Goal: Task Accomplishment & Management: Complete application form

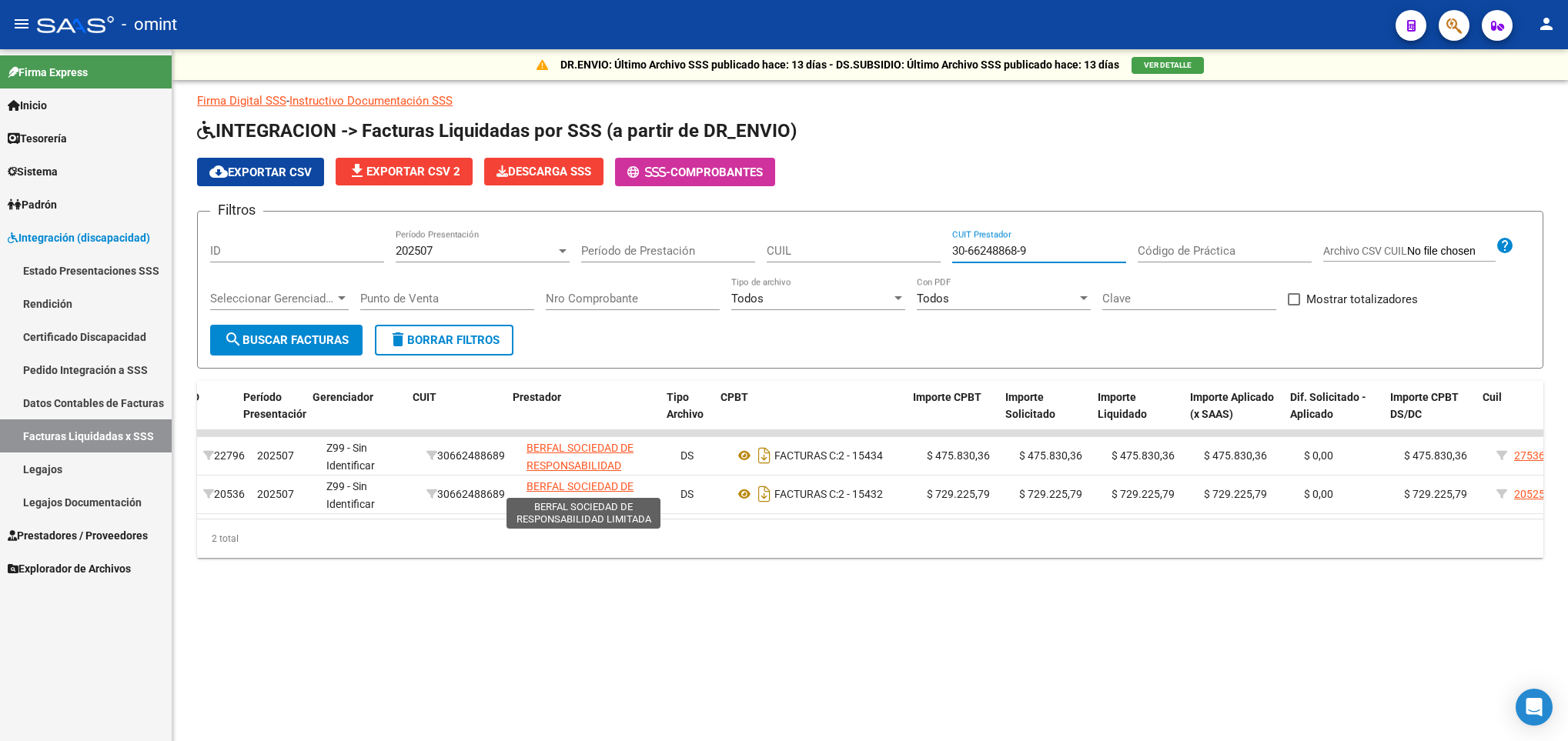
scroll to position [0, 14]
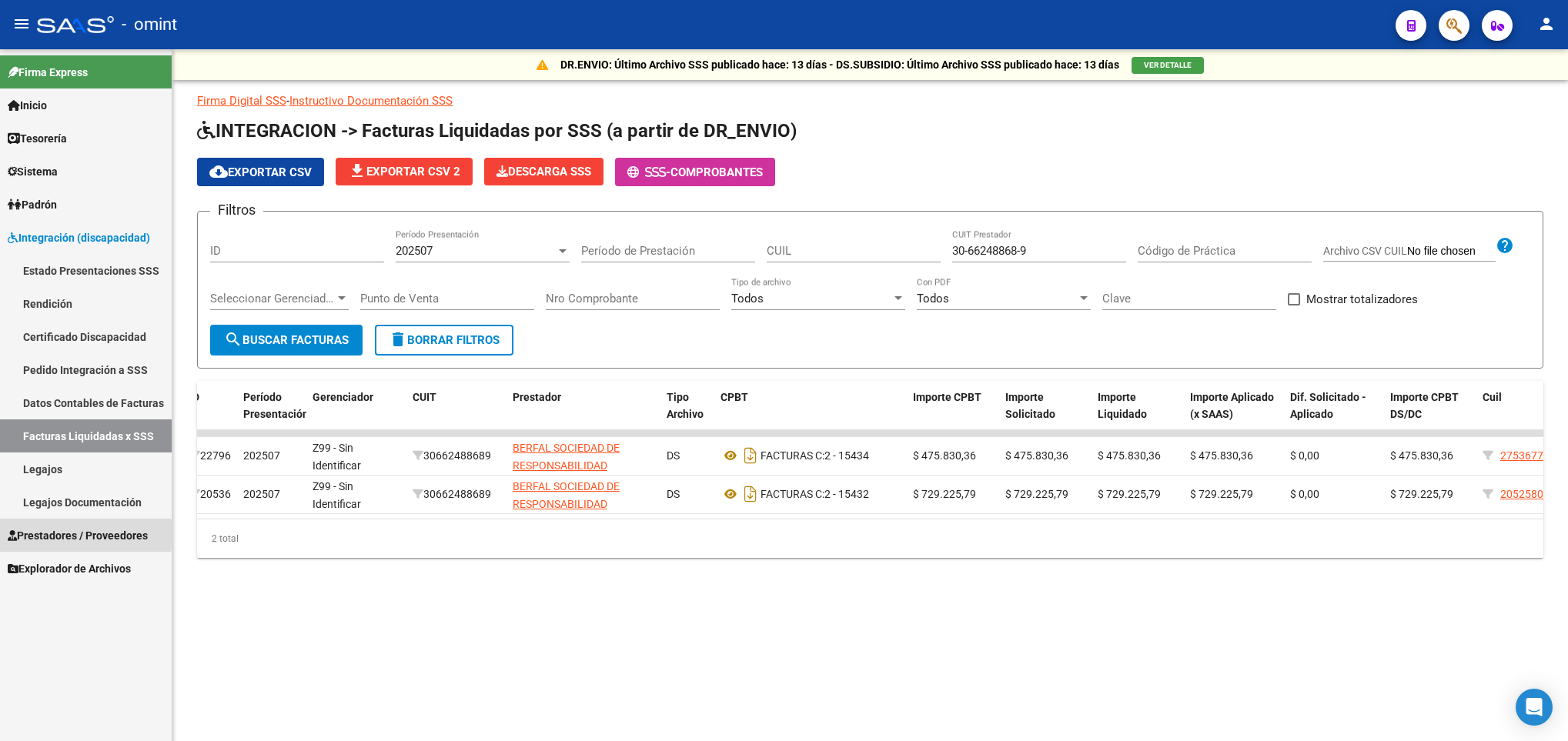
click at [62, 535] on span "Prestadores / Proveedores" at bounding box center [78, 535] width 140 height 17
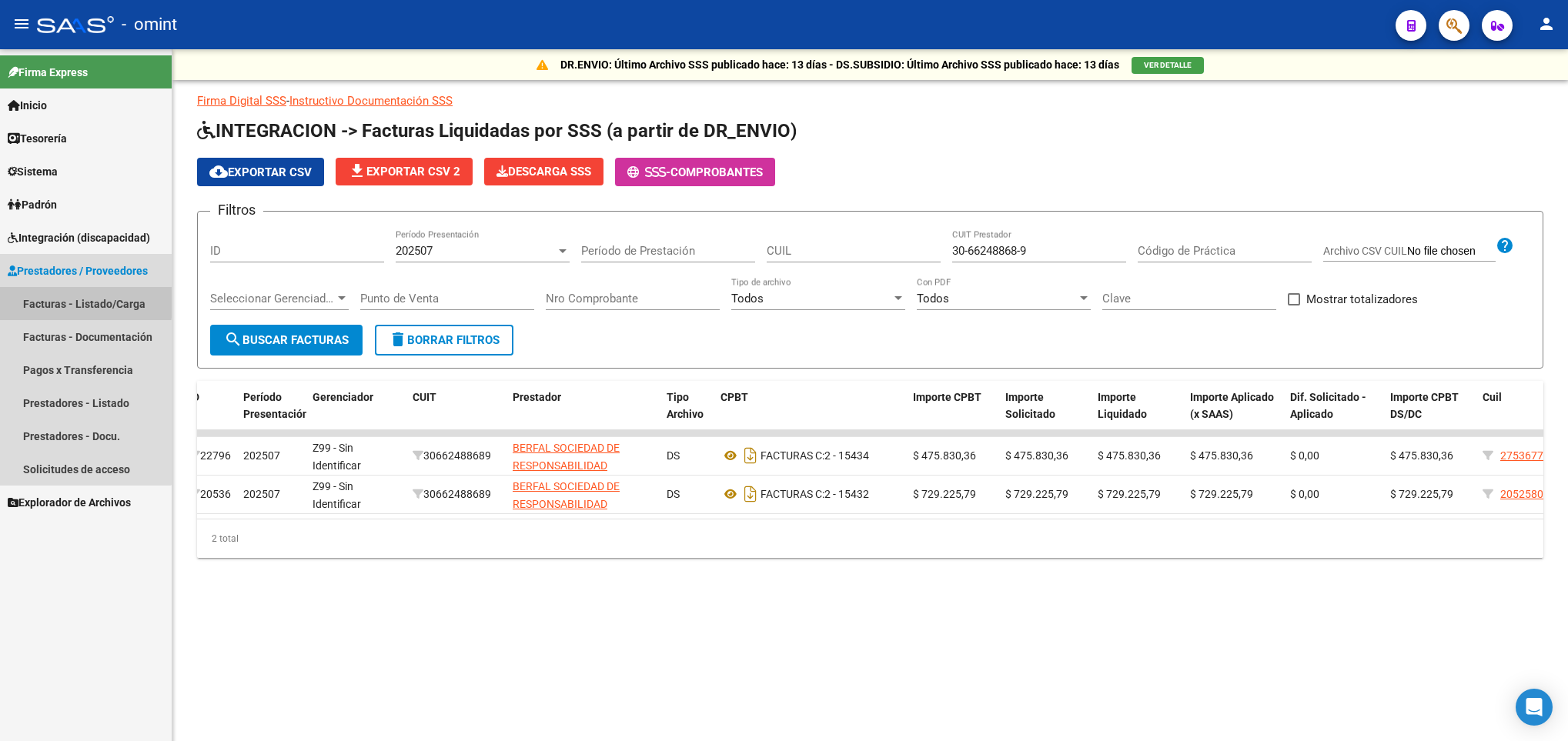
click at [77, 300] on link "Facturas - Listado/Carga" at bounding box center [86, 304] width 172 height 33
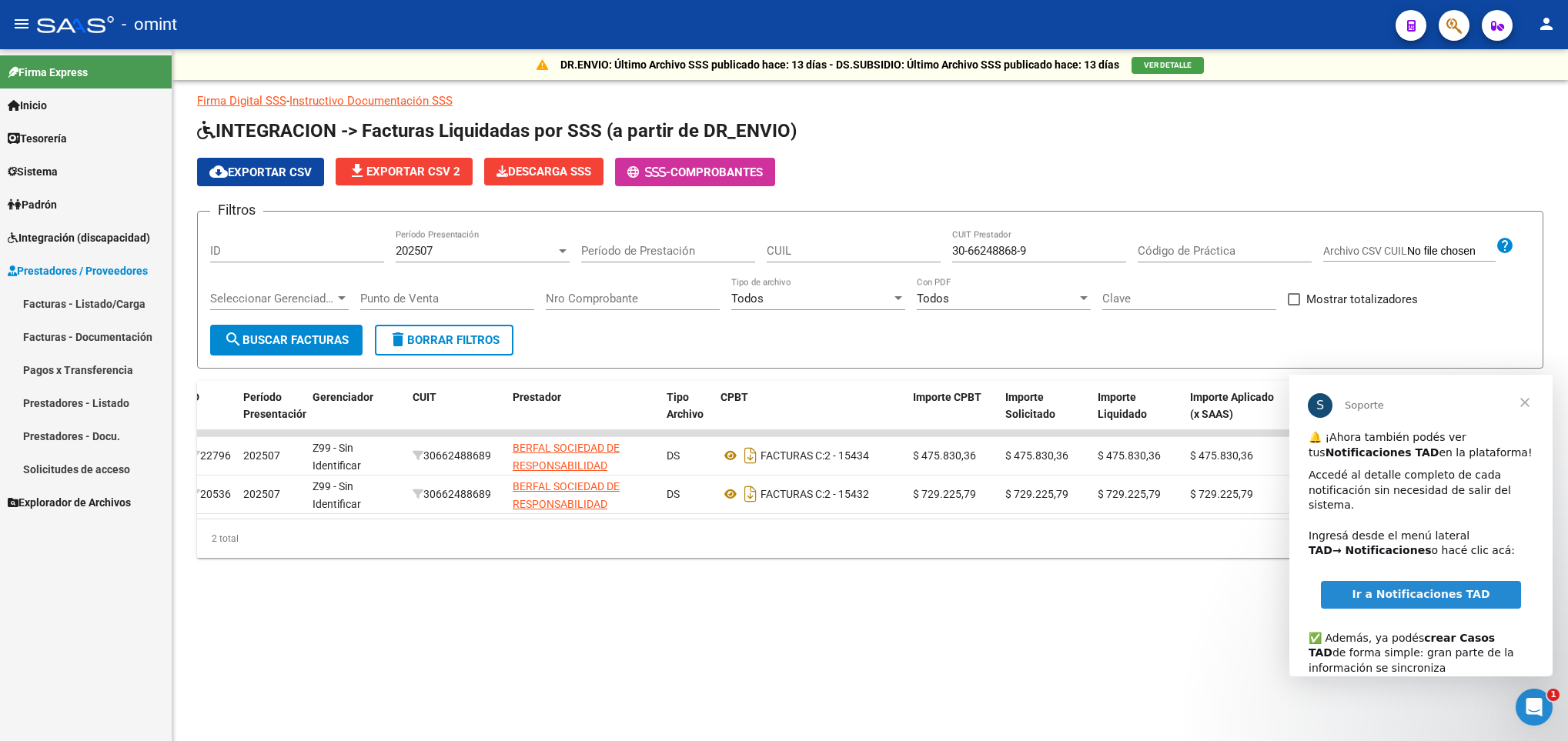
scroll to position [0, 0]
click at [1197, 692] on mat-sidenav-content "DR.ENVIO: Último Archivo SSS publicado hace: 13 días - DS.SUBSIDIO: Último Arch…" at bounding box center [870, 394] width 1395 height 691
click at [1527, 400] on span "Cerrar" at bounding box center [1524, 402] width 55 height 55
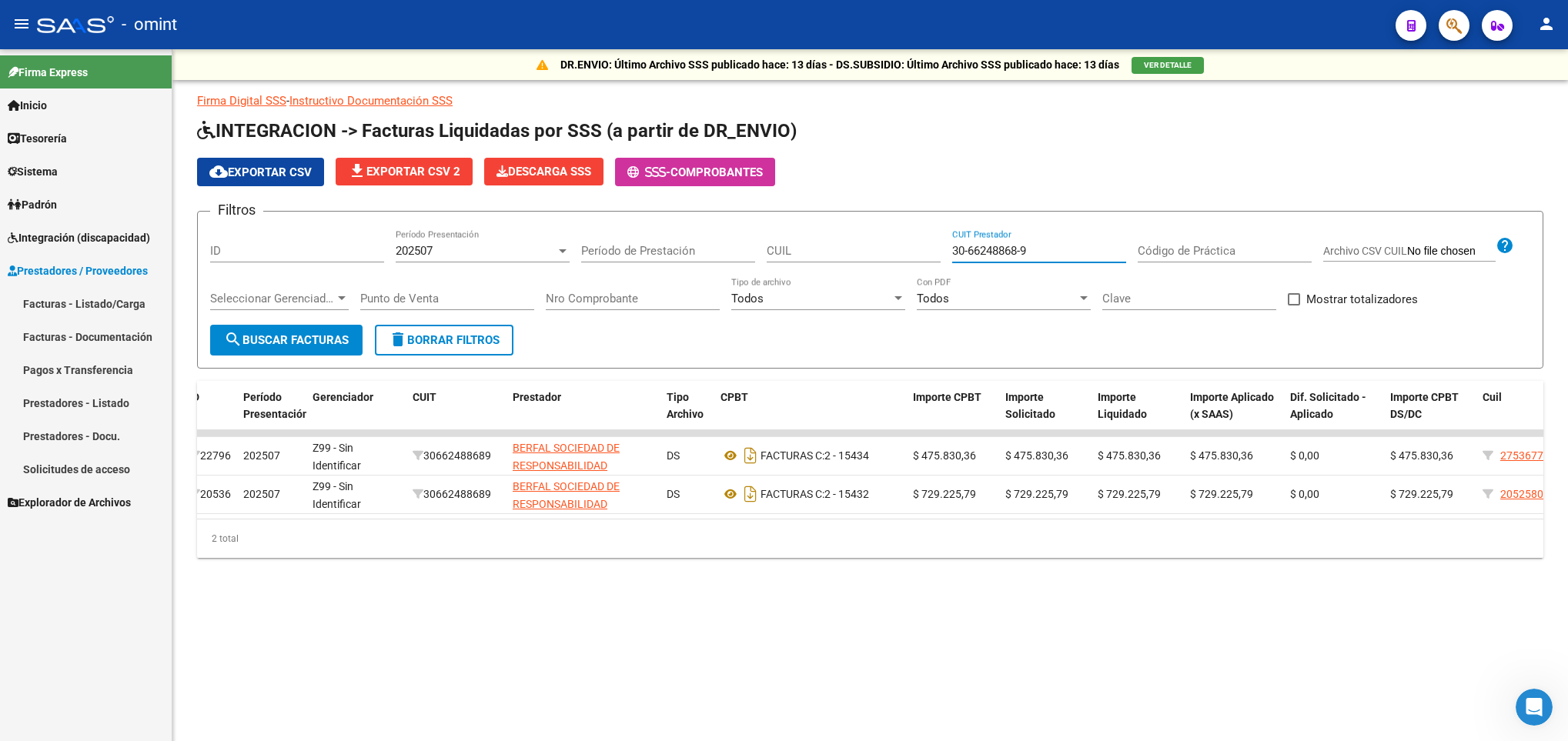
click at [1077, 256] on input "30-66248868-9" at bounding box center [1039, 251] width 174 height 14
type input "3"
click at [871, 244] on input "CUIL" at bounding box center [854, 251] width 174 height 14
paste input "27-57107010-9"
click at [322, 333] on span "search Buscar Facturas" at bounding box center [287, 340] width 124 height 14
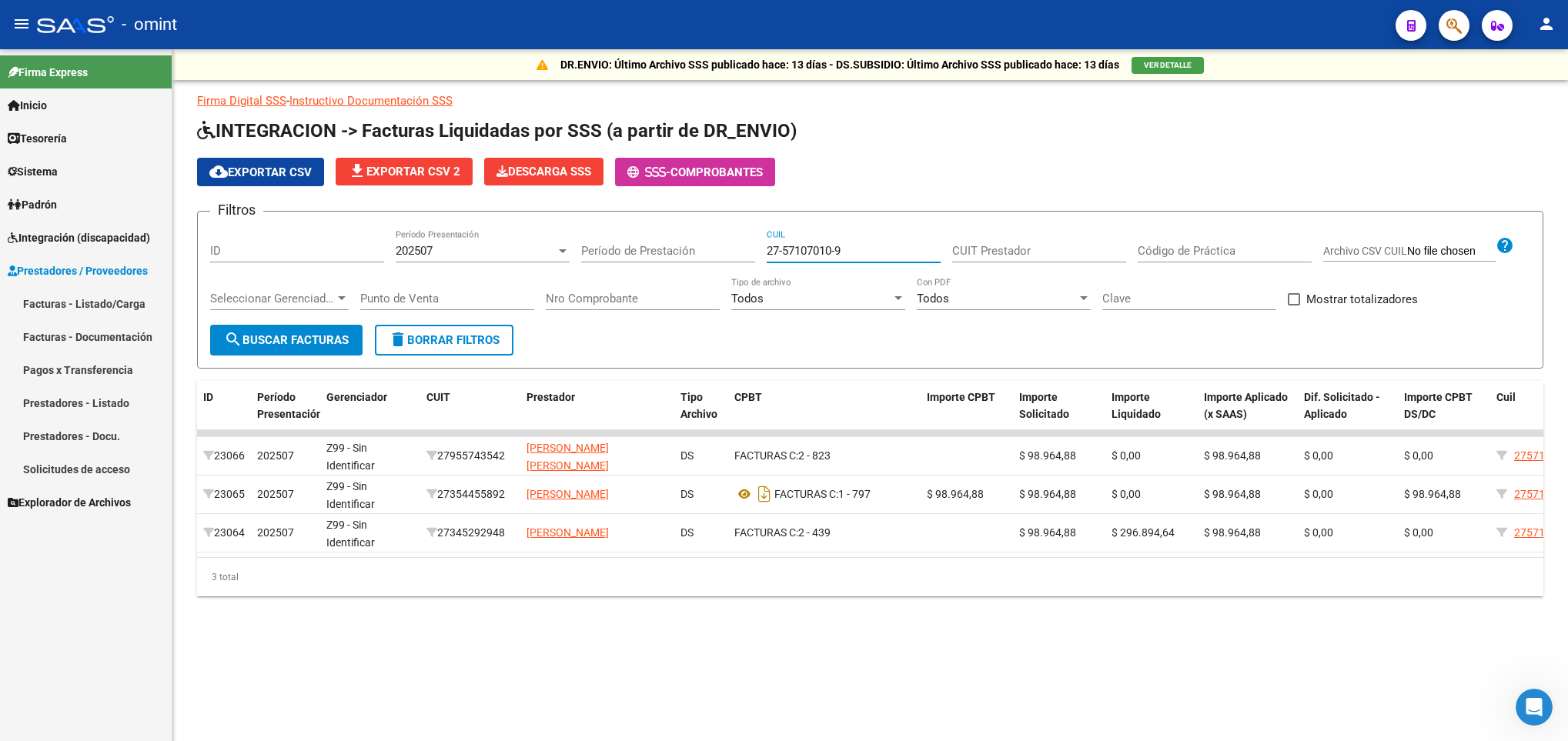
click at [875, 252] on input "27-57107010-9" at bounding box center [854, 251] width 174 height 14
type input "2"
click at [1007, 250] on input "CUIT Prestador" at bounding box center [1039, 251] width 174 height 14
paste input "27-32262294-0"
type input "27-32262294-0"
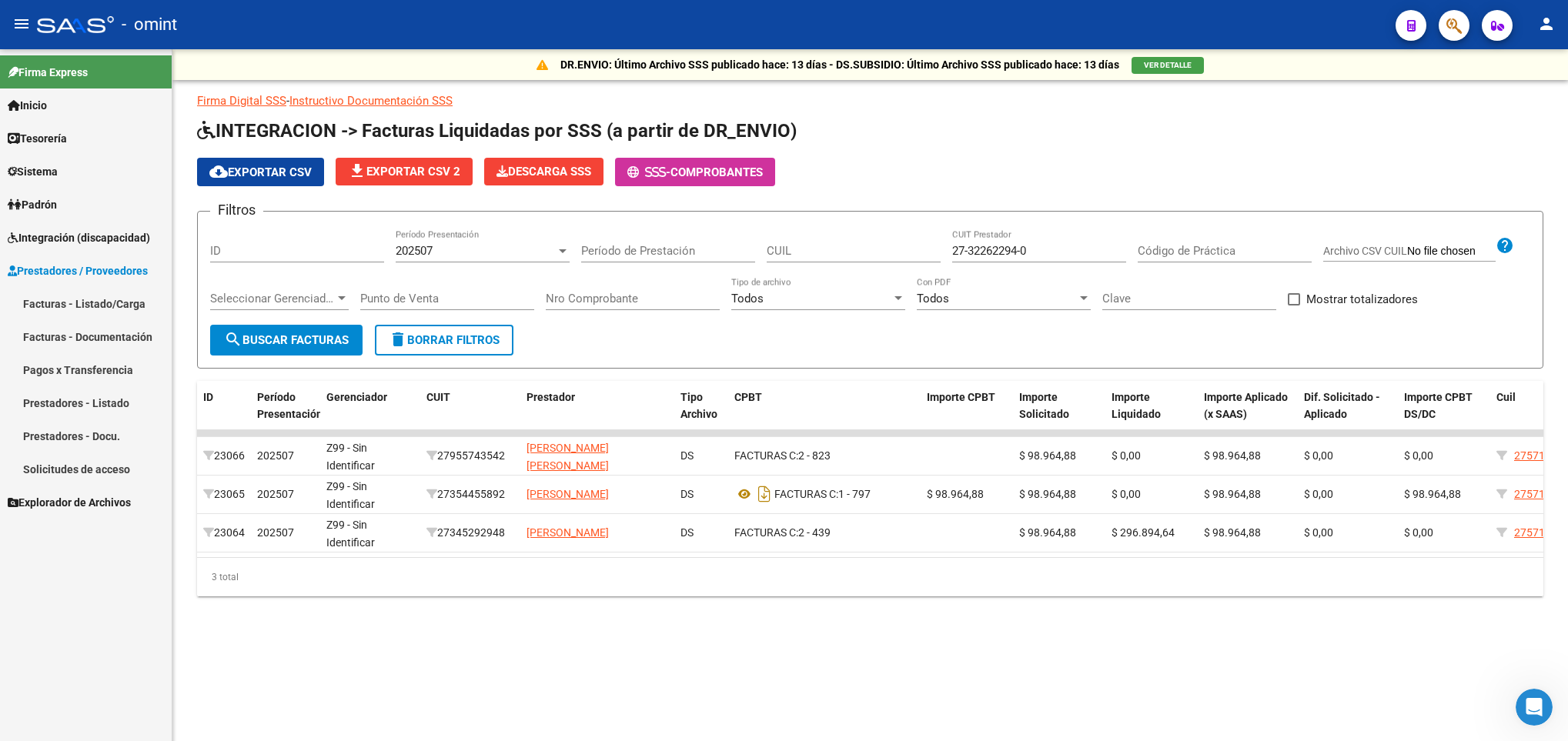
click at [434, 243] on div "202507 Período Presentación" at bounding box center [482, 246] width 174 height 33
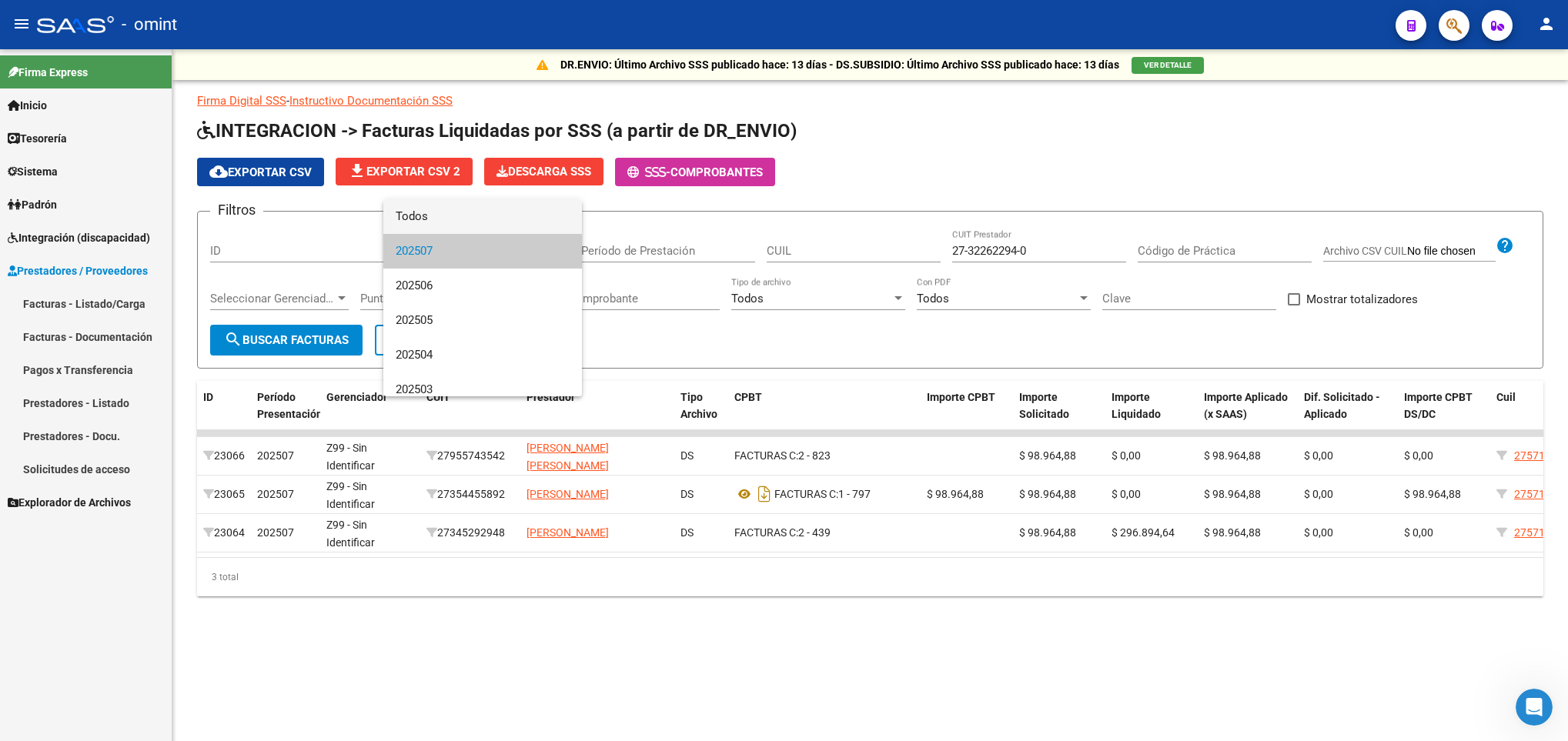
click at [423, 201] on span "Todos" at bounding box center [482, 216] width 174 height 35
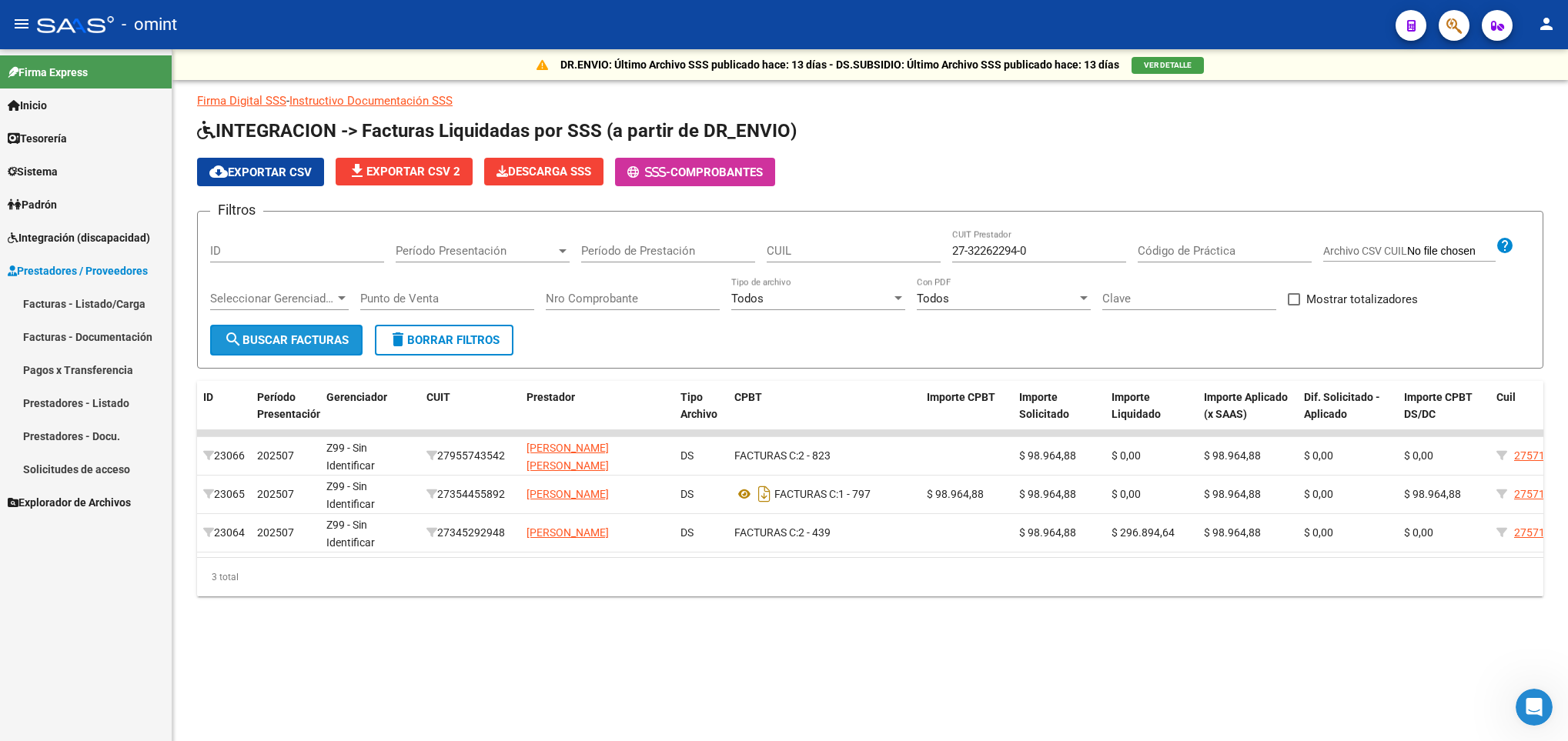
click at [280, 328] on button "search Buscar Facturas" at bounding box center [287, 340] width 153 height 31
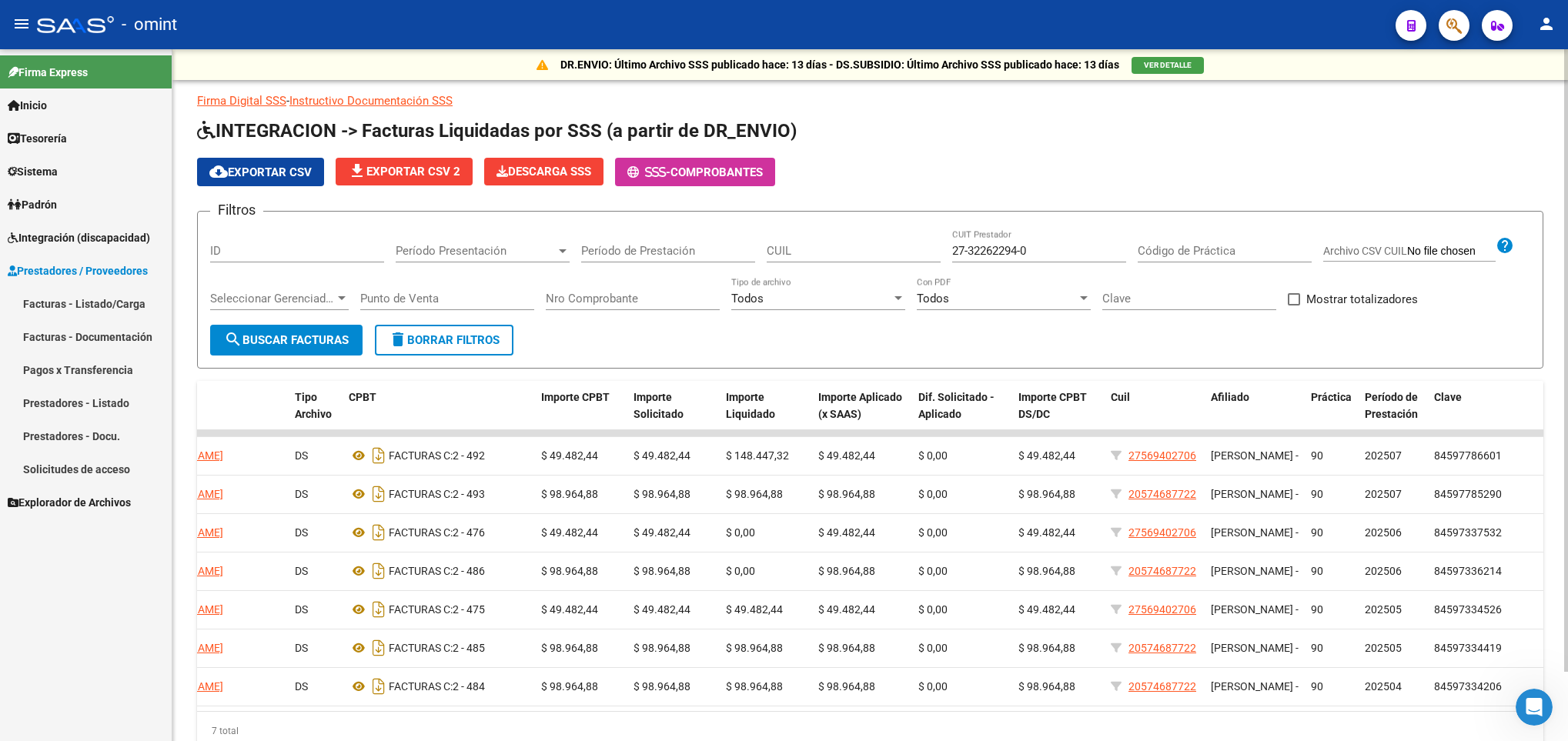
scroll to position [77, 0]
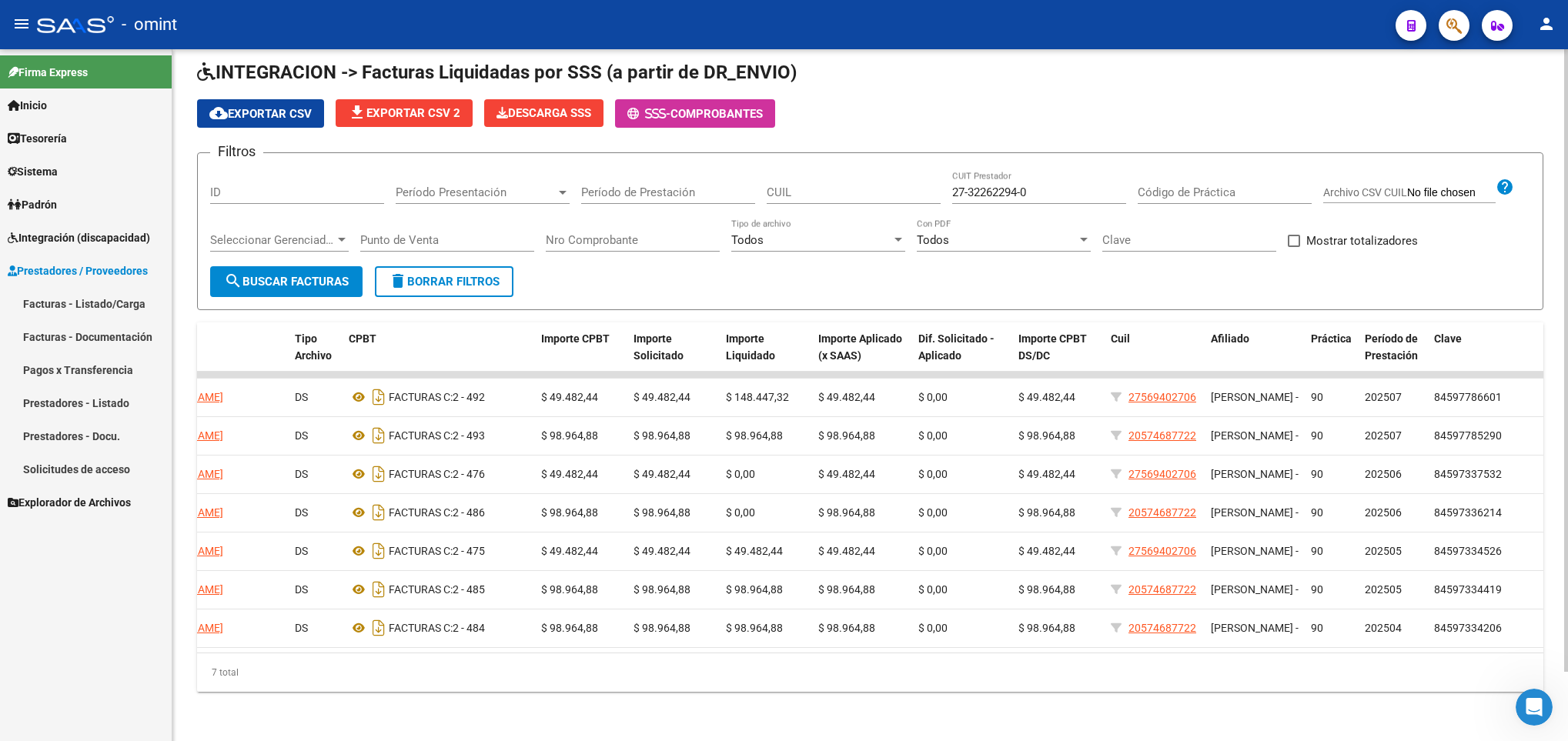
click at [1567, 695] on html "menu - omint person Firma Express Inicio Calendario SSS Instructivos Contacto O…" at bounding box center [784, 370] width 1568 height 741
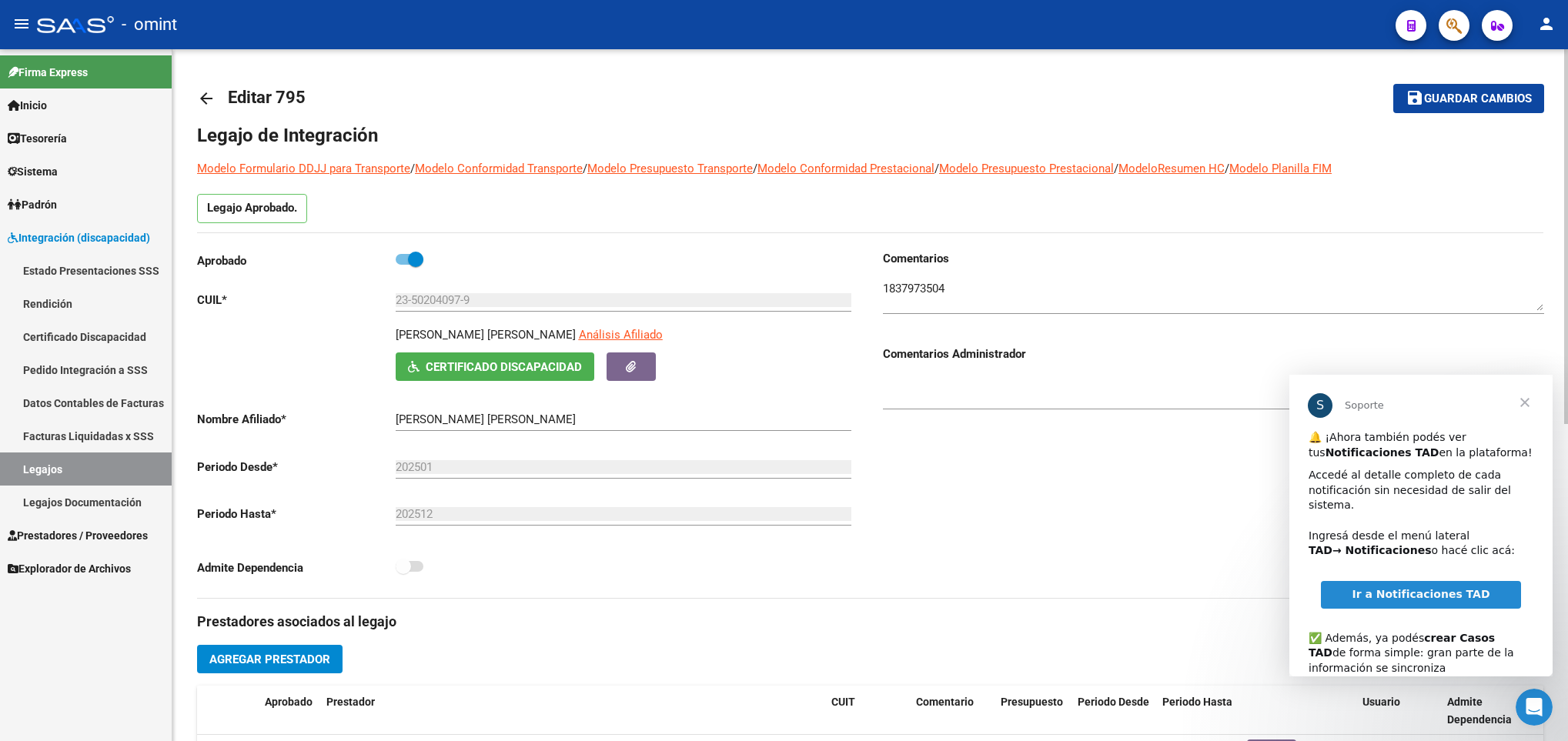
click at [218, 116] on link "arrow_back" at bounding box center [212, 97] width 31 height 36
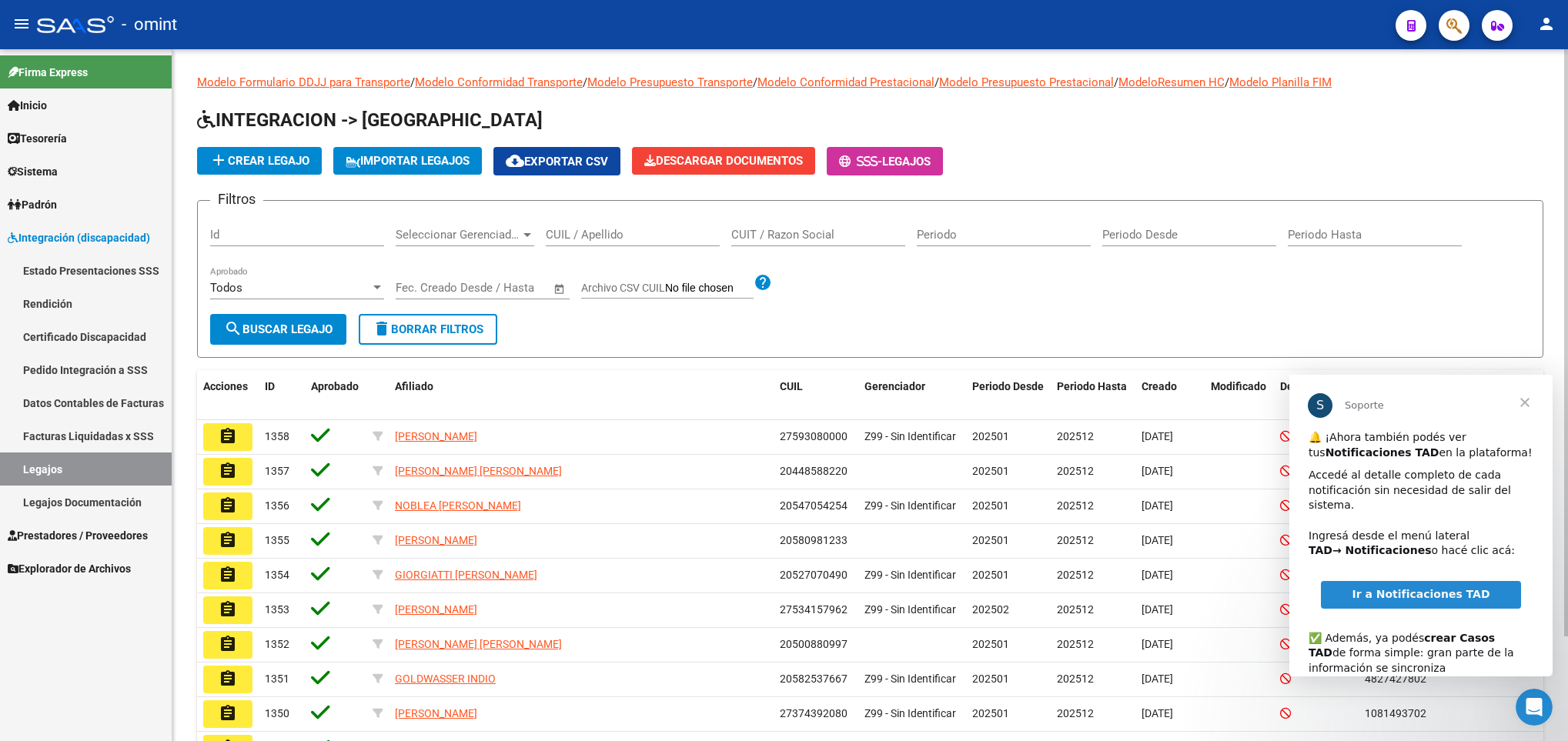
click at [1518, 403] on span "Cerrar" at bounding box center [1524, 402] width 55 height 55
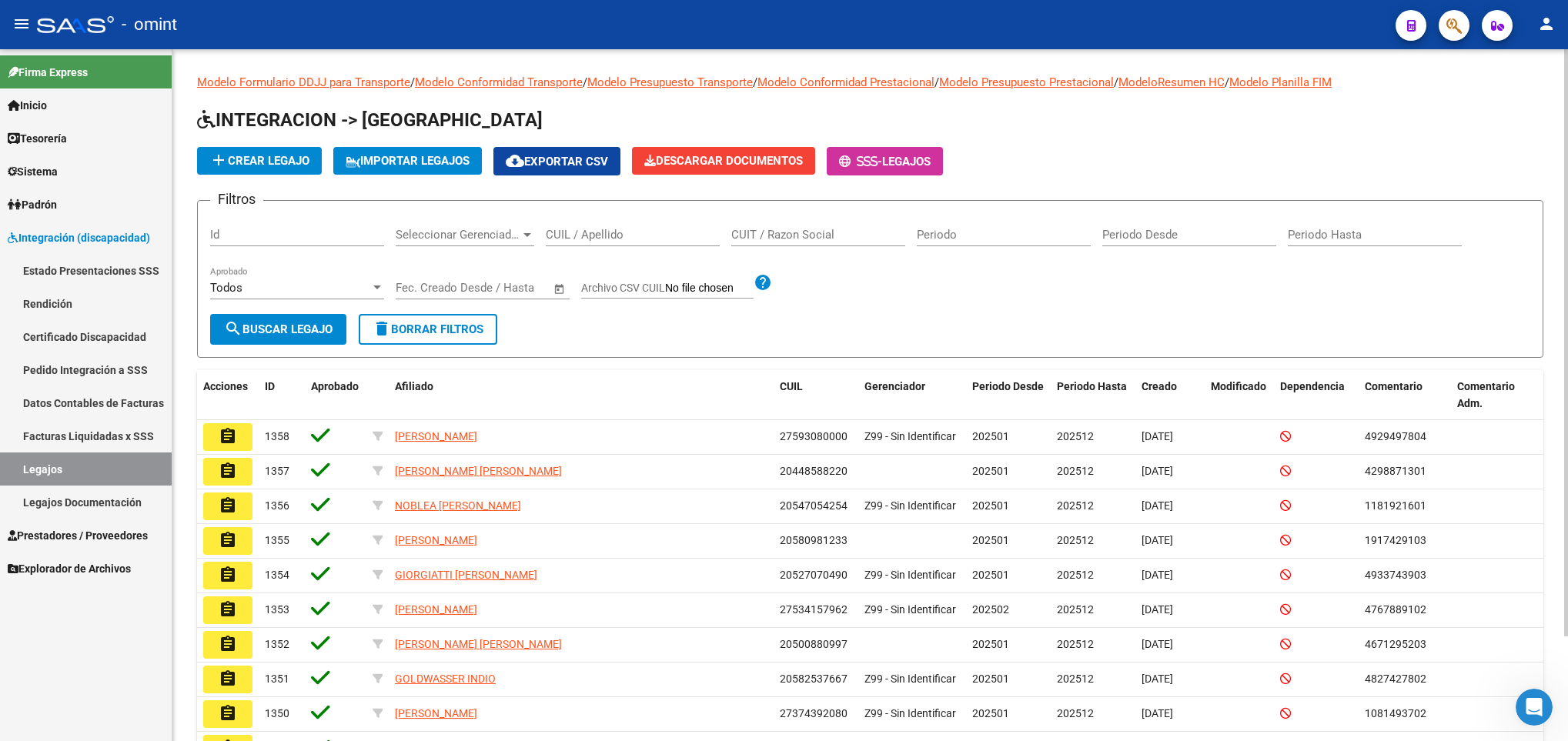
click at [705, 227] on div "CUIL / Apellido" at bounding box center [633, 229] width 174 height 33
paste input "20581600071"
type input "20581600071"
click at [705, 227] on div "20581600071 CUIL / Apellido" at bounding box center [633, 229] width 174 height 33
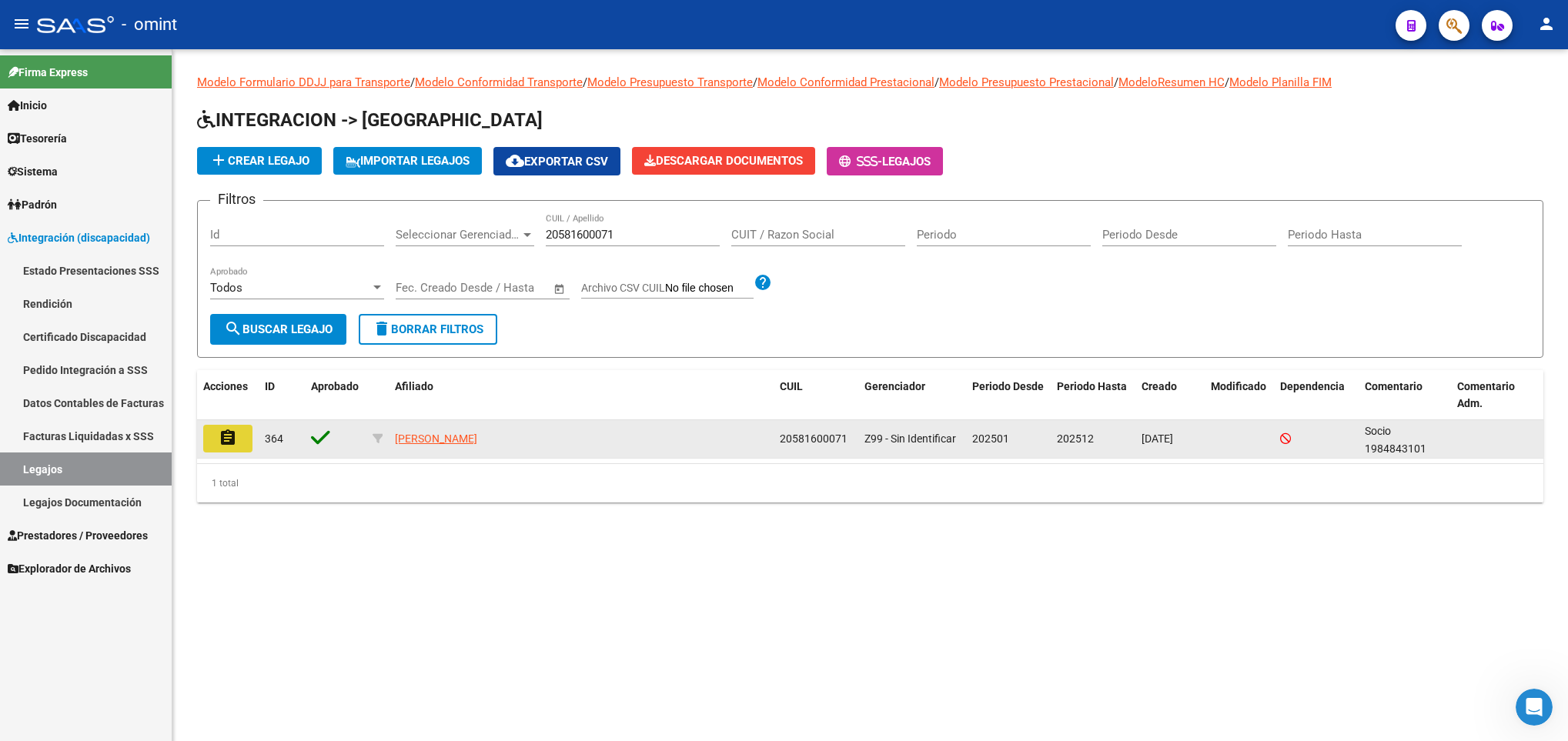
click at [229, 448] on button "assignment" at bounding box center [228, 439] width 49 height 28
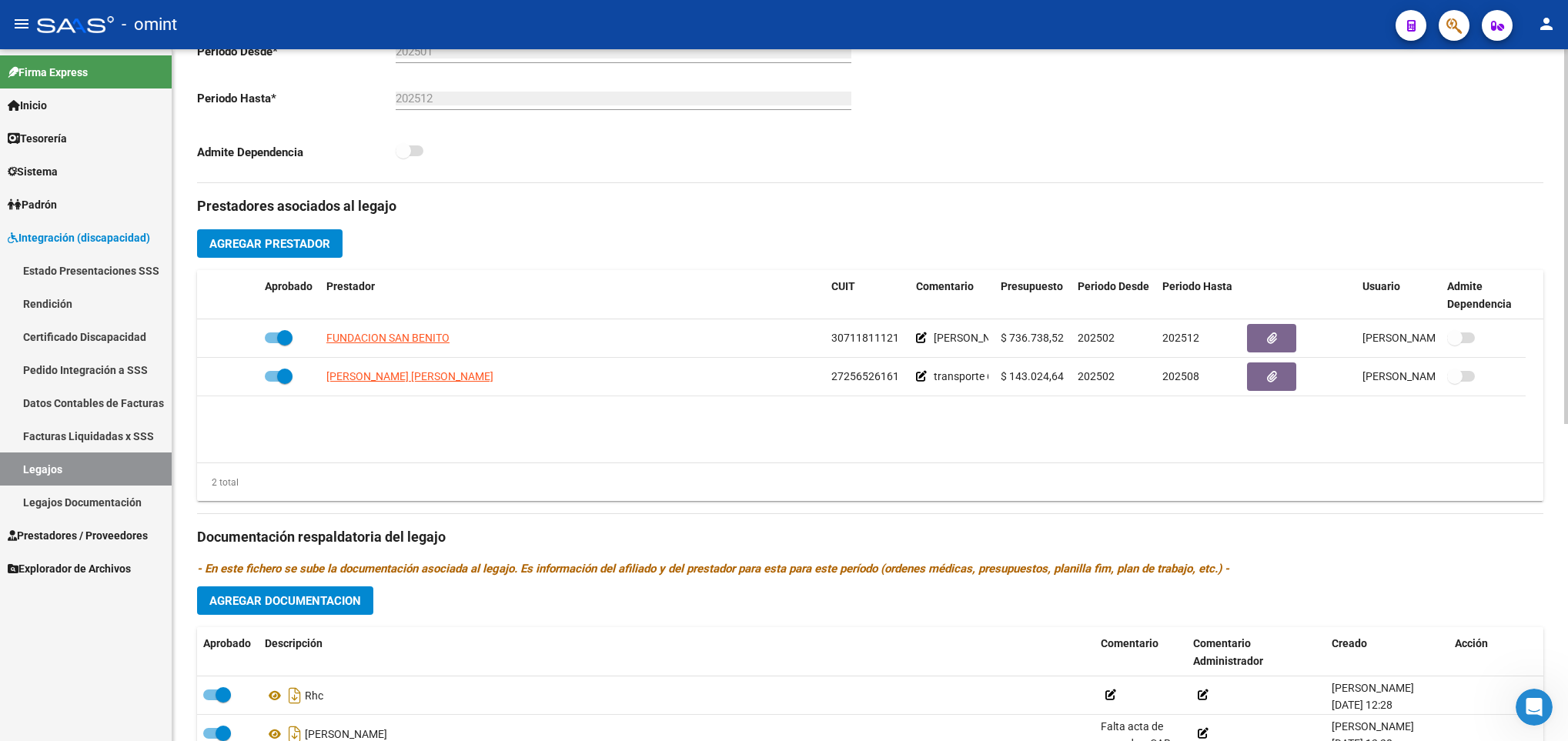
scroll to position [462, 0]
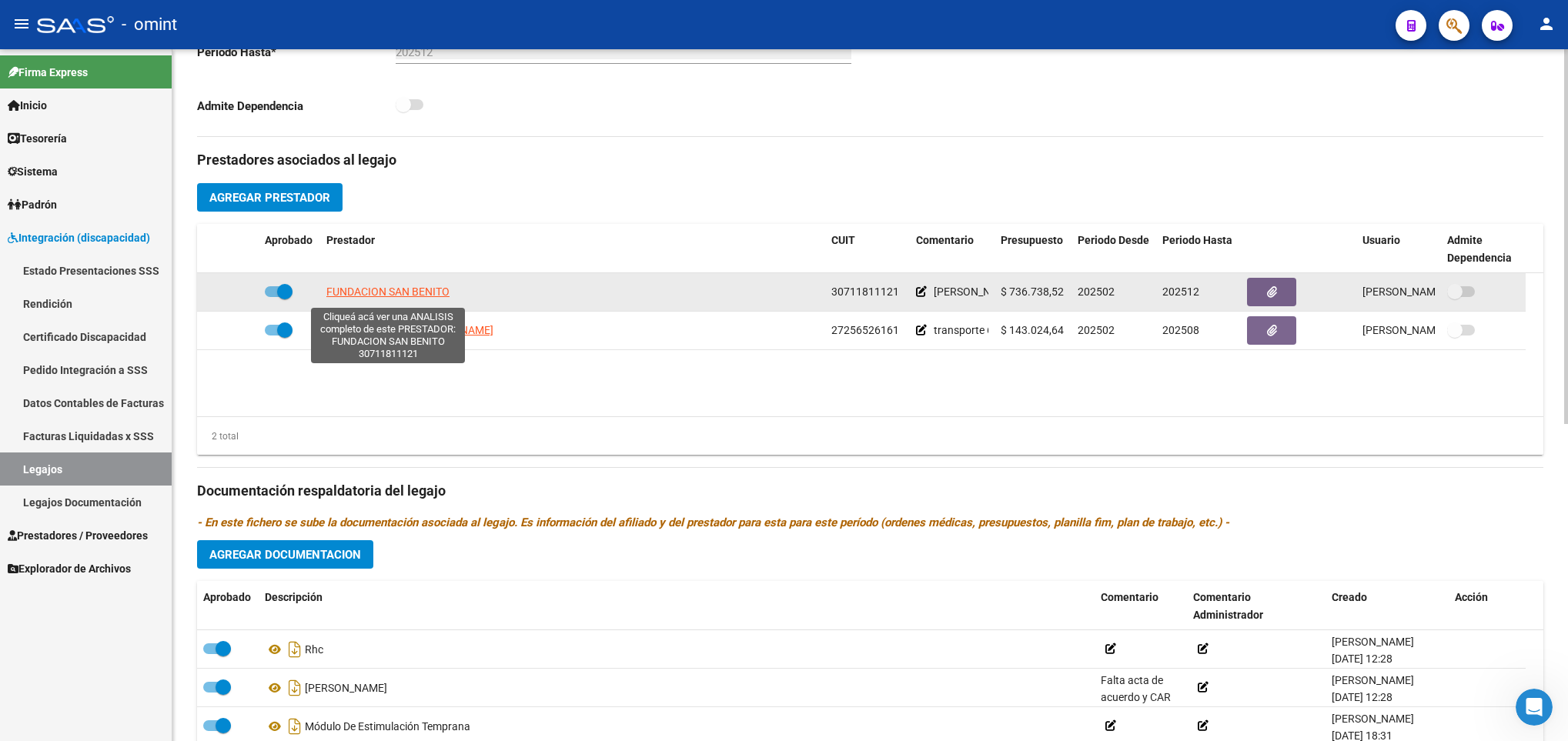
click at [426, 295] on span "FUNDACION SAN BENITO" at bounding box center [387, 292] width 124 height 12
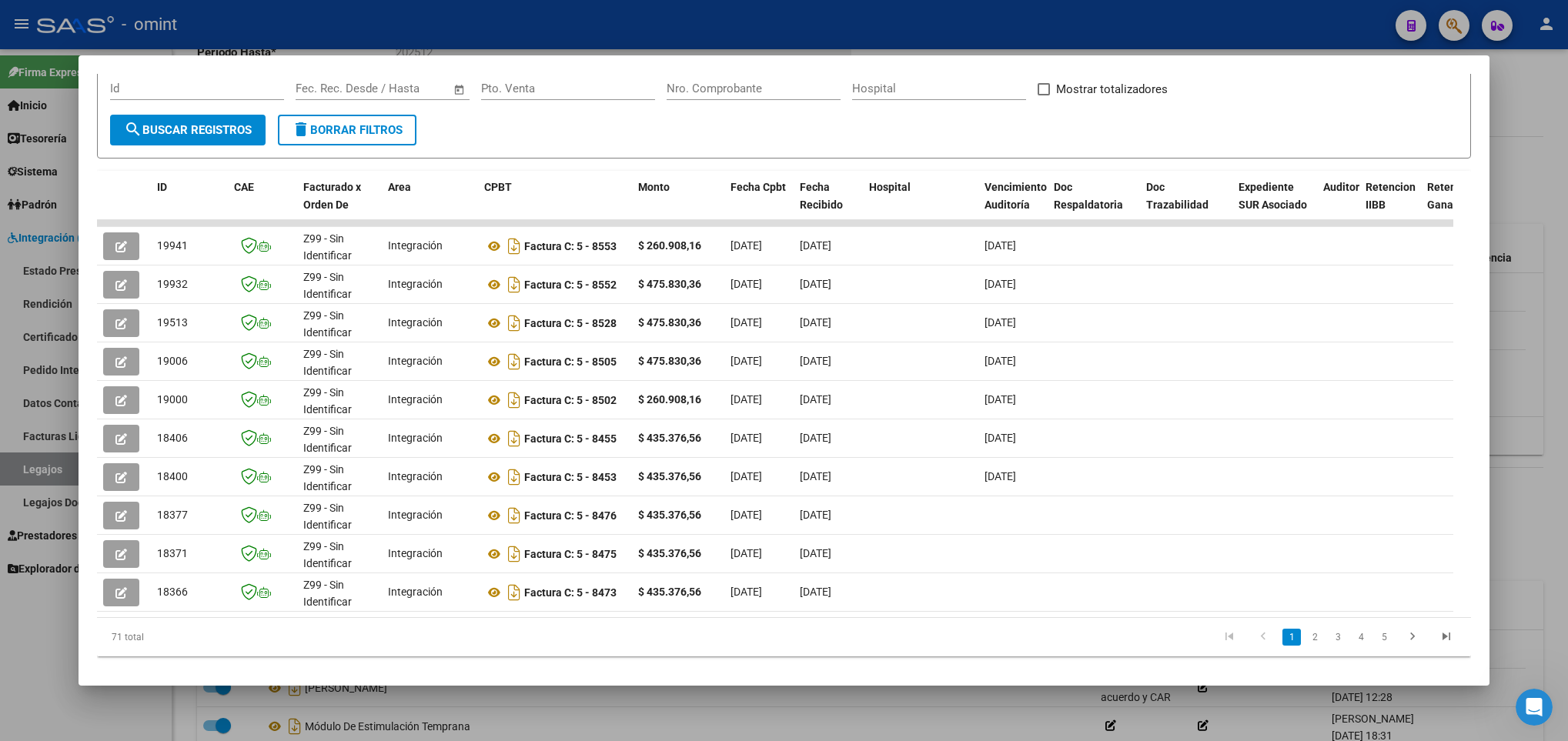
scroll to position [275, 0]
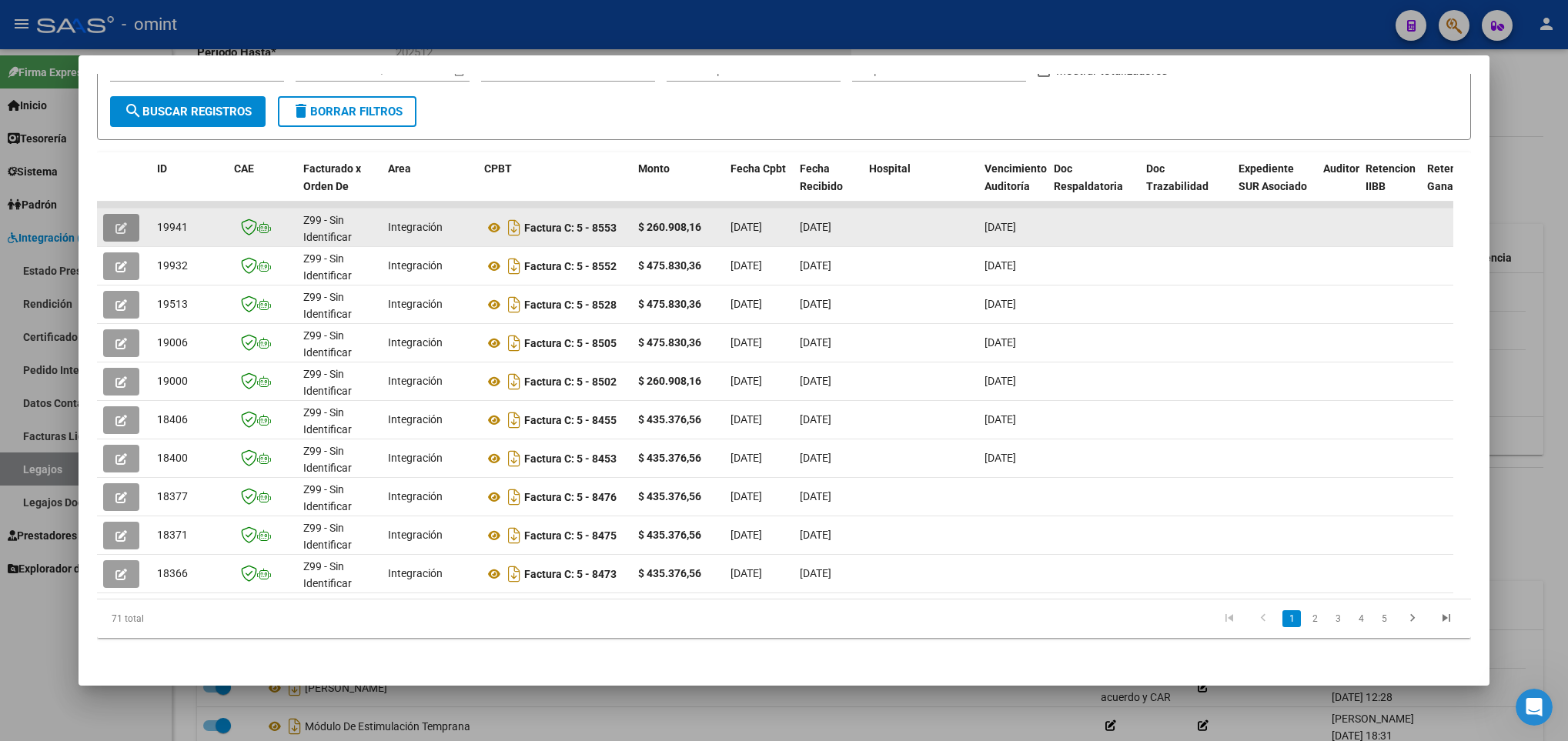
click at [116, 214] on button "button" at bounding box center [121, 228] width 36 height 28
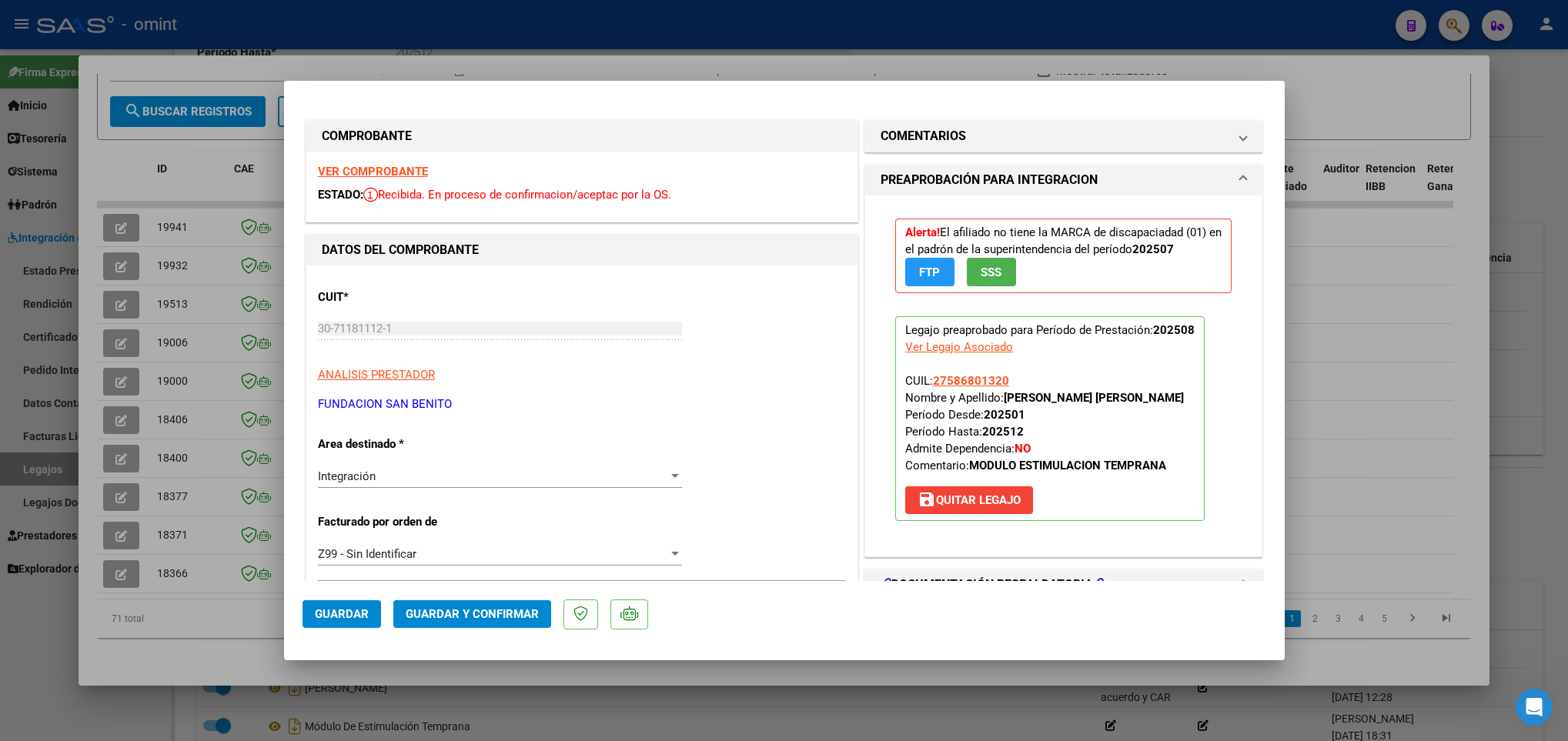
click at [150, 171] on div at bounding box center [784, 370] width 1568 height 741
type input "$ 0,00"
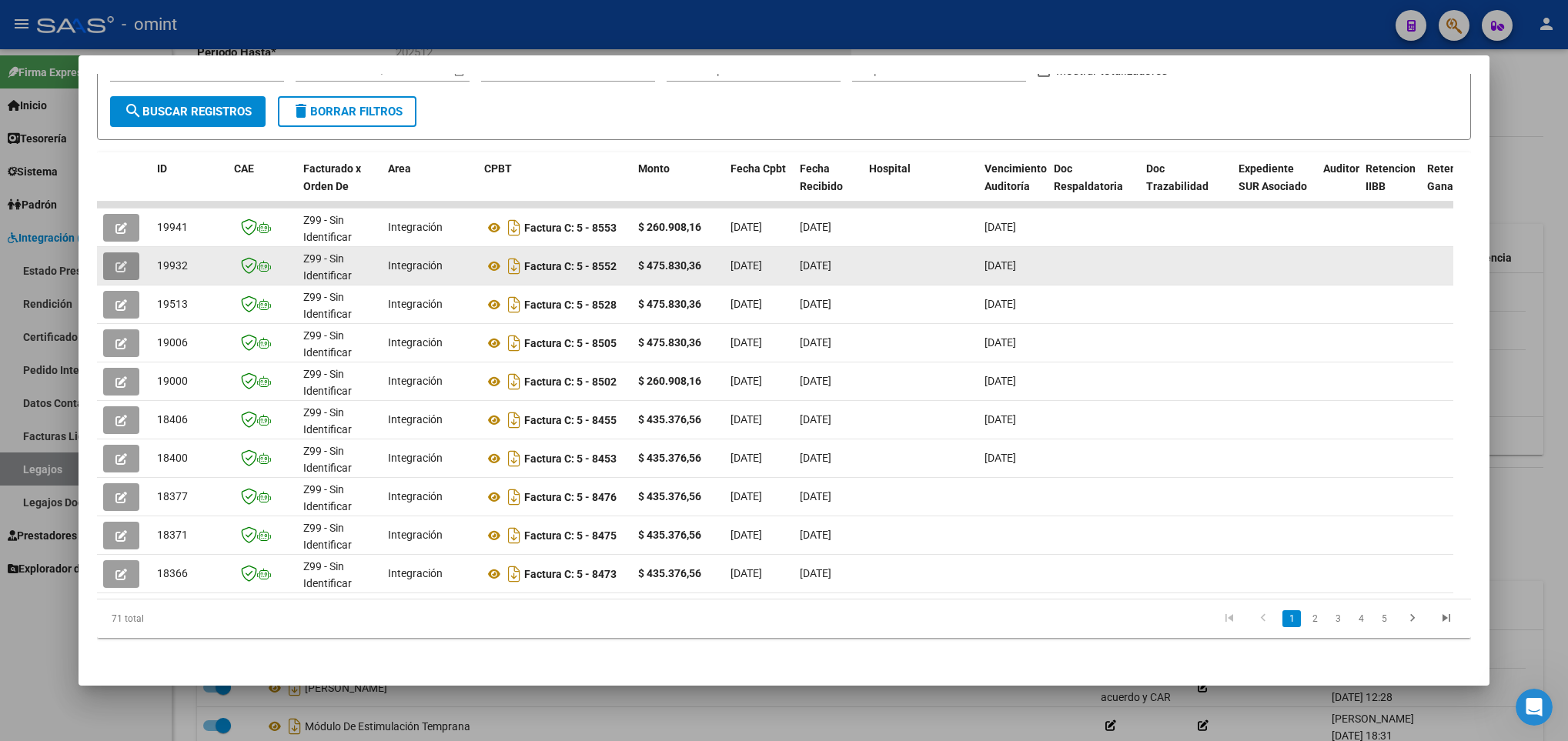
click at [124, 261] on icon "button" at bounding box center [121, 266] width 11 height 11
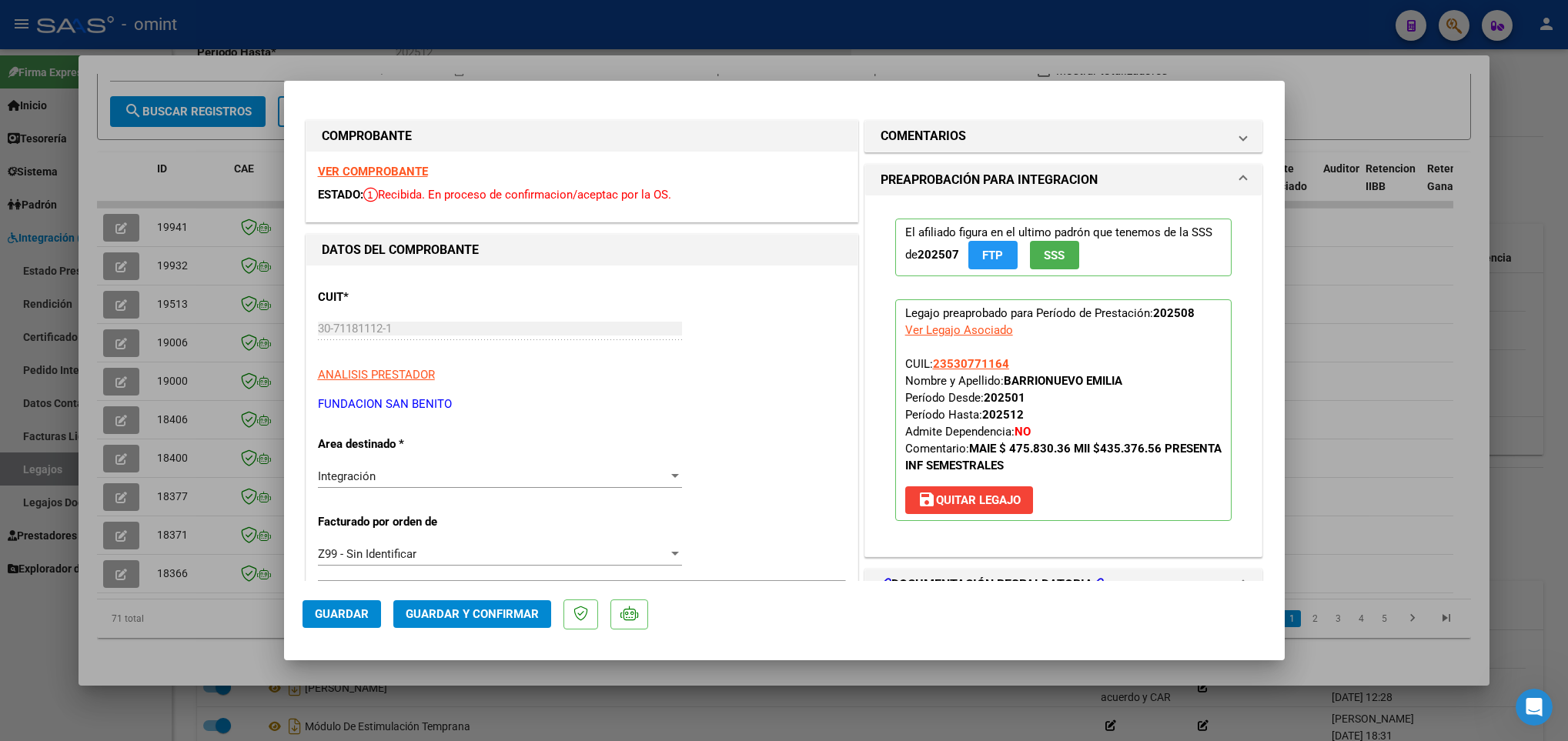
click at [121, 130] on div at bounding box center [784, 370] width 1568 height 741
type input "$ 0,00"
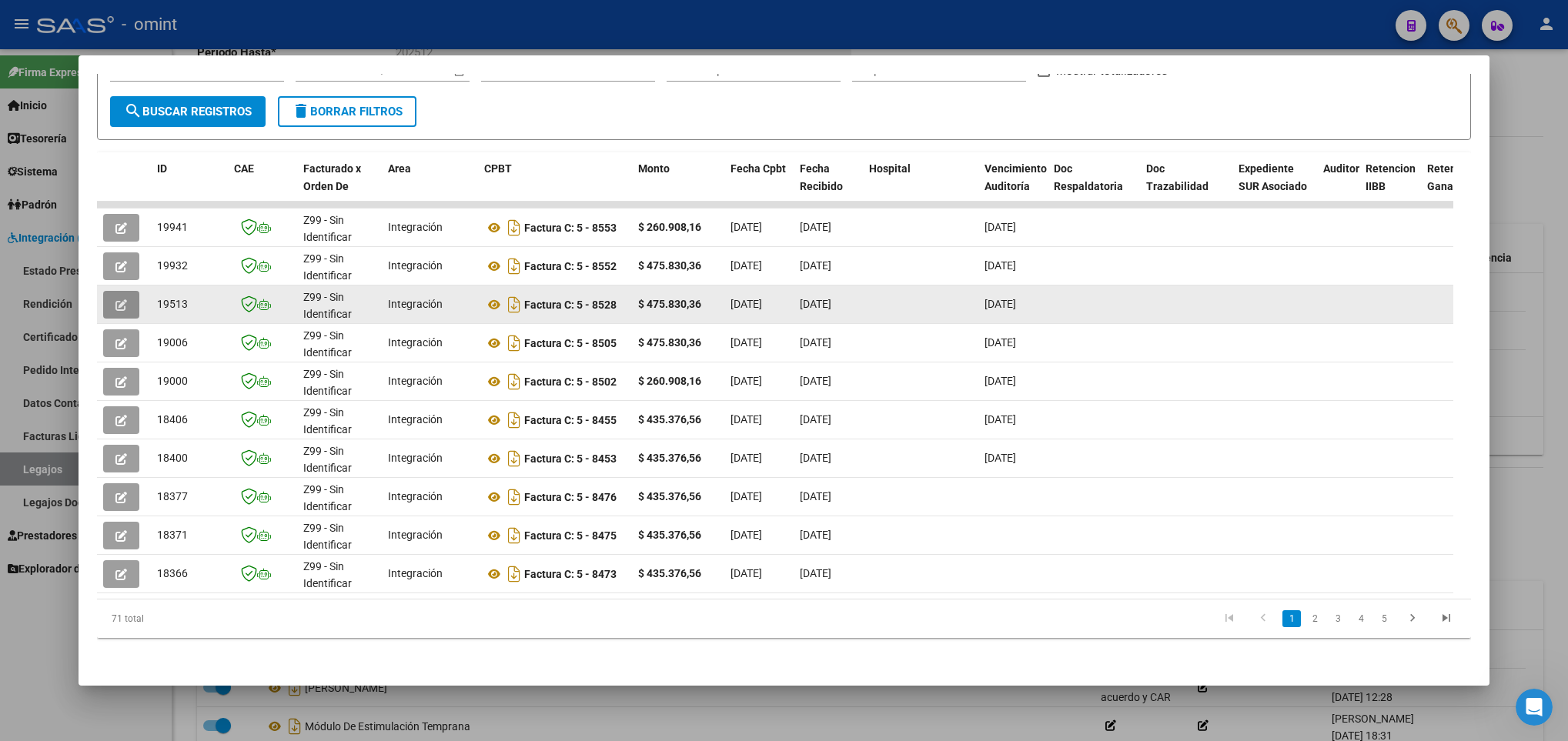
click at [123, 300] on icon "button" at bounding box center [121, 305] width 11 height 11
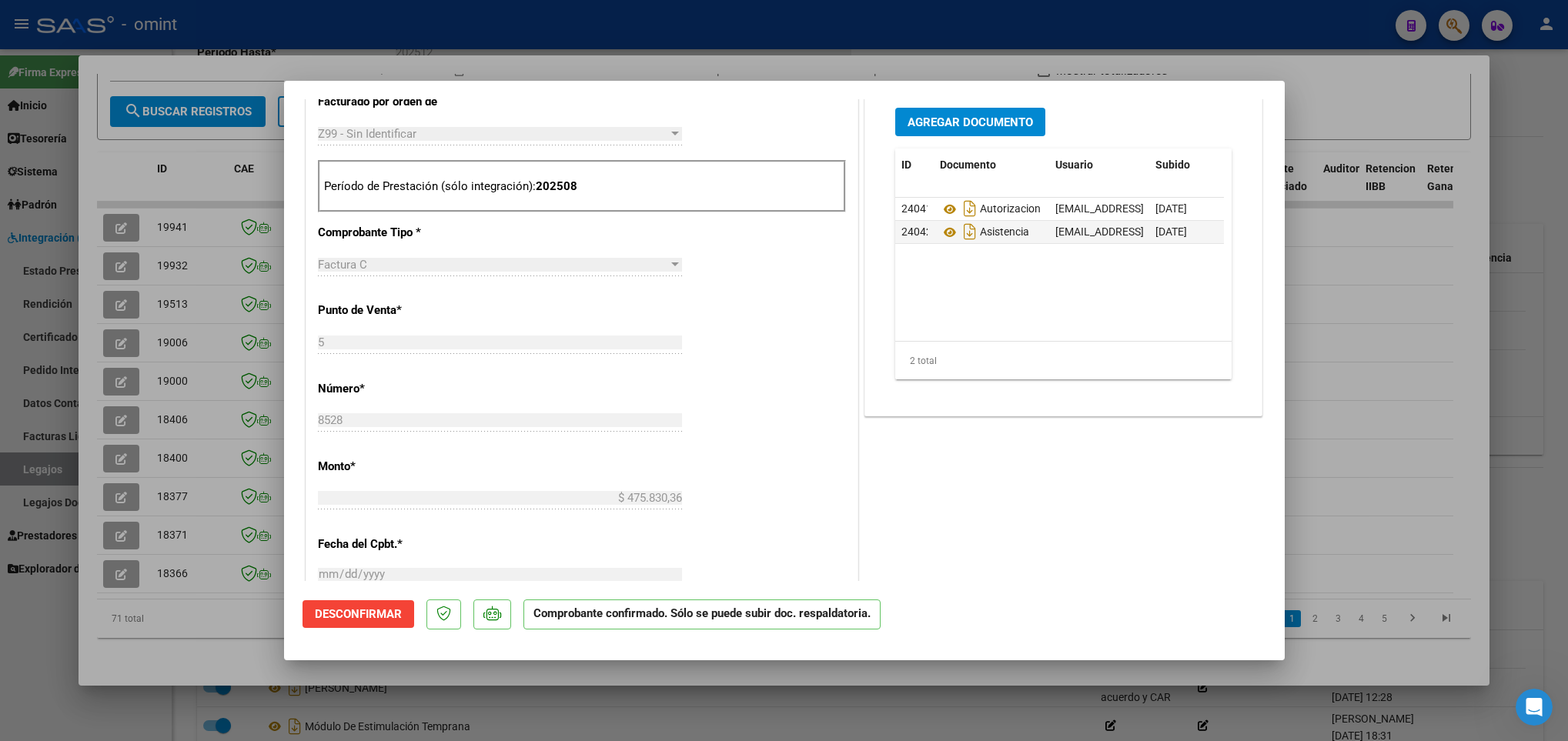
scroll to position [0, 0]
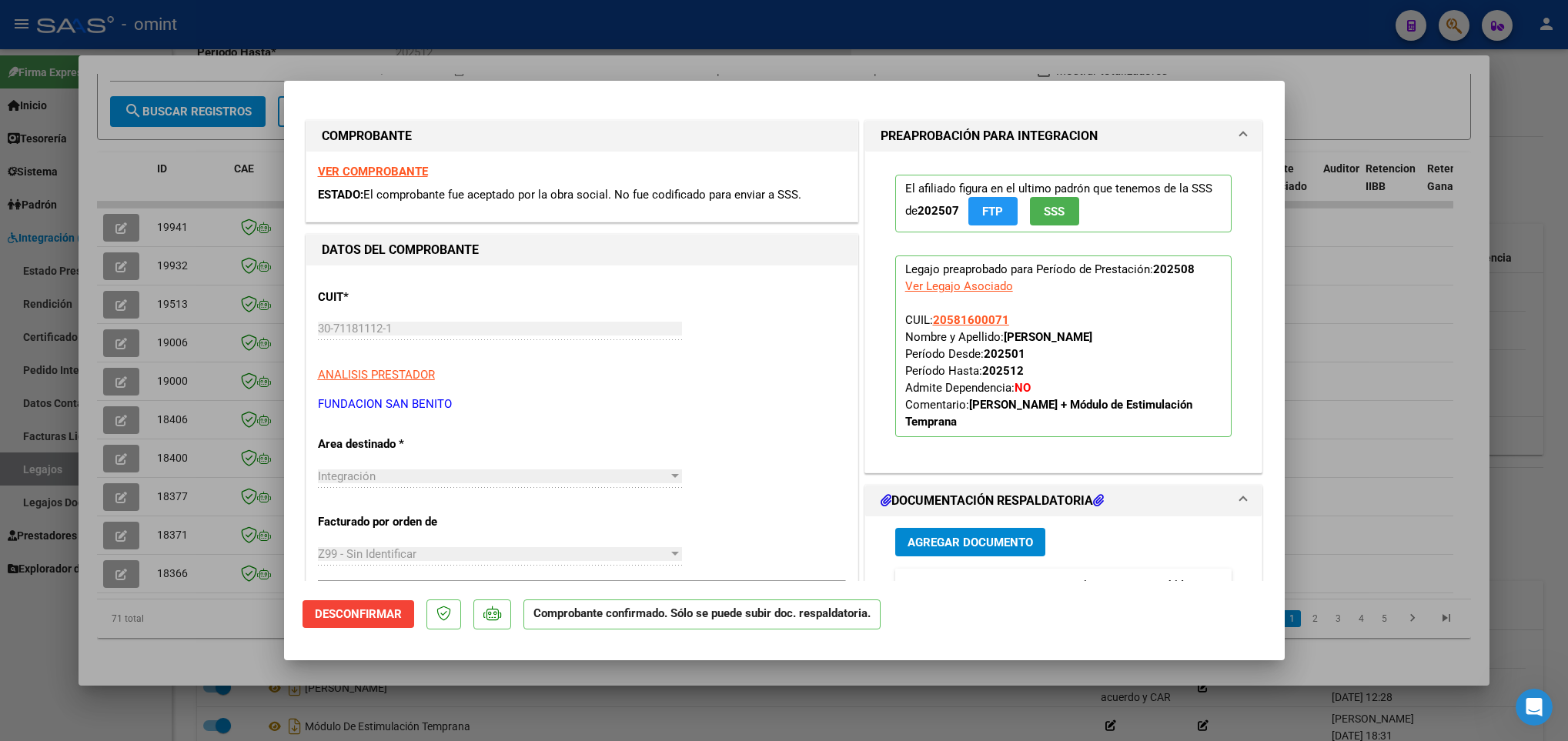
click at [252, 638] on div at bounding box center [784, 370] width 1568 height 741
type input "$ 0,00"
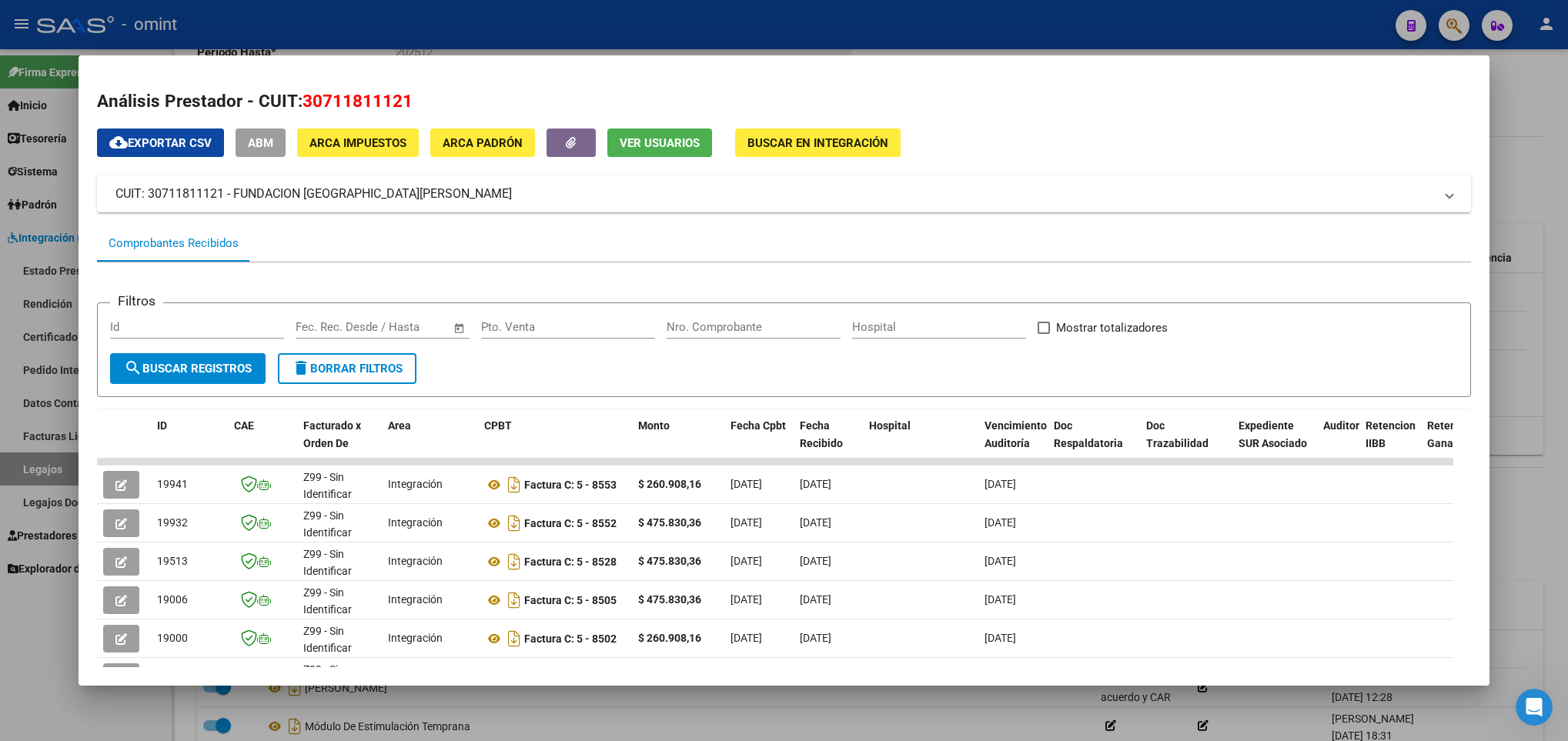
click at [360, 104] on span "30711811121" at bounding box center [358, 101] width 110 height 20
copy span "30711811121"
click at [1538, 256] on div at bounding box center [784, 370] width 1568 height 741
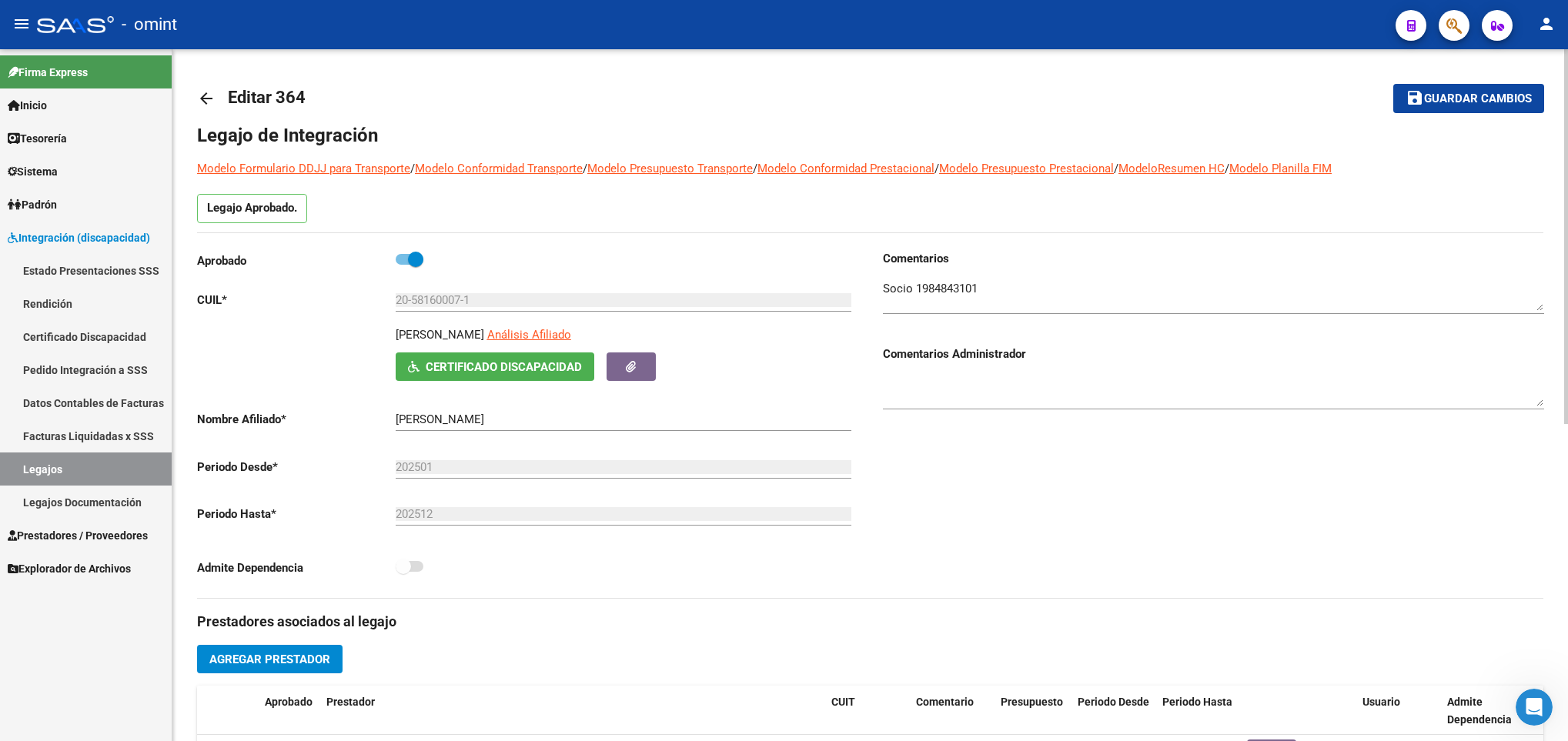
click at [1565, 79] on div at bounding box center [1565, 394] width 4 height 691
click at [199, 92] on mat-icon "arrow_back" at bounding box center [206, 98] width 18 height 18
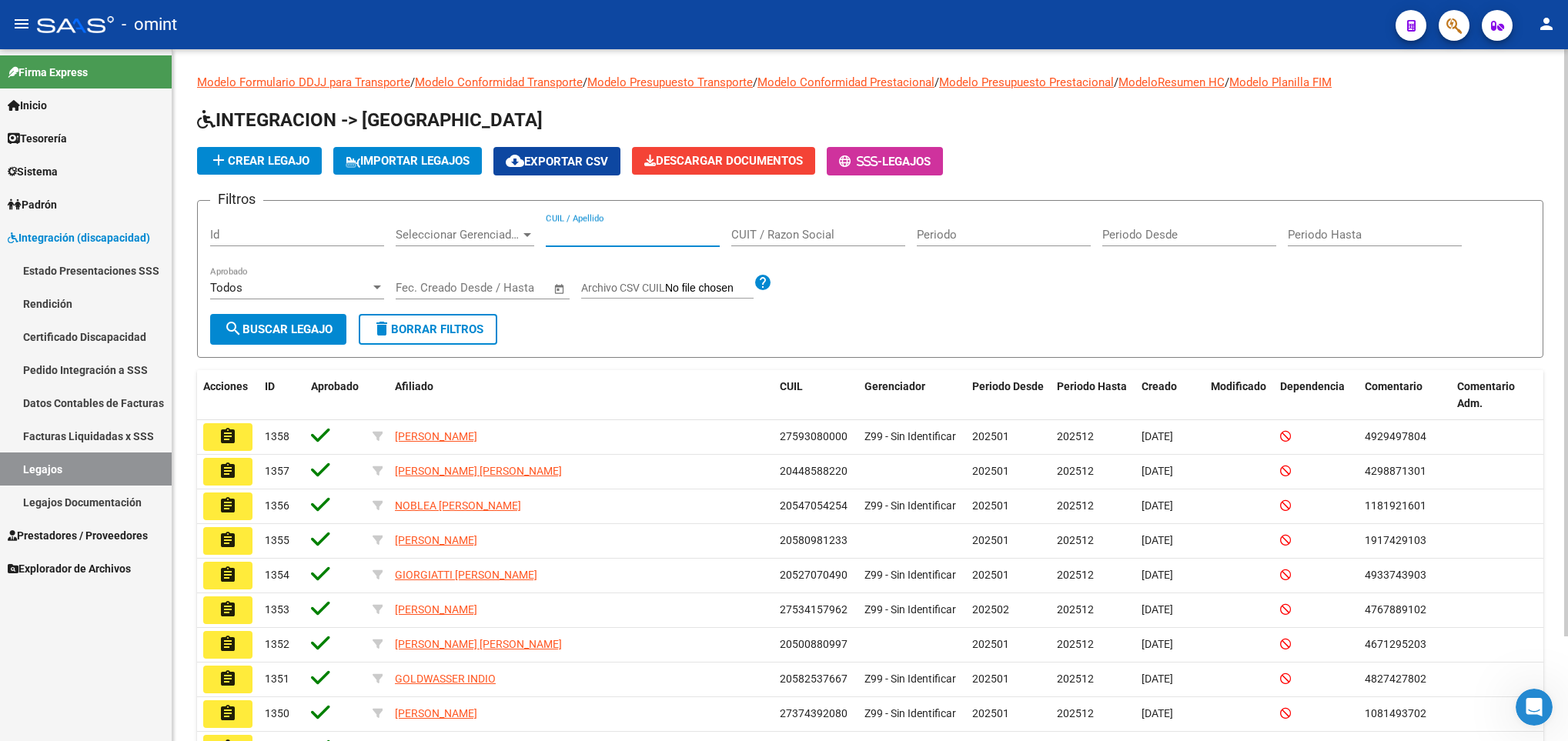
click at [622, 238] on input "CUIL / Apellido" at bounding box center [633, 235] width 174 height 14
paste input "27499632822"
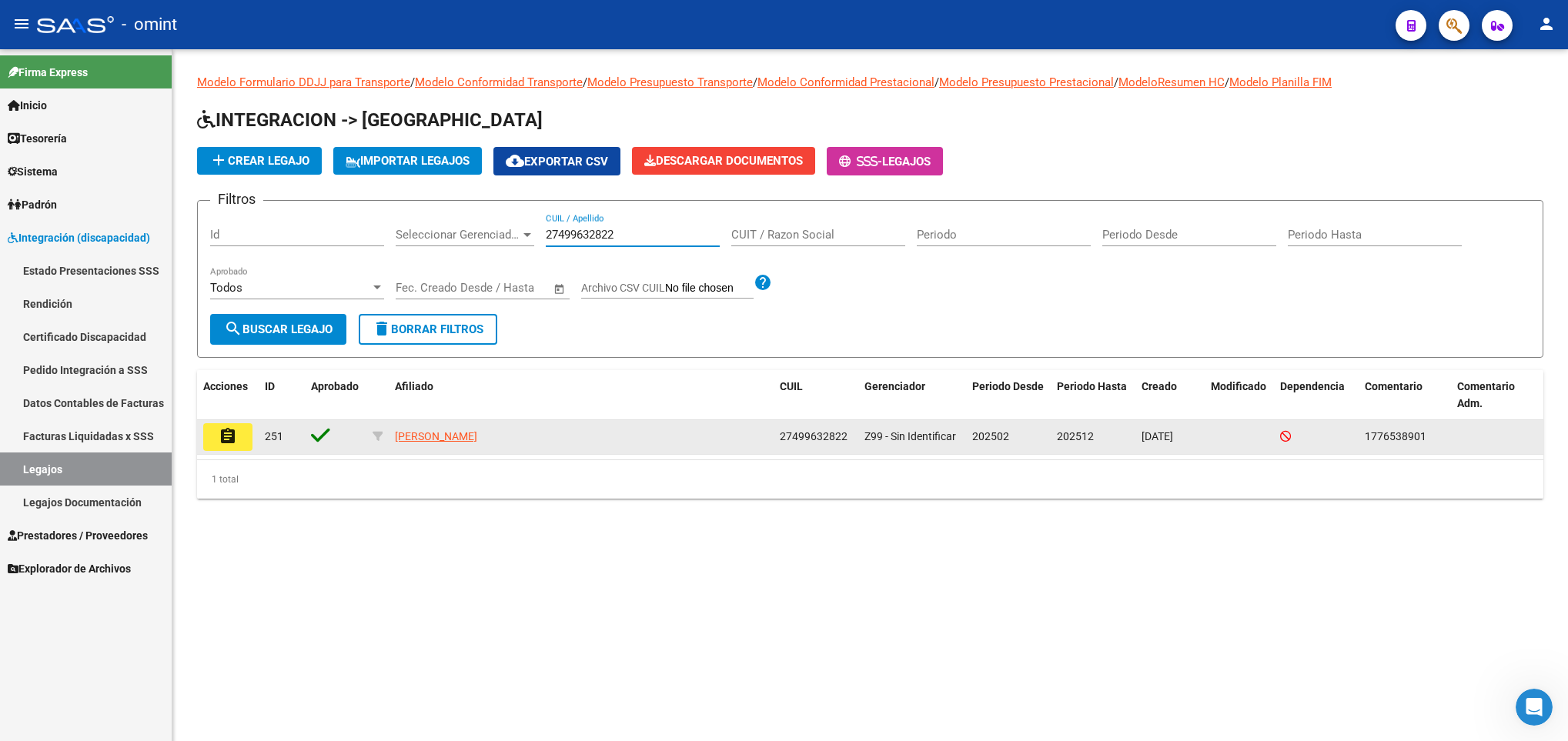
type input "27499632822"
click at [230, 448] on button "assignment" at bounding box center [228, 437] width 49 height 28
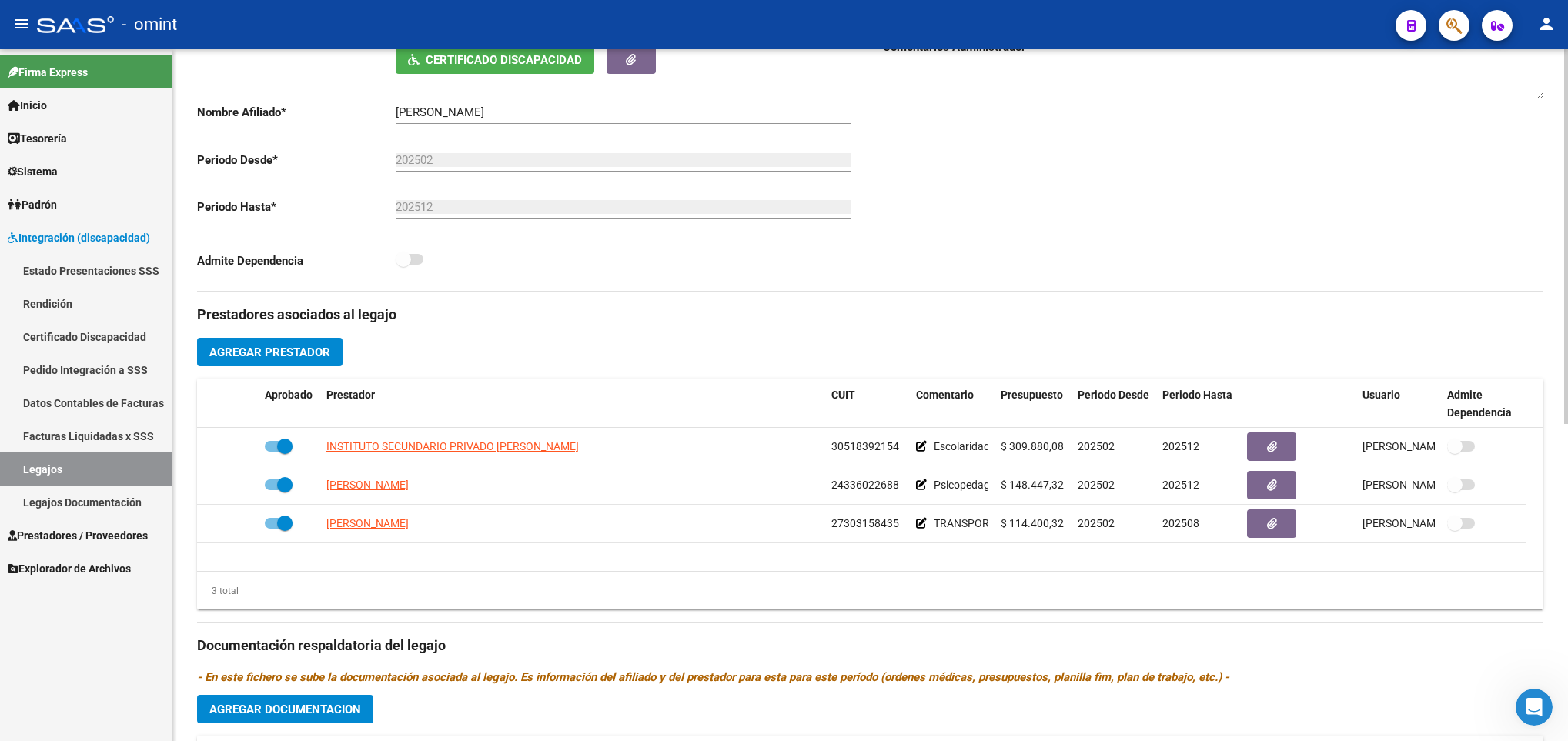
scroll to position [370, 0]
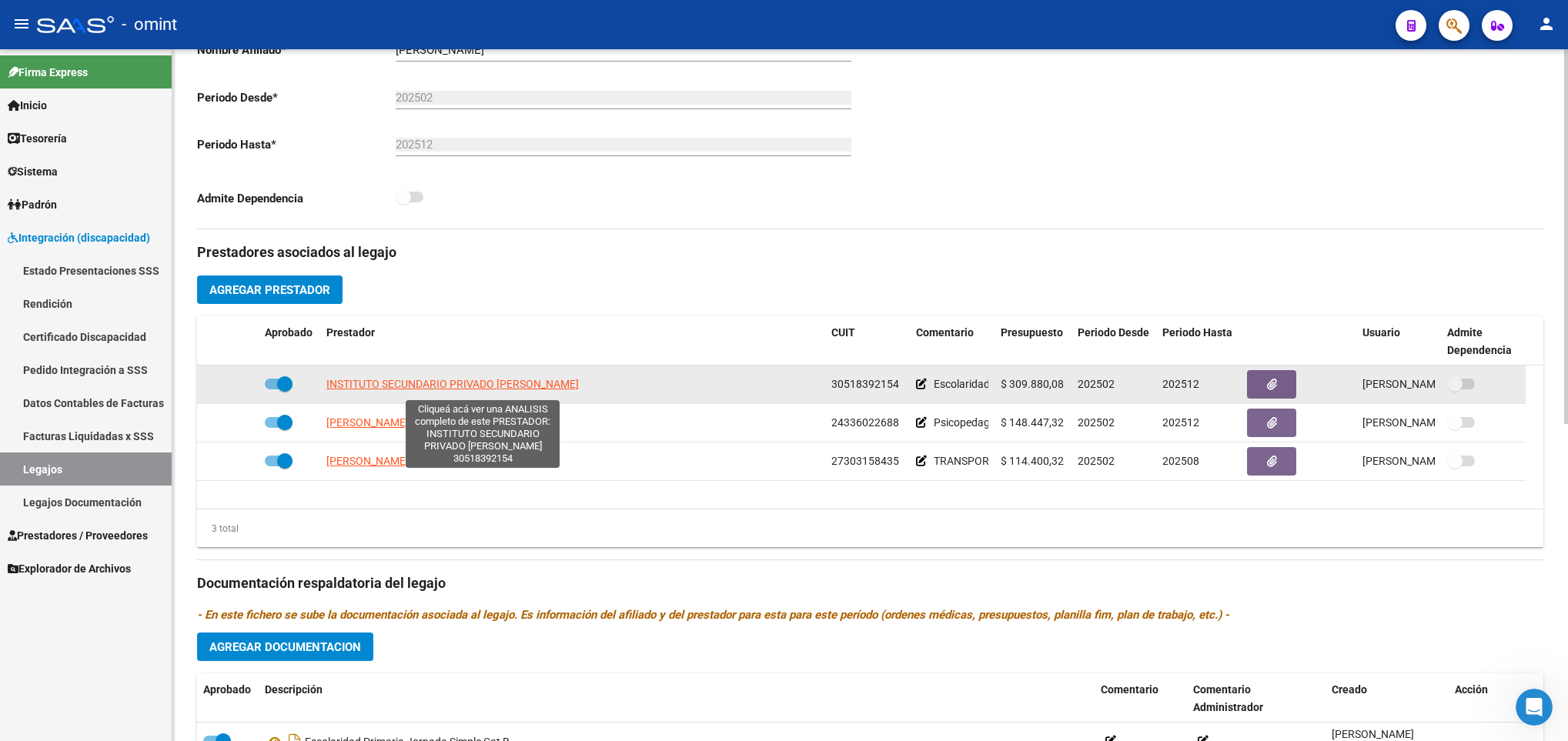
click at [536, 390] on span "INSTITUTO SECUNDARIO PRIVADO [PERSON_NAME]" at bounding box center [452, 384] width 252 height 12
type textarea "30518392154"
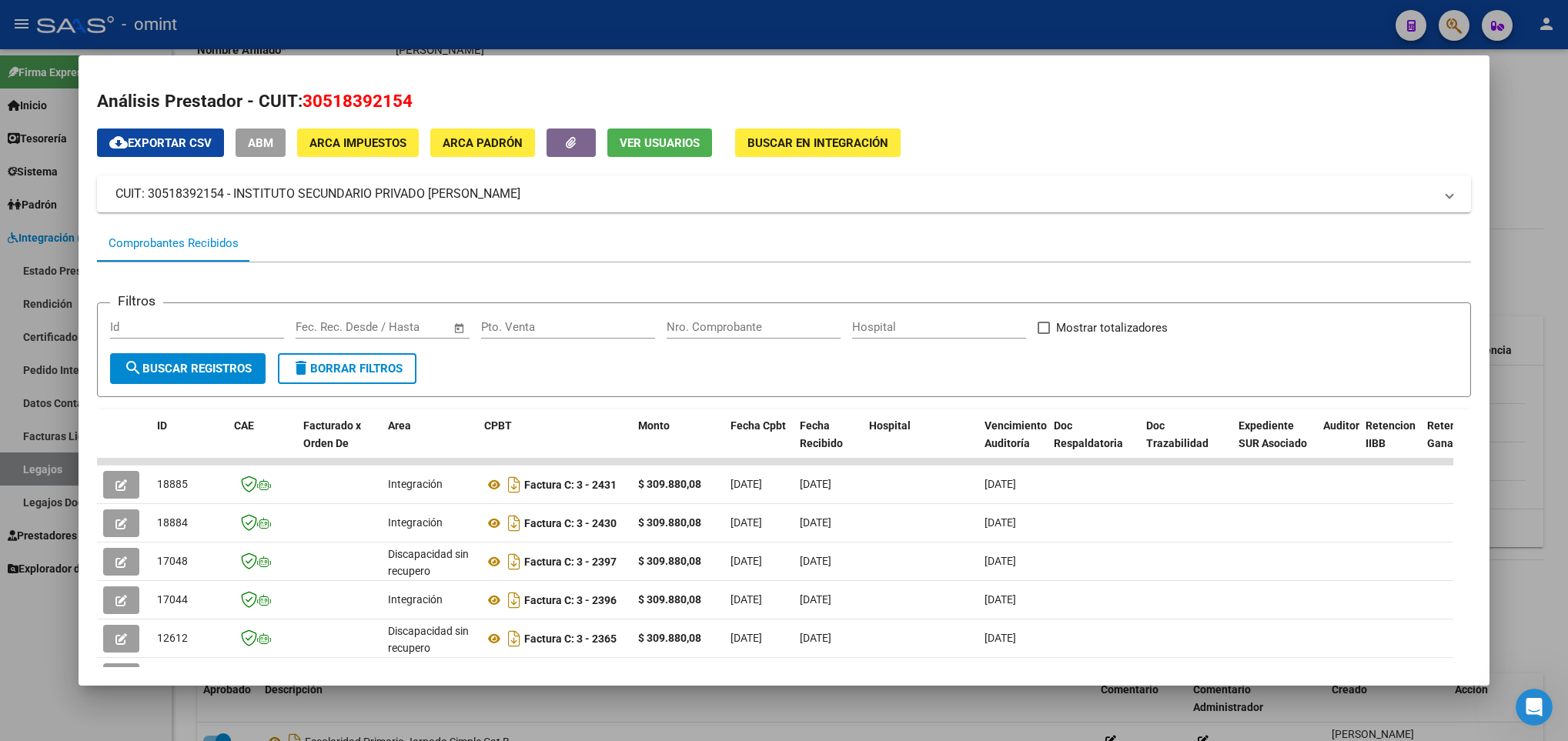
click at [1557, 275] on div at bounding box center [784, 370] width 1568 height 741
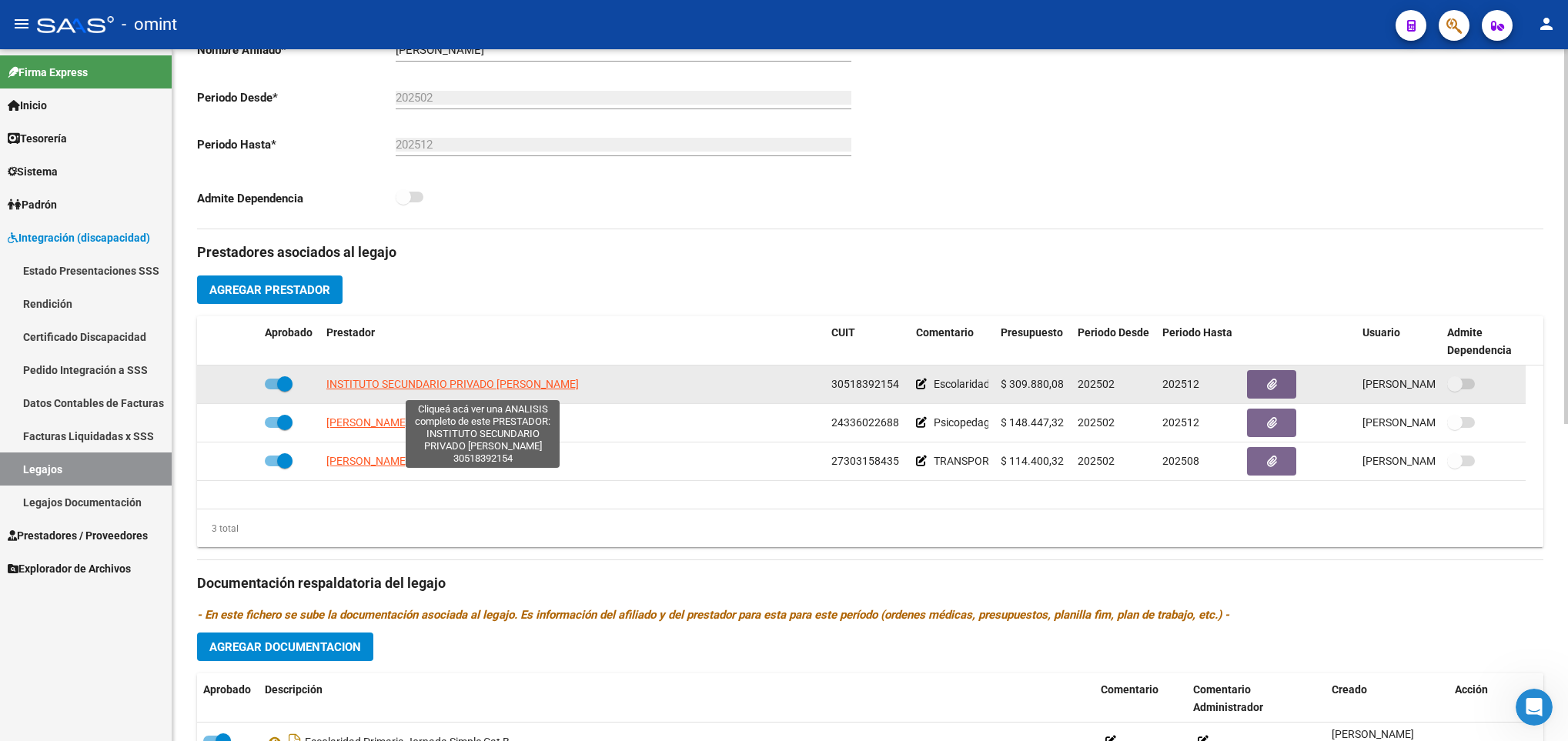
click at [429, 386] on span "INSTITUTO SECUNDARIO PRIVADO [PERSON_NAME]" at bounding box center [452, 384] width 252 height 12
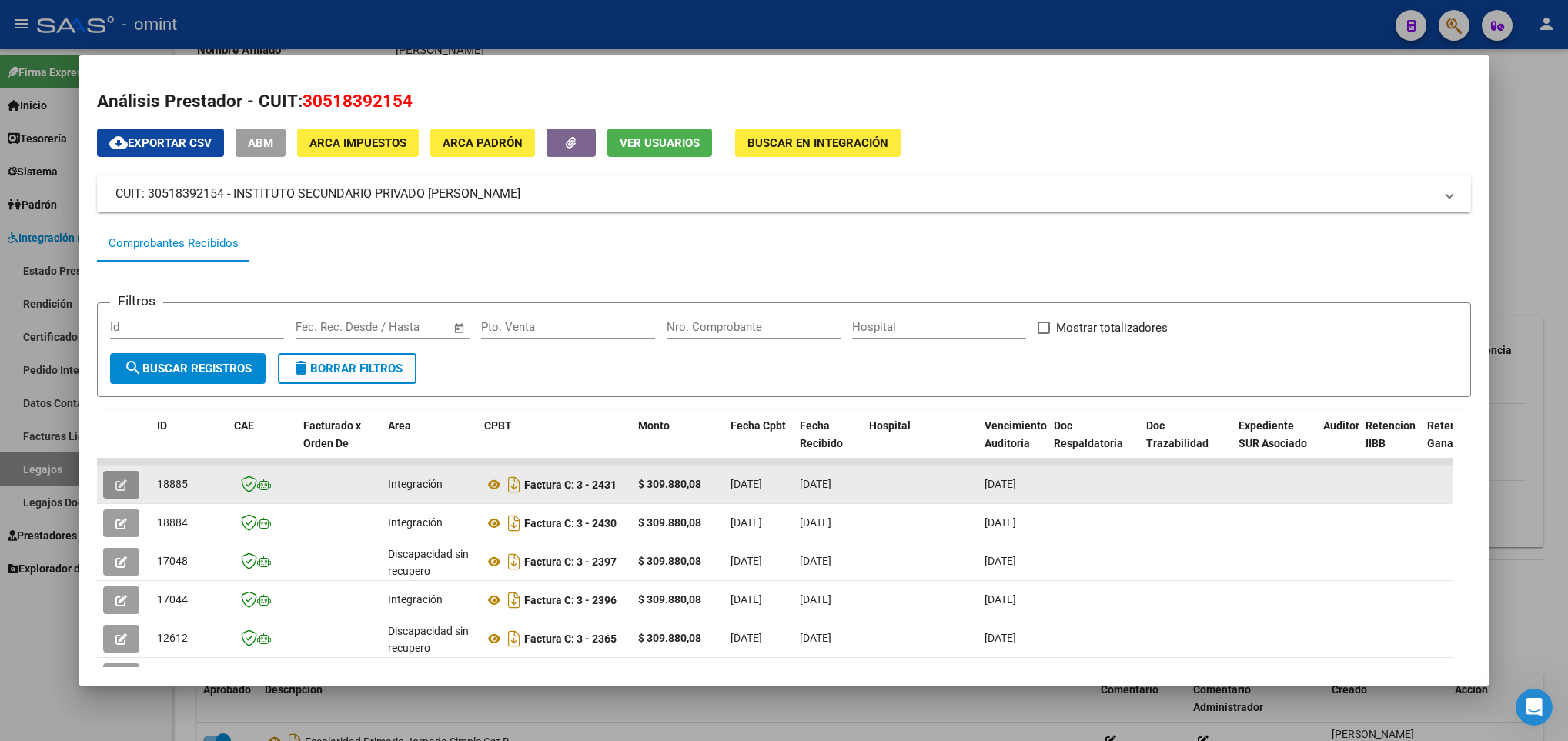
click at [124, 485] on icon "button" at bounding box center [121, 484] width 11 height 11
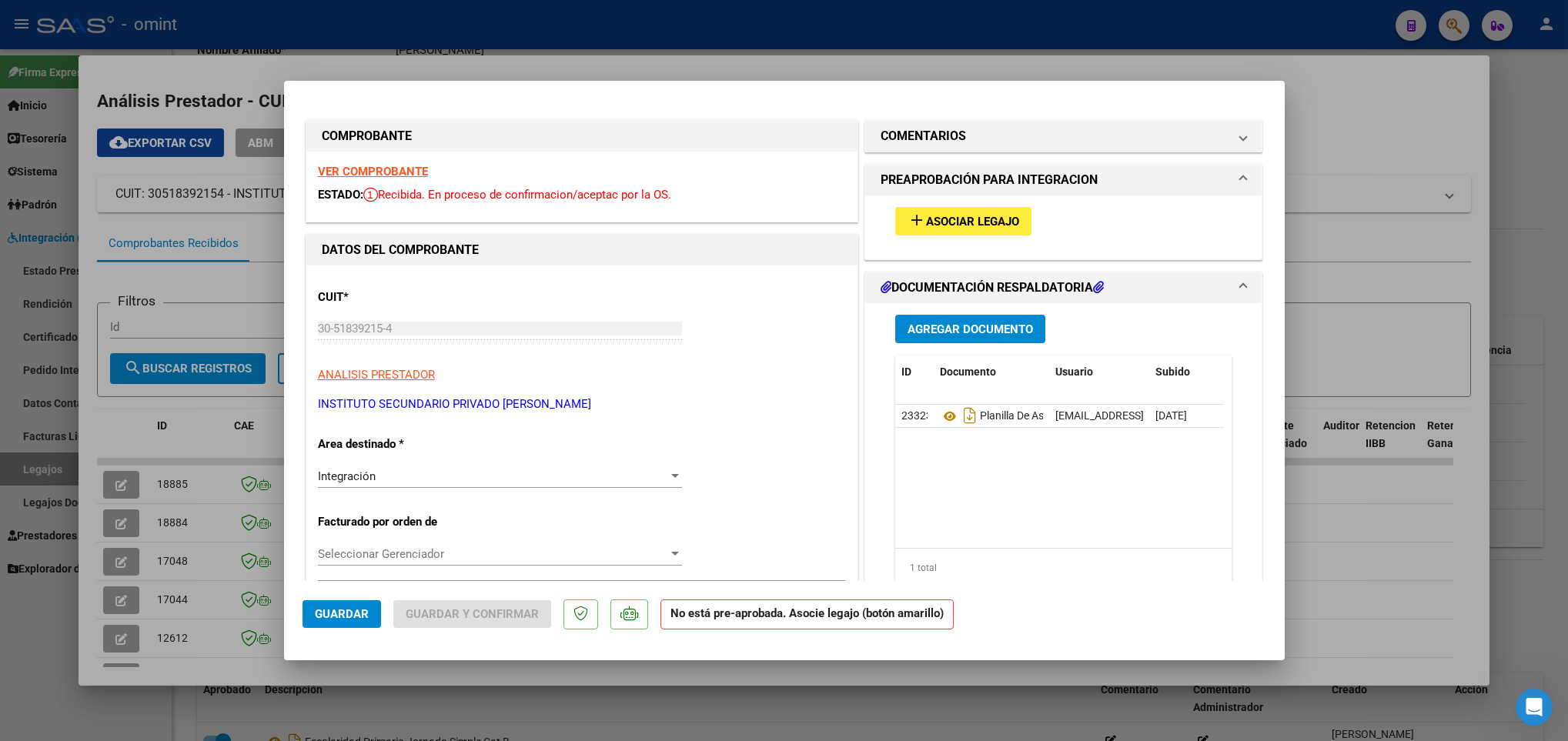
click at [322, 173] on strong "VER COMPROBANTE" at bounding box center [373, 172] width 110 height 14
click at [213, 423] on div at bounding box center [784, 370] width 1568 height 741
type input "$ 0,00"
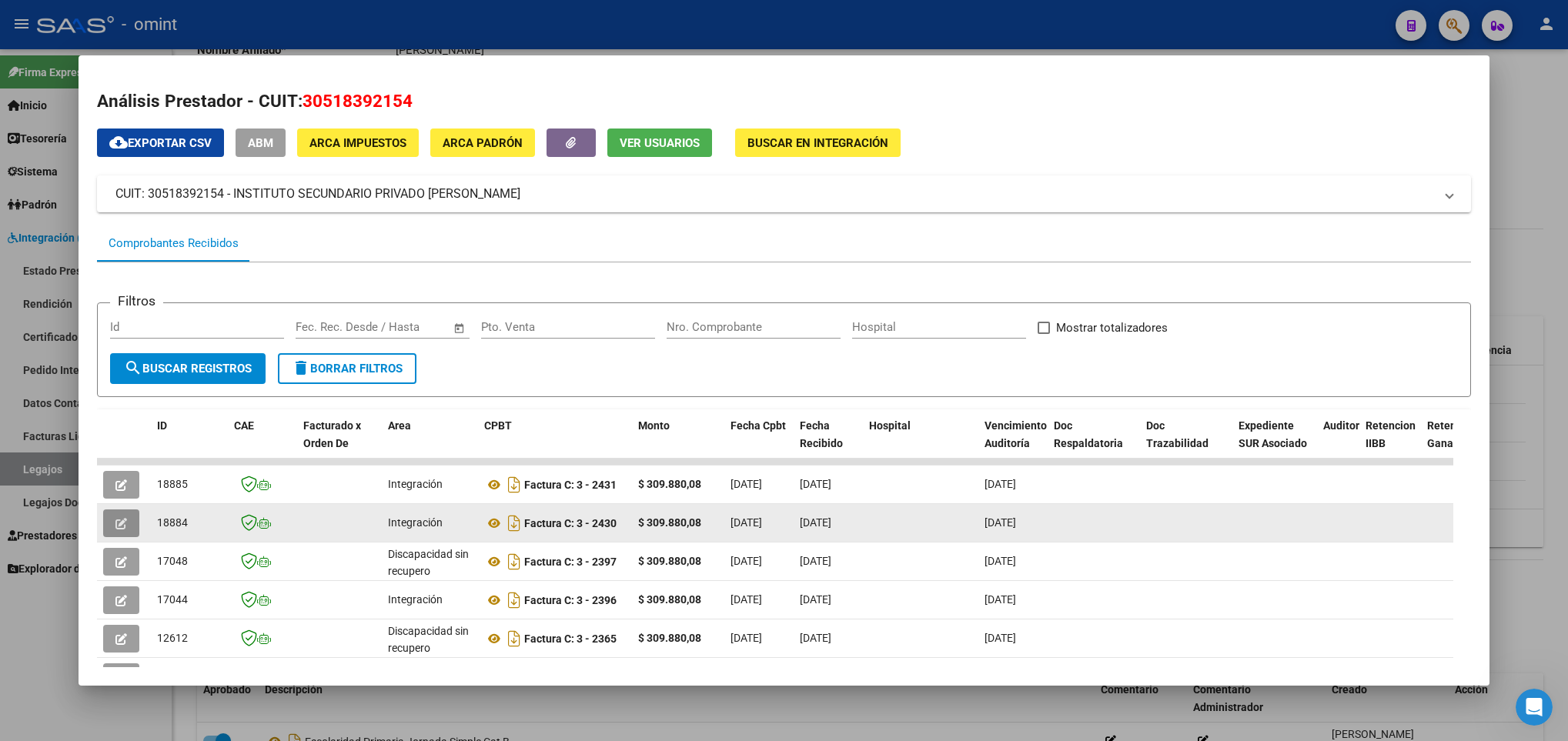
click at [104, 528] on button "button" at bounding box center [121, 523] width 36 height 28
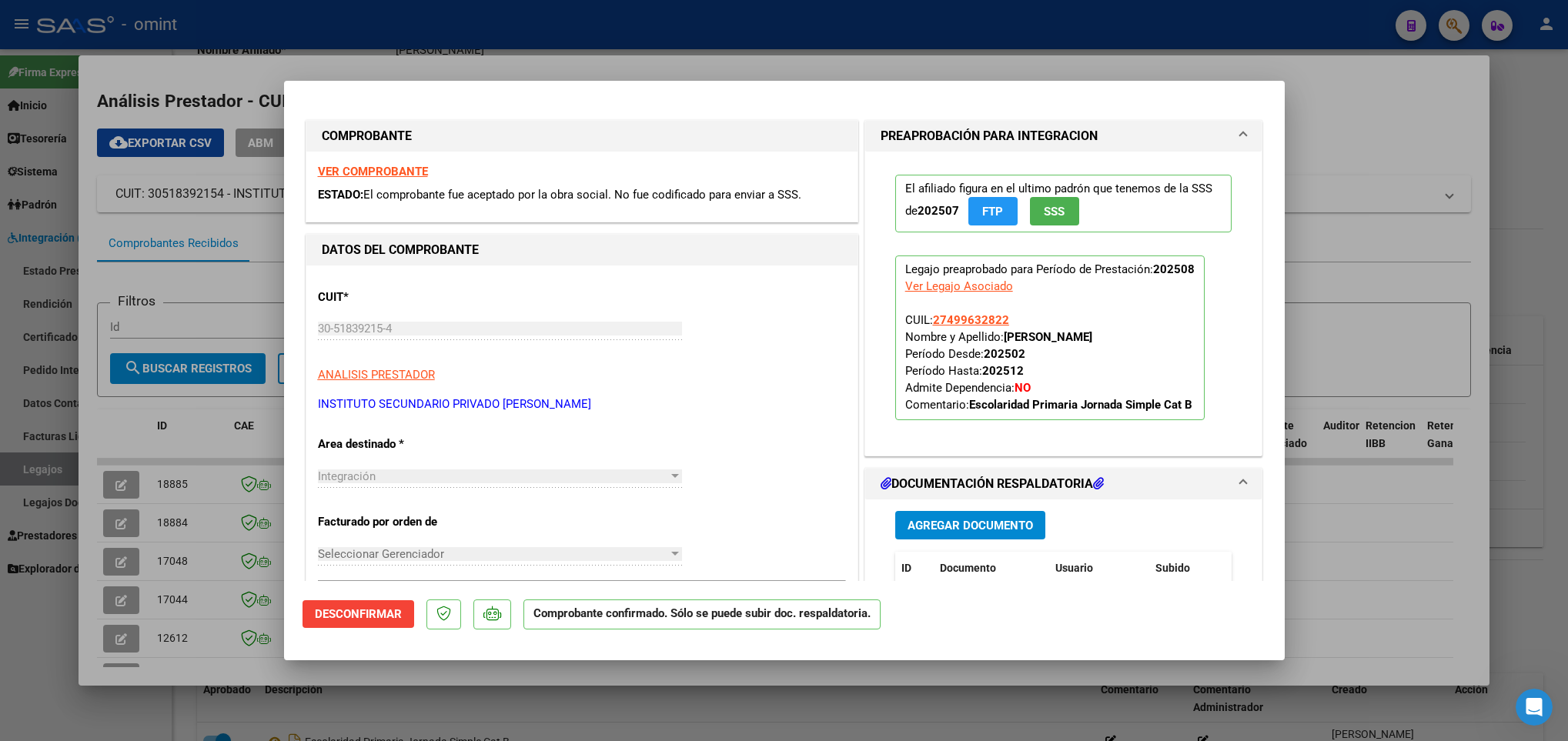
click at [1416, 505] on div at bounding box center [784, 370] width 1568 height 741
type input "$ 0,00"
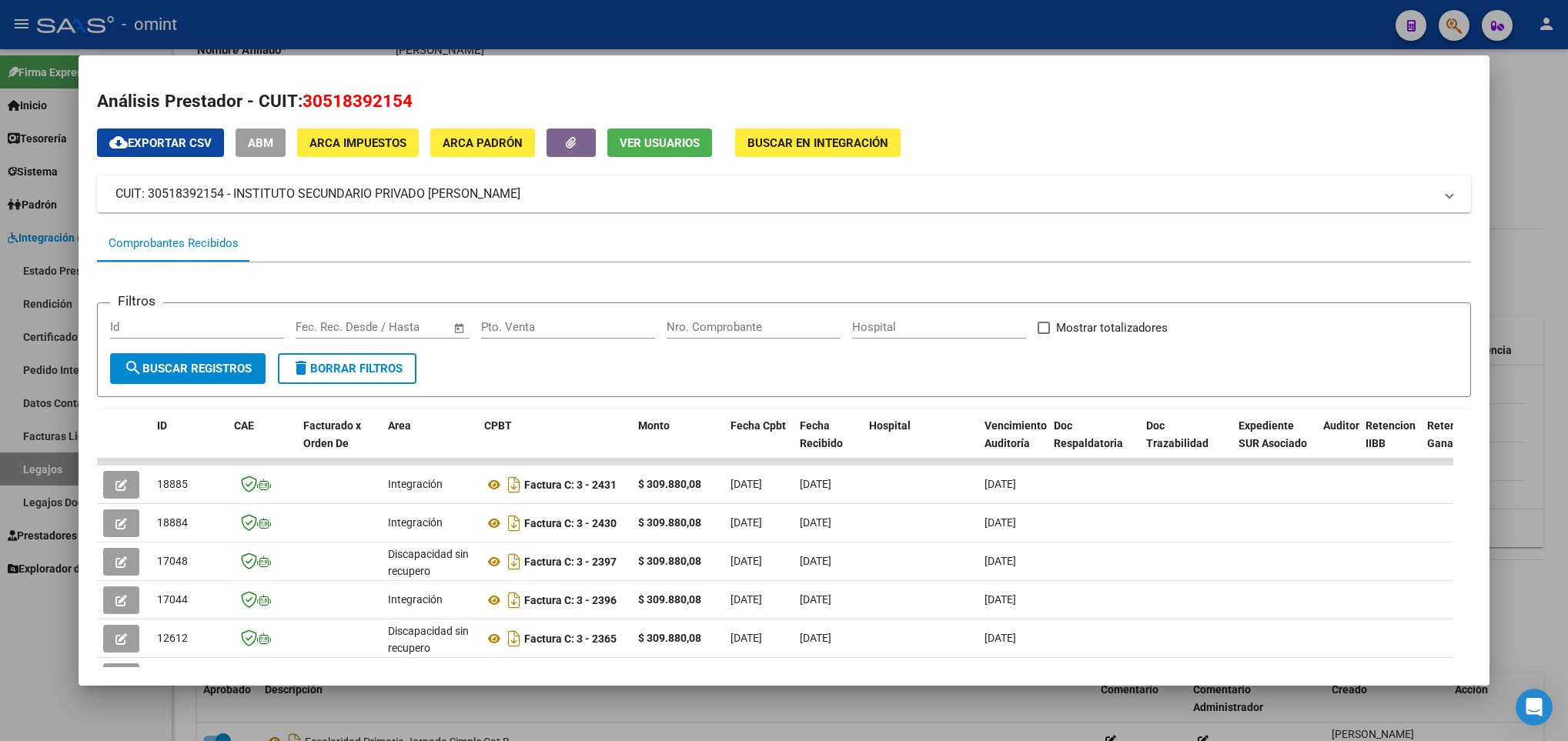
click at [333, 97] on span "30518392154" at bounding box center [358, 101] width 110 height 20
copy span "30518392154"
click at [1522, 74] on div at bounding box center [784, 370] width 1568 height 741
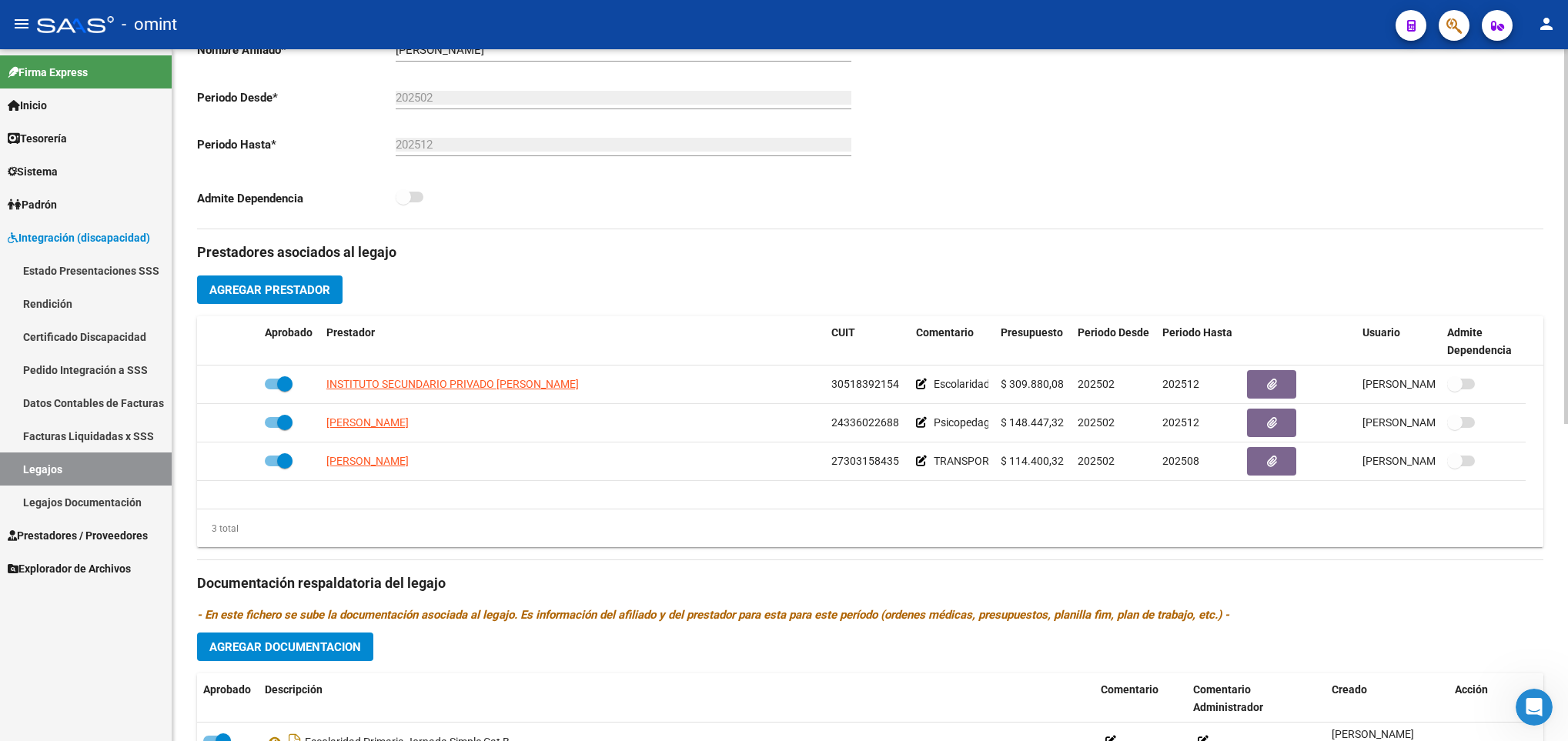
click at [1558, 69] on div "arrow_back Editar 251 save Guardar cambios Legajo de Integración Modelo Formula…" at bounding box center [870, 316] width 1395 height 1273
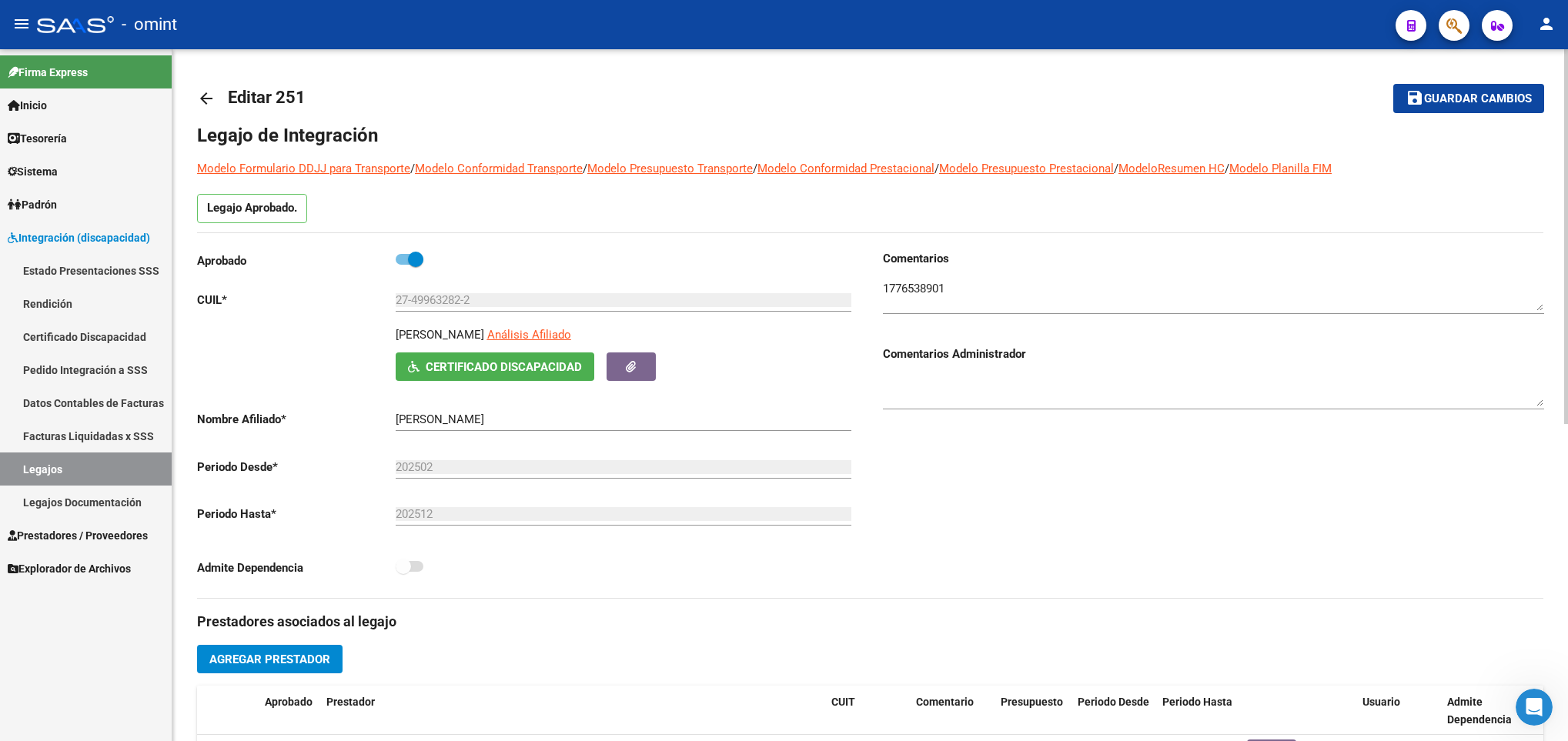
click at [1567, 79] on html "menu - omint person Firma Express Inicio Calendario SSS Instructivos Contacto O…" at bounding box center [784, 370] width 1568 height 741
click at [199, 95] on mat-icon "arrow_back" at bounding box center [206, 98] width 18 height 18
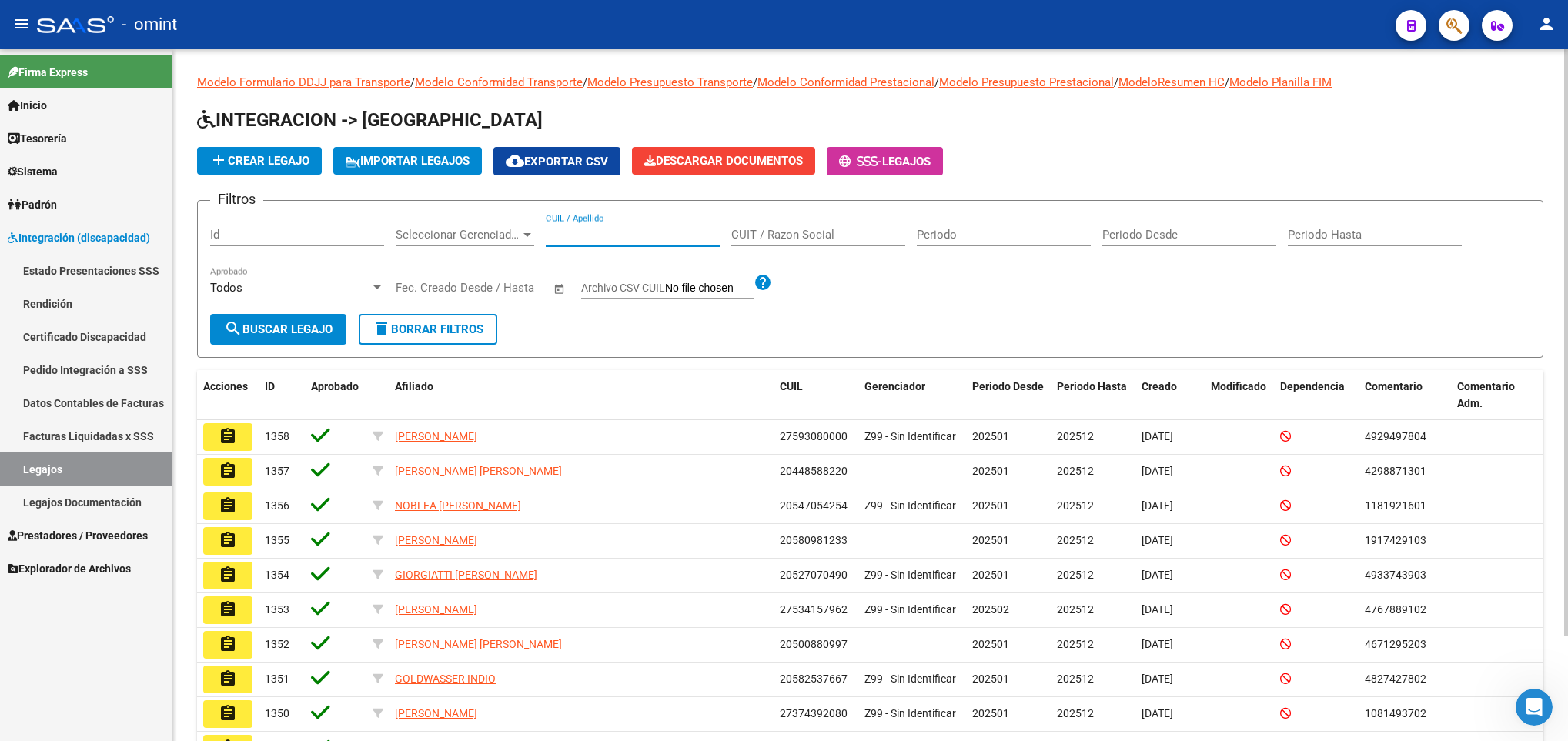
click at [622, 236] on input "CUIL / Apellido" at bounding box center [633, 235] width 174 height 14
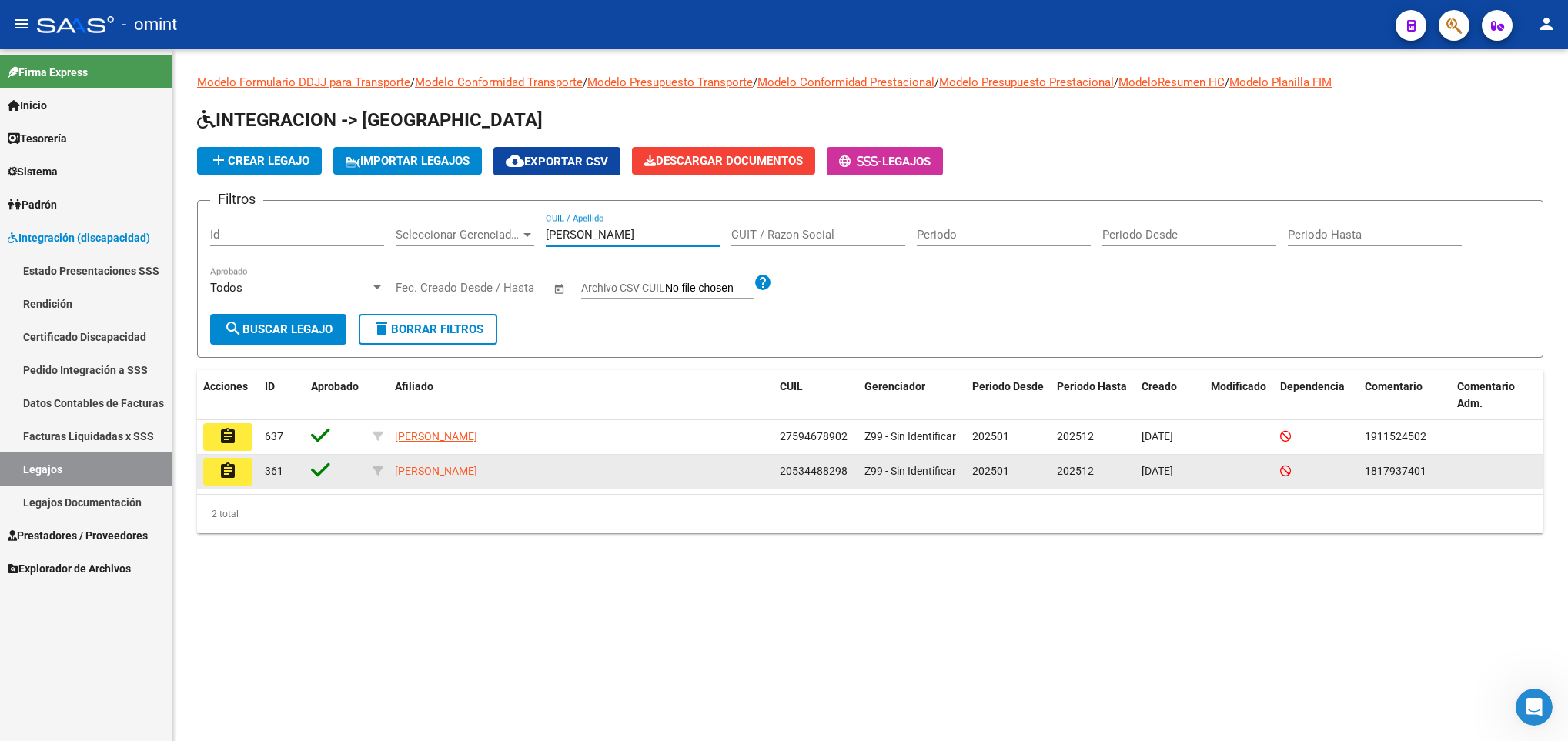
type input "zarate"
click at [255, 470] on datatable-body-cell "assignment" at bounding box center [228, 471] width 61 height 34
click at [247, 469] on button "assignment" at bounding box center [228, 472] width 49 height 28
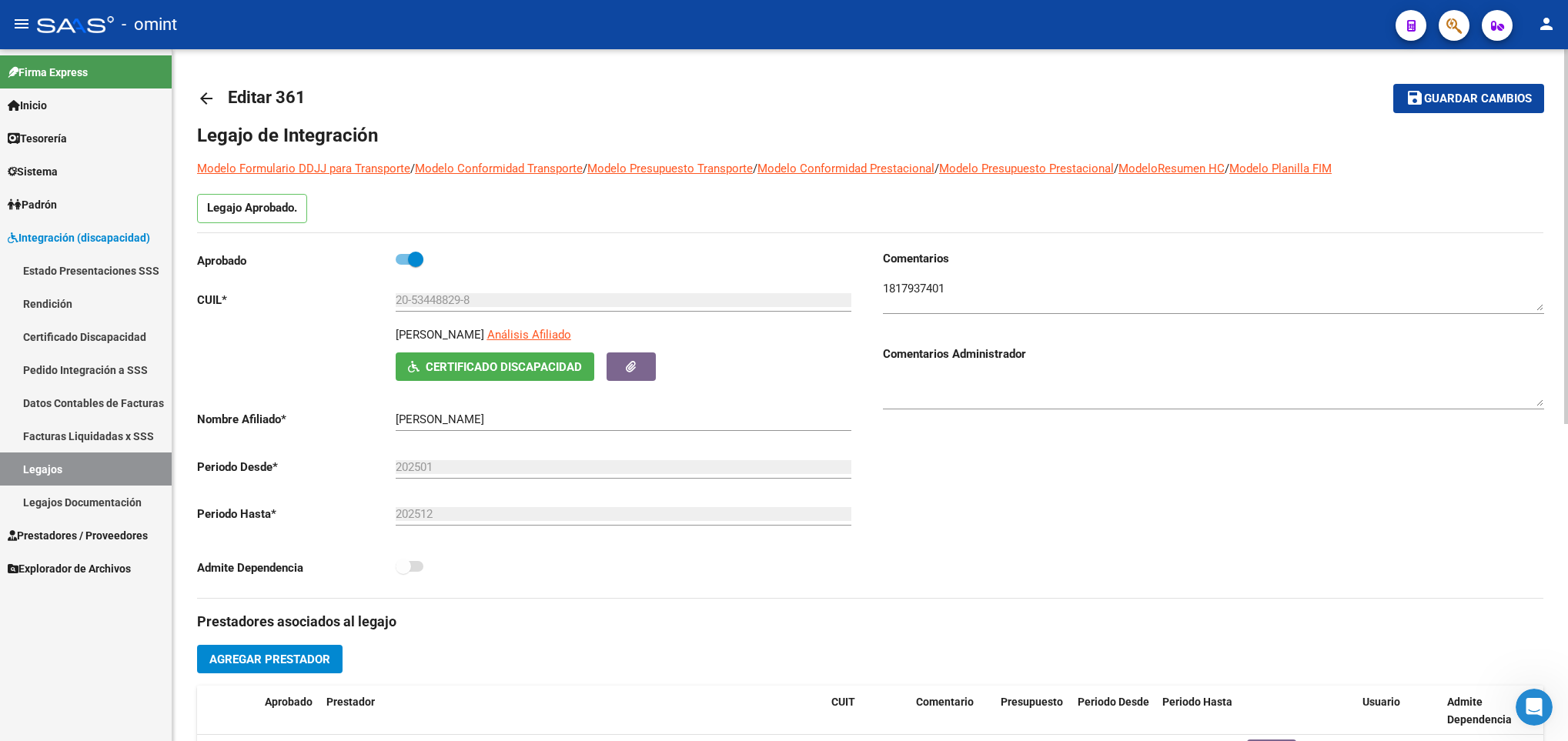
click at [912, 284] on textarea at bounding box center [1213, 295] width 661 height 31
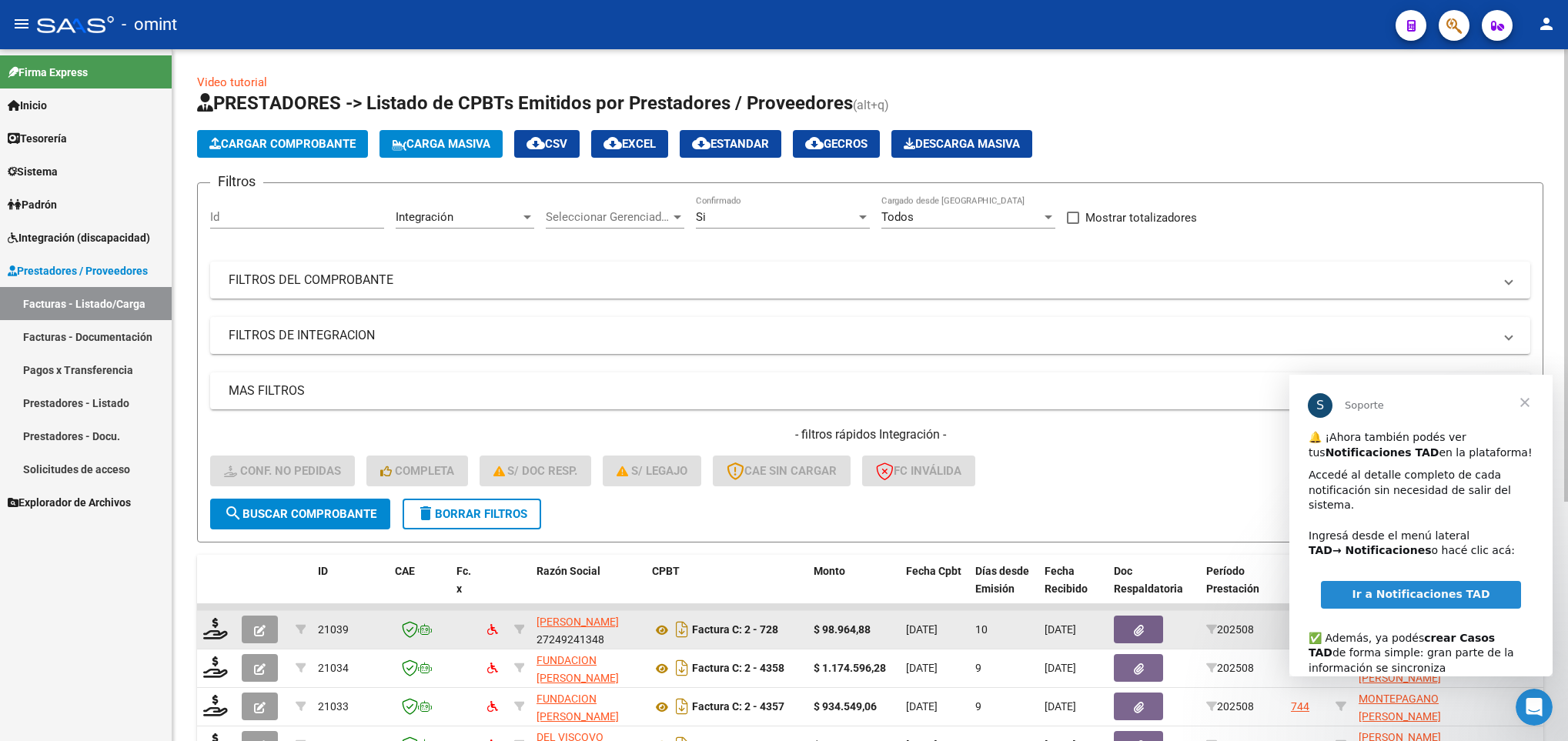
scroll to position [365, 0]
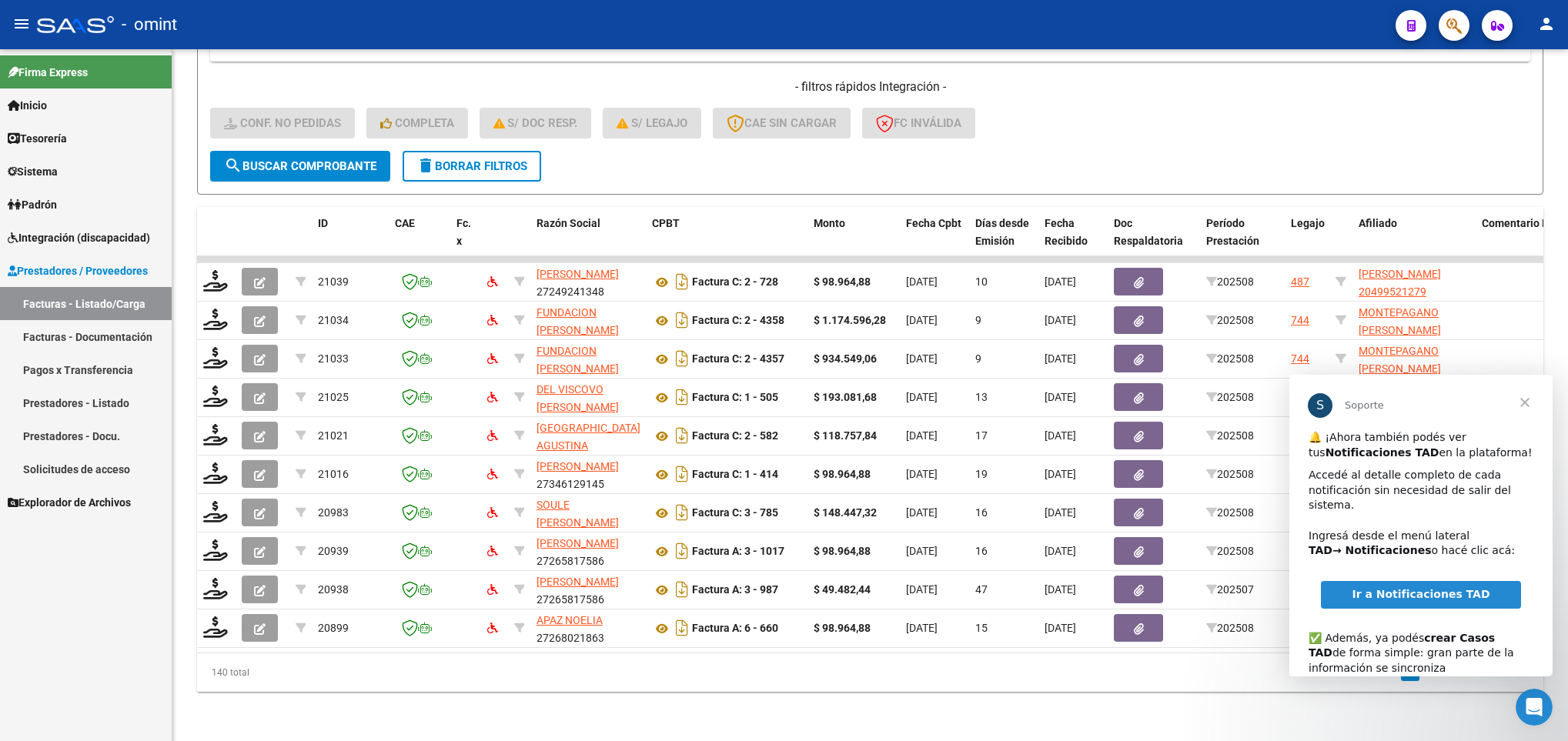
click at [1525, 405] on span "Cerrar" at bounding box center [1524, 402] width 55 height 55
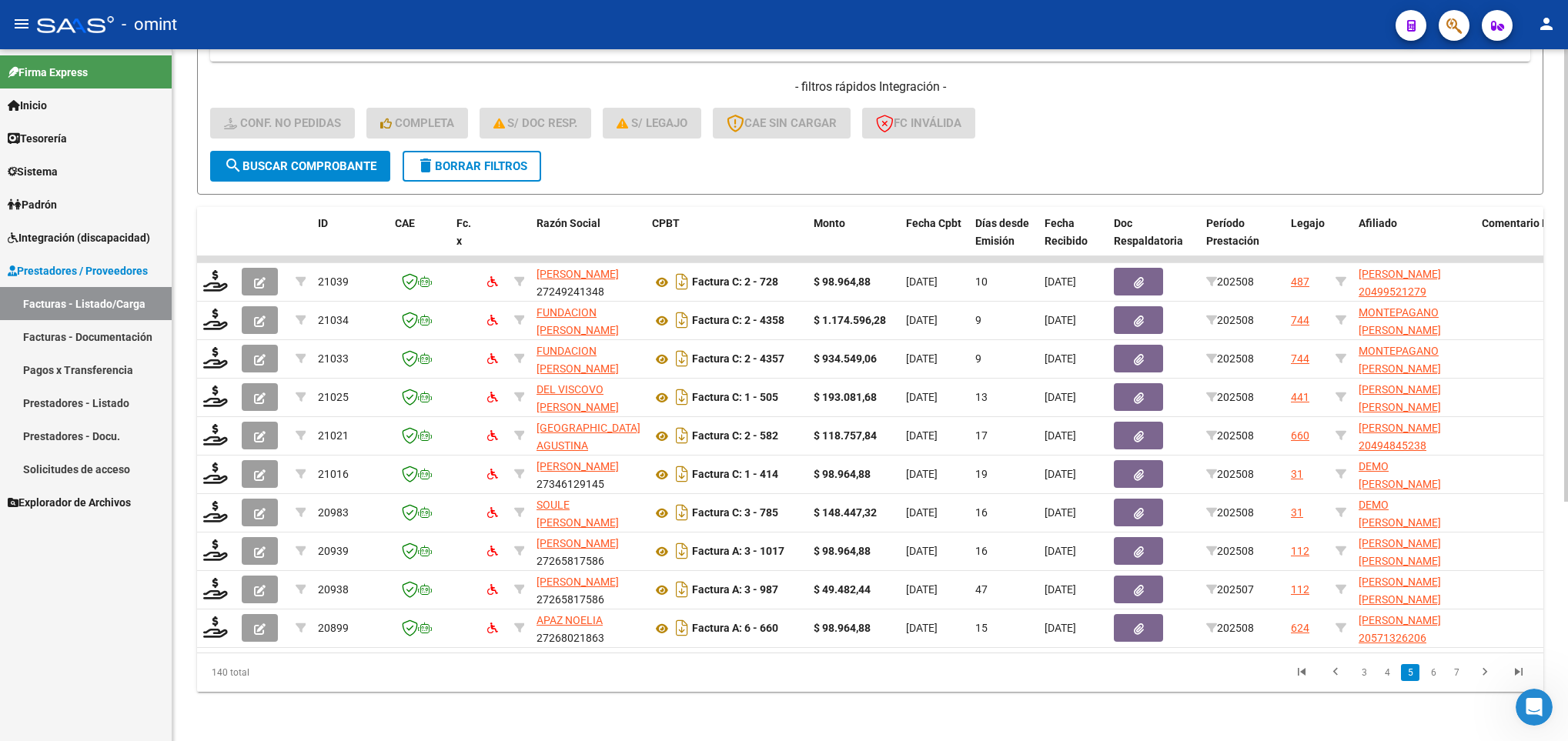
scroll to position [0, 0]
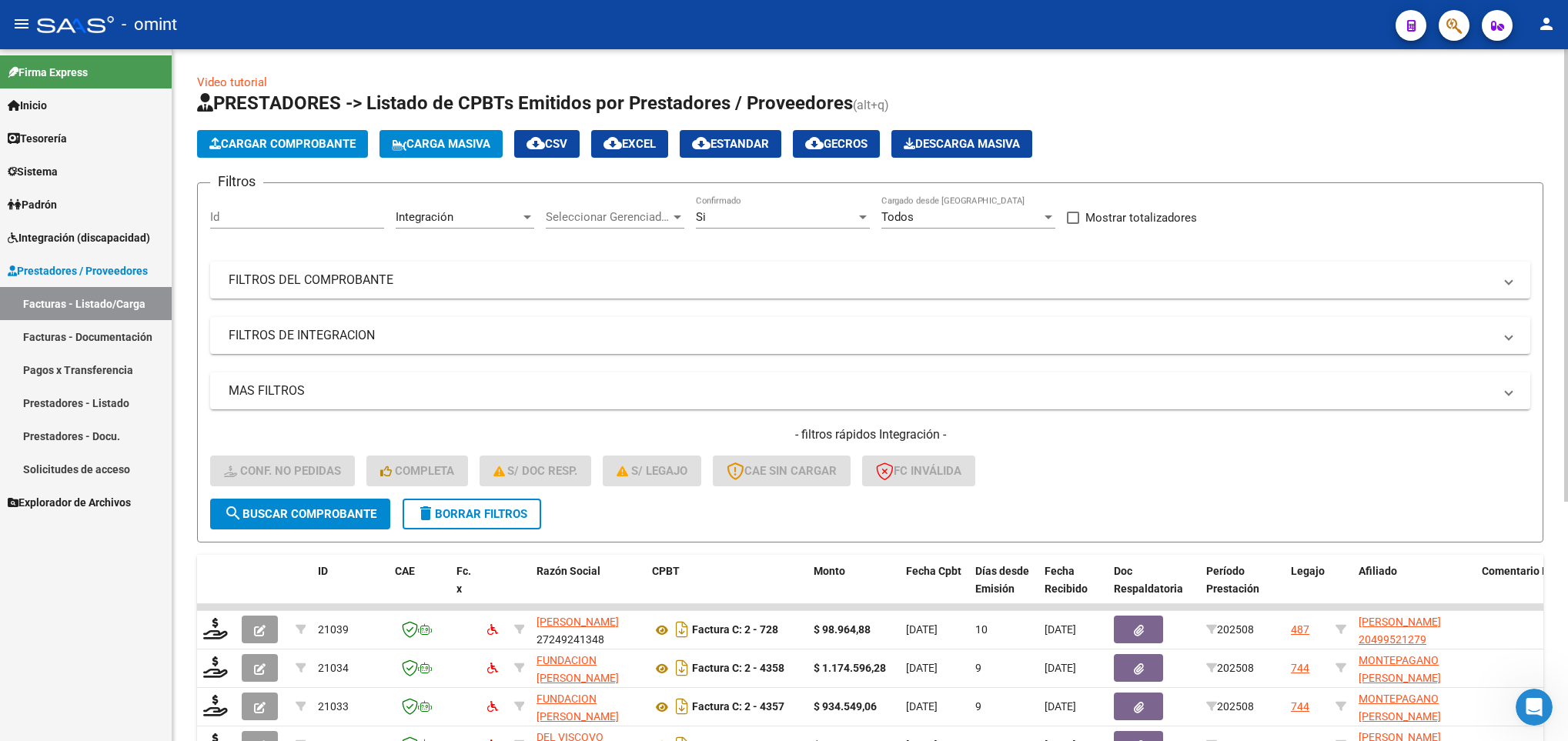
click at [1565, 173] on div at bounding box center [1565, 394] width 4 height 691
click at [442, 273] on mat-panel-title "FILTROS DEL COMPROBANTE" at bounding box center [861, 279] width 1265 height 17
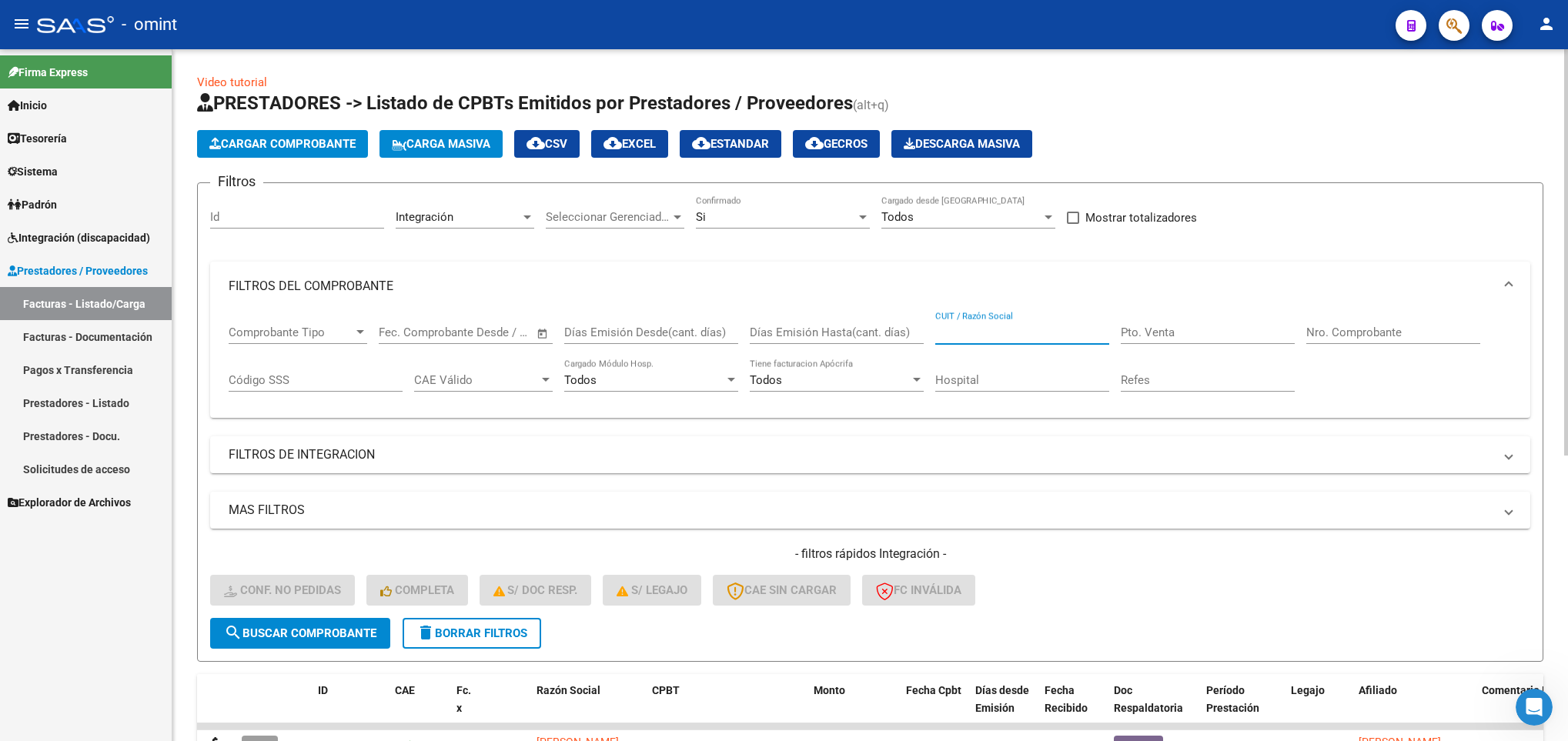
click at [1011, 332] on input "CUIT / Razón Social" at bounding box center [1022, 332] width 174 height 14
paste input "27256526161"
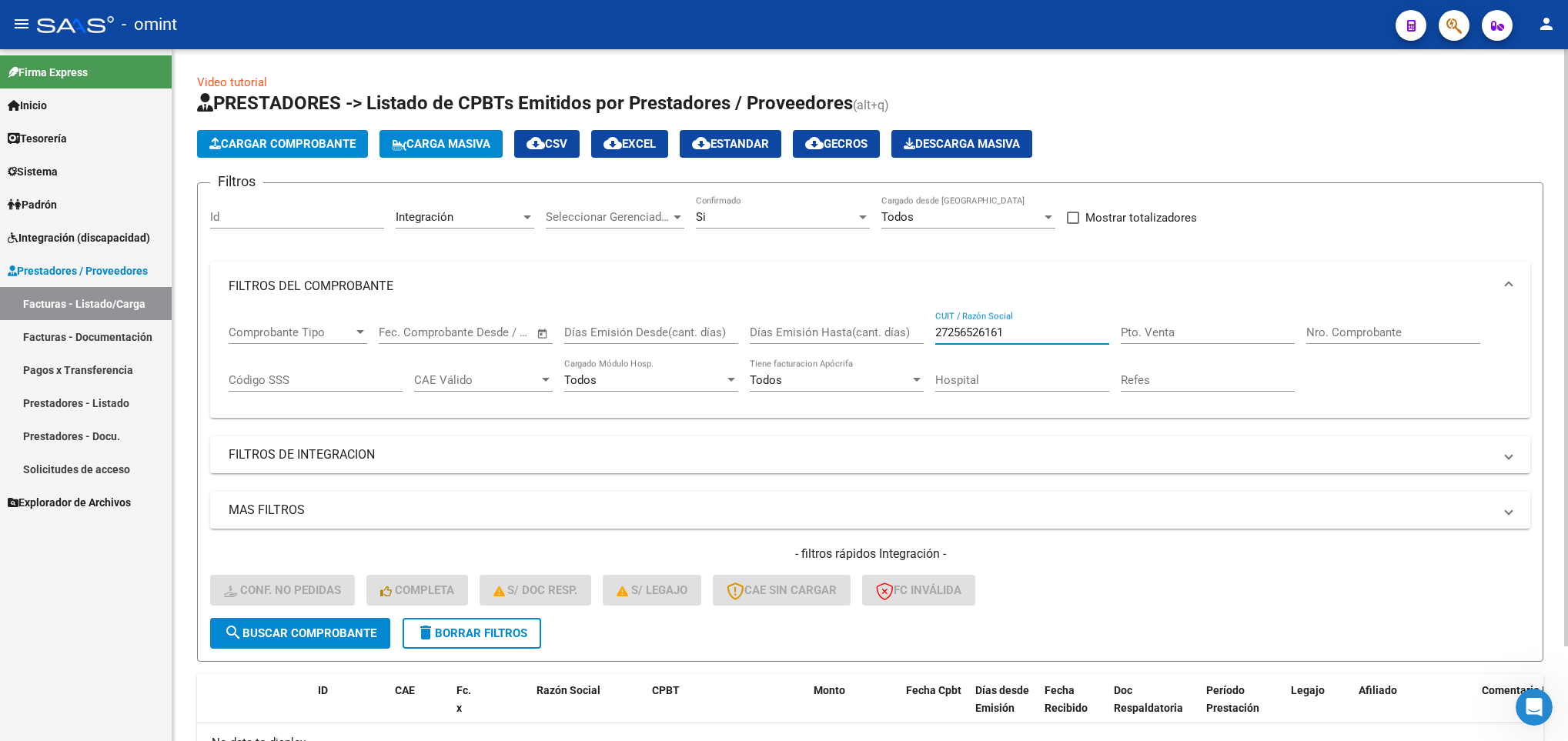
scroll to position [109, 0]
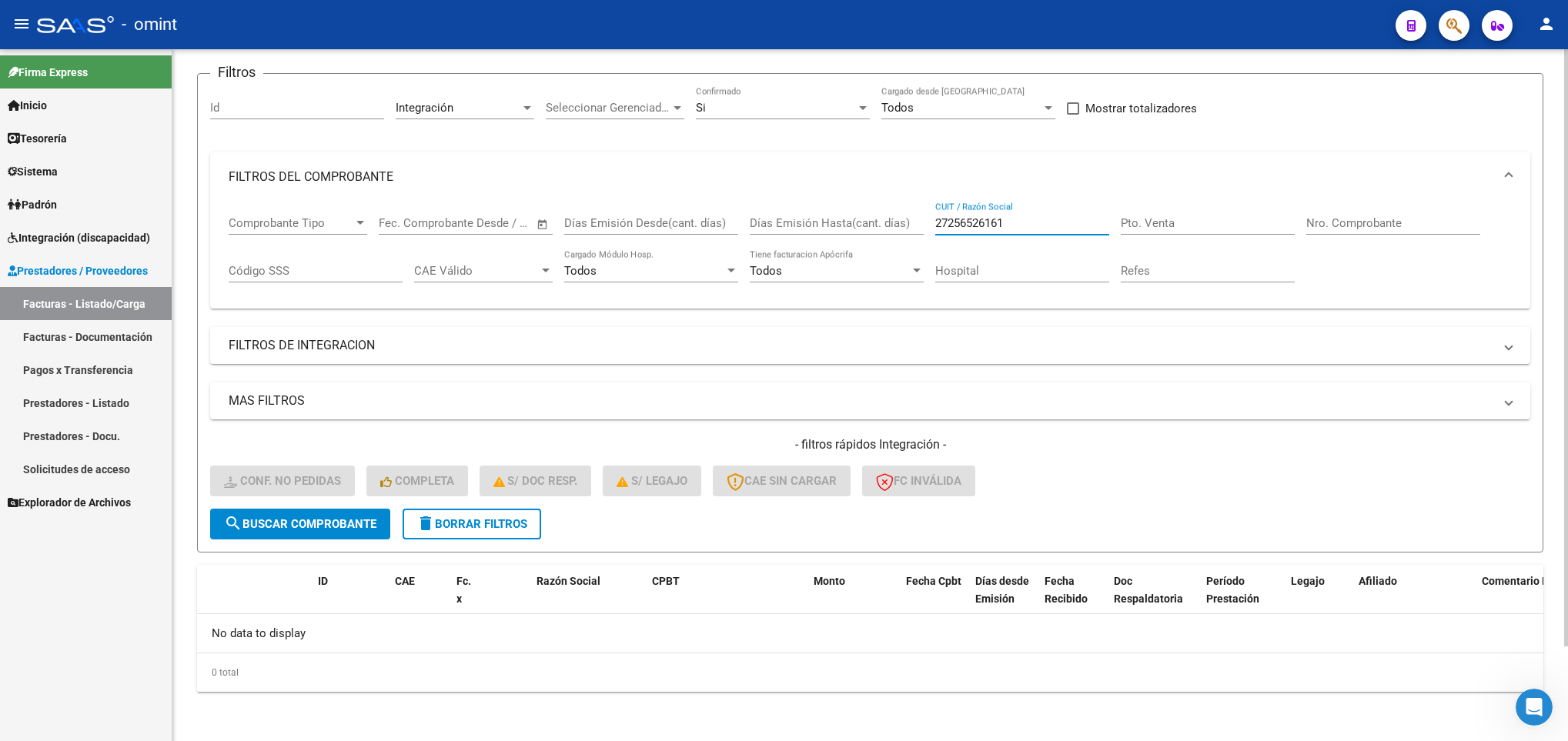
click at [1567, 691] on html "menu - omint person Firma Express Inicio Calendario SSS Instructivos Contacto O…" at bounding box center [784, 370] width 1568 height 741
type input "27256526161"
click at [1559, 74] on div "Video tutorial PRESTADORES -> Listado de CPBTs Emitidos por Prestadores / Prove…" at bounding box center [870, 341] width 1395 height 801
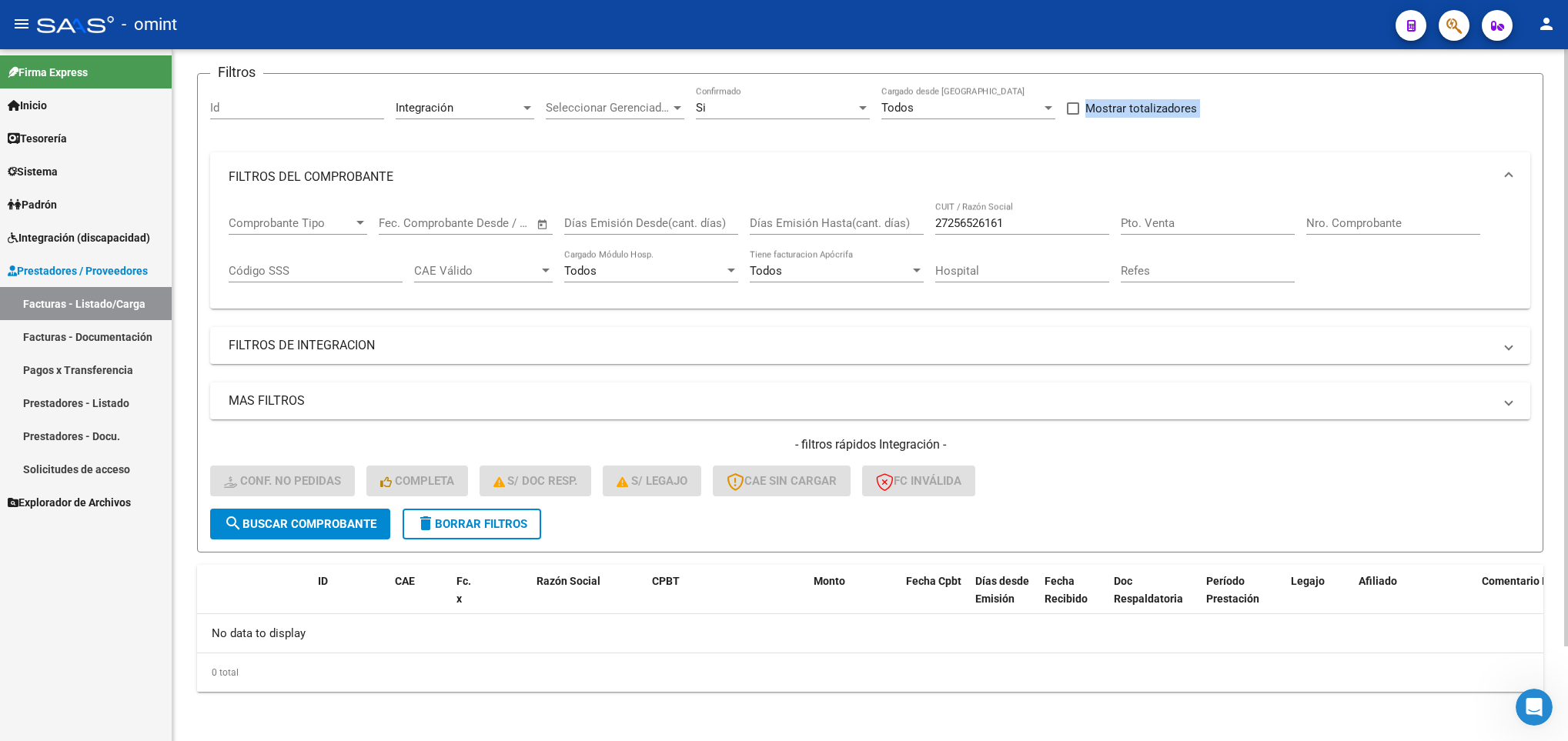
scroll to position [0, 0]
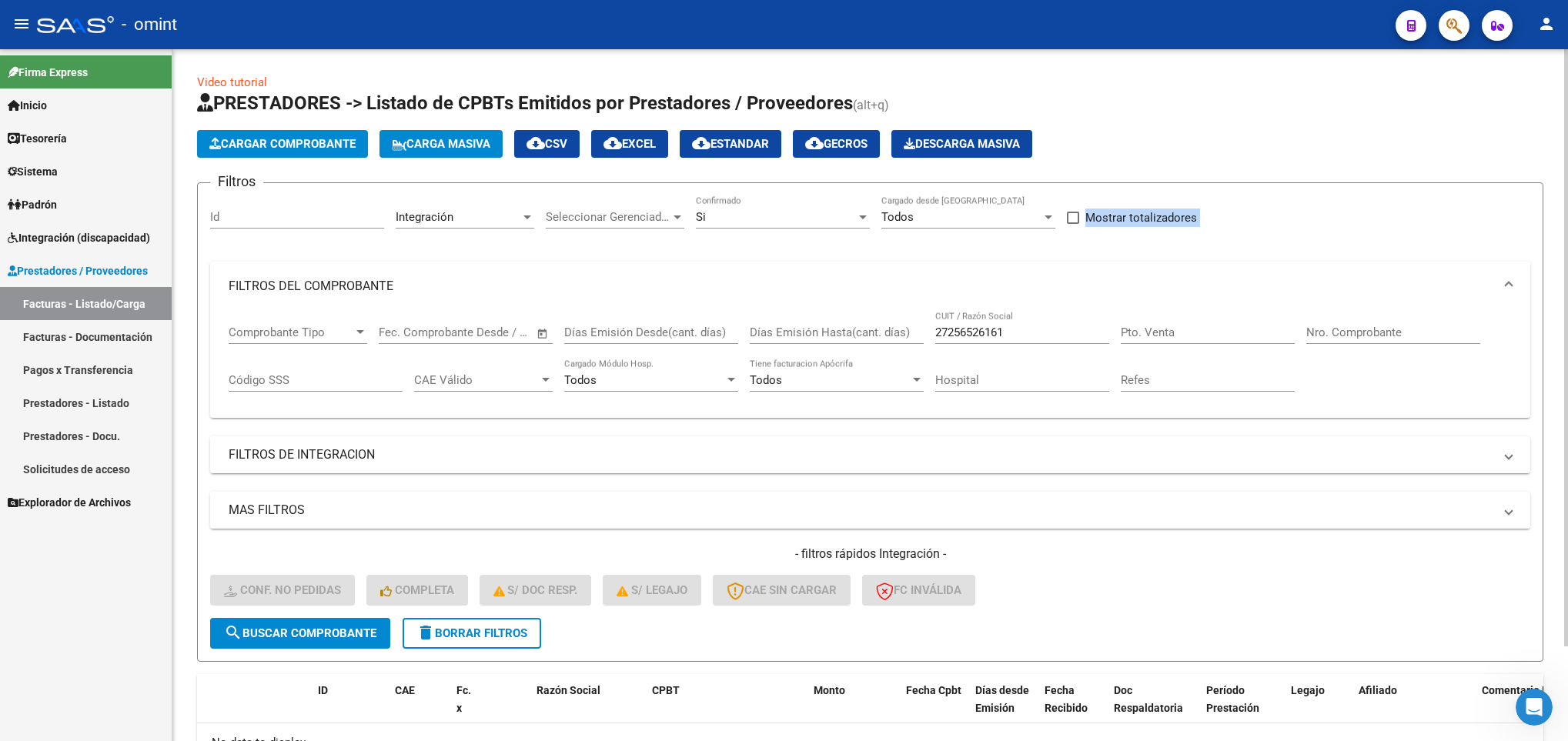
click at [1564, 74] on div at bounding box center [1565, 394] width 4 height 691
click at [45, 233] on span "Integración (discapacidad)" at bounding box center [79, 237] width 142 height 17
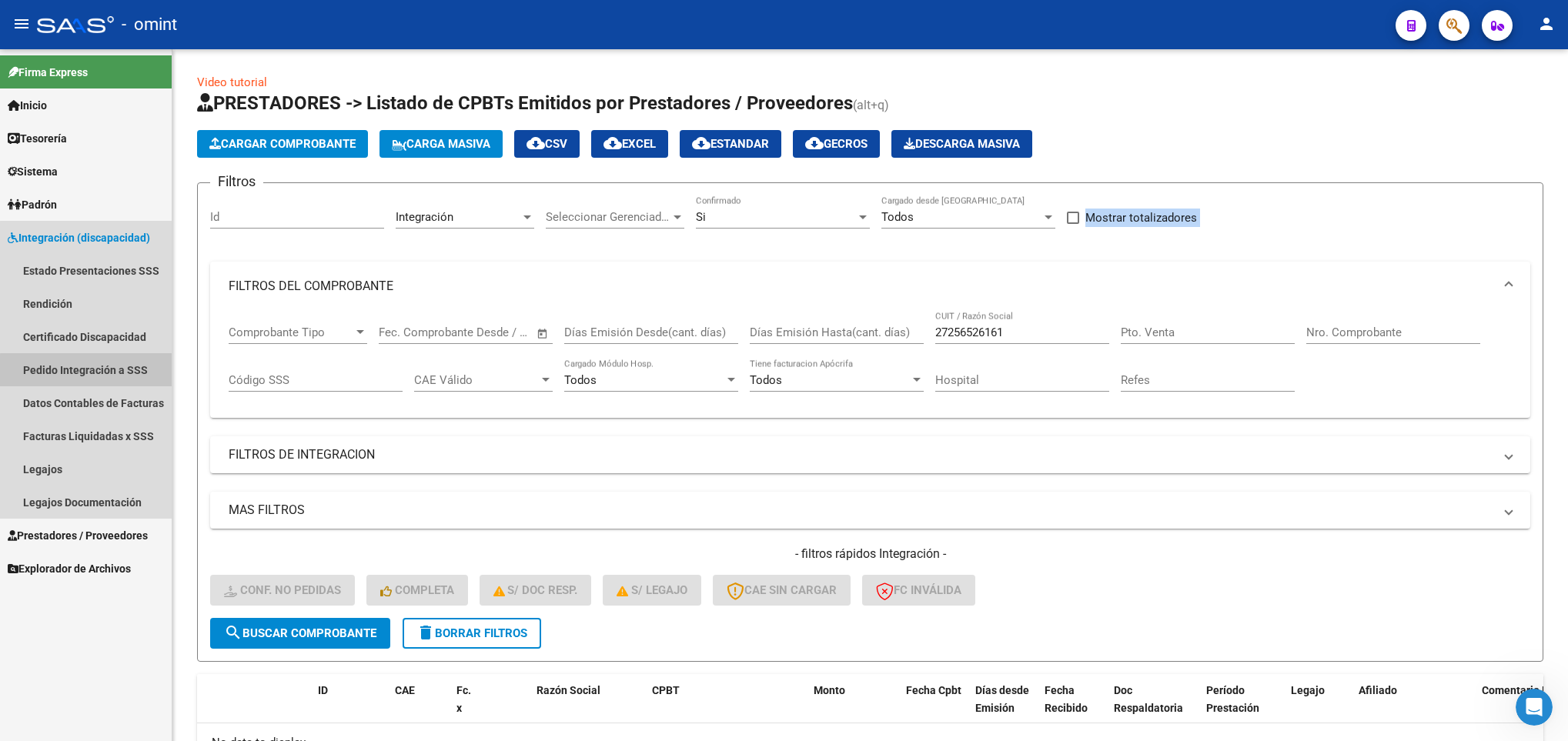
click at [124, 372] on link "Pedido Integración a SSS" at bounding box center [86, 370] width 172 height 33
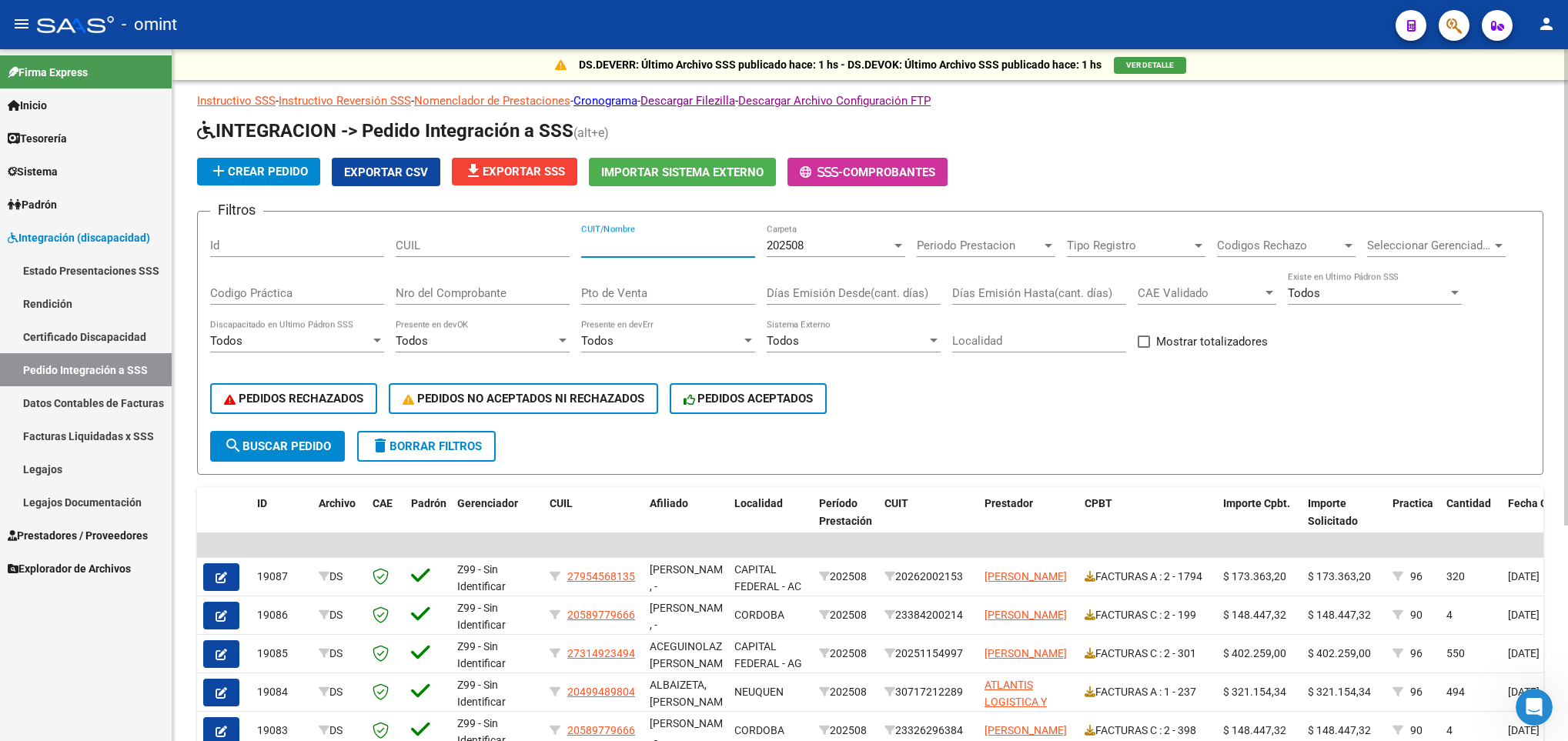
click at [656, 241] on input "CUIT/Nombre" at bounding box center [668, 245] width 174 height 14
paste input "27256526161"
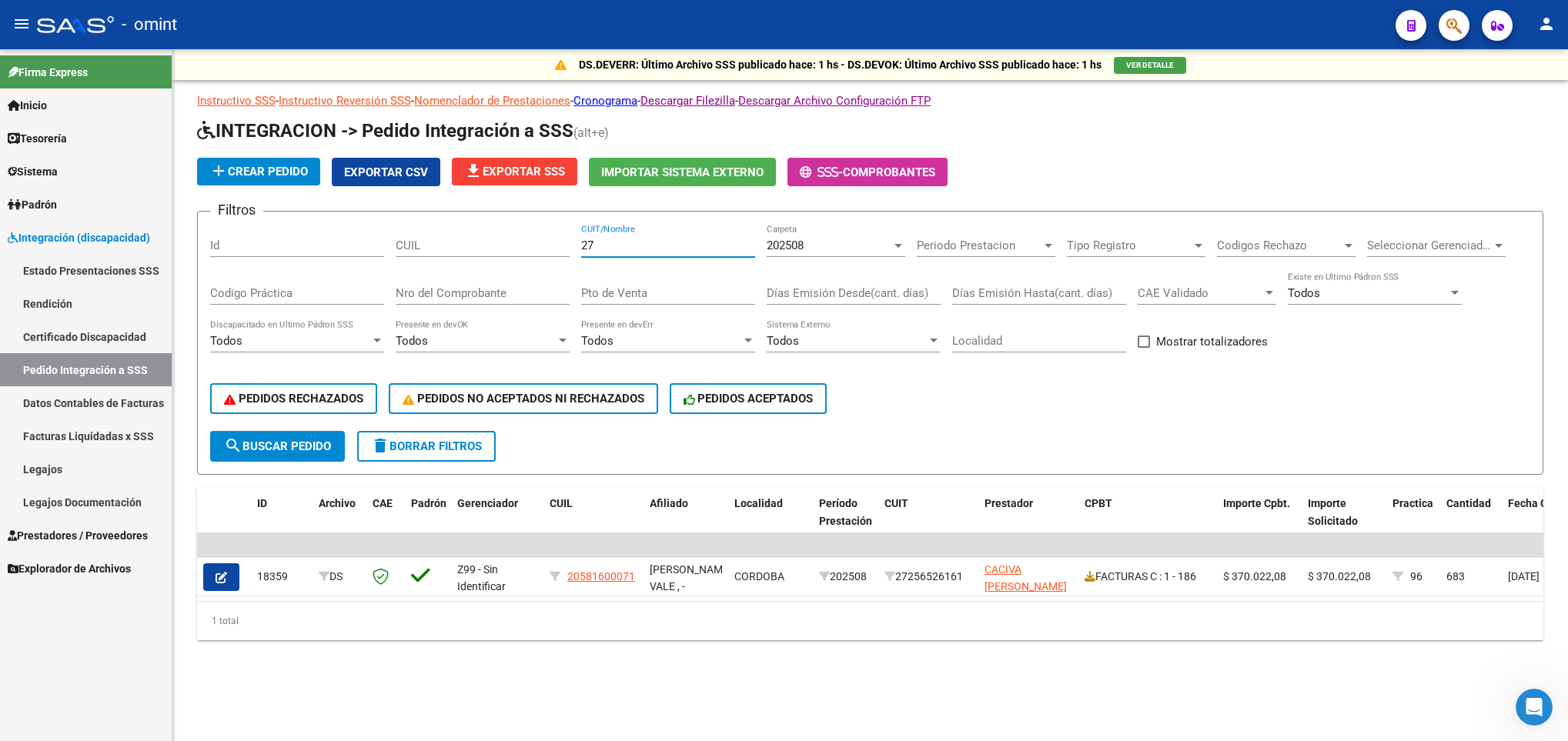
type input "2"
click at [37, 539] on span "Prestadores / Proveedores" at bounding box center [78, 535] width 140 height 17
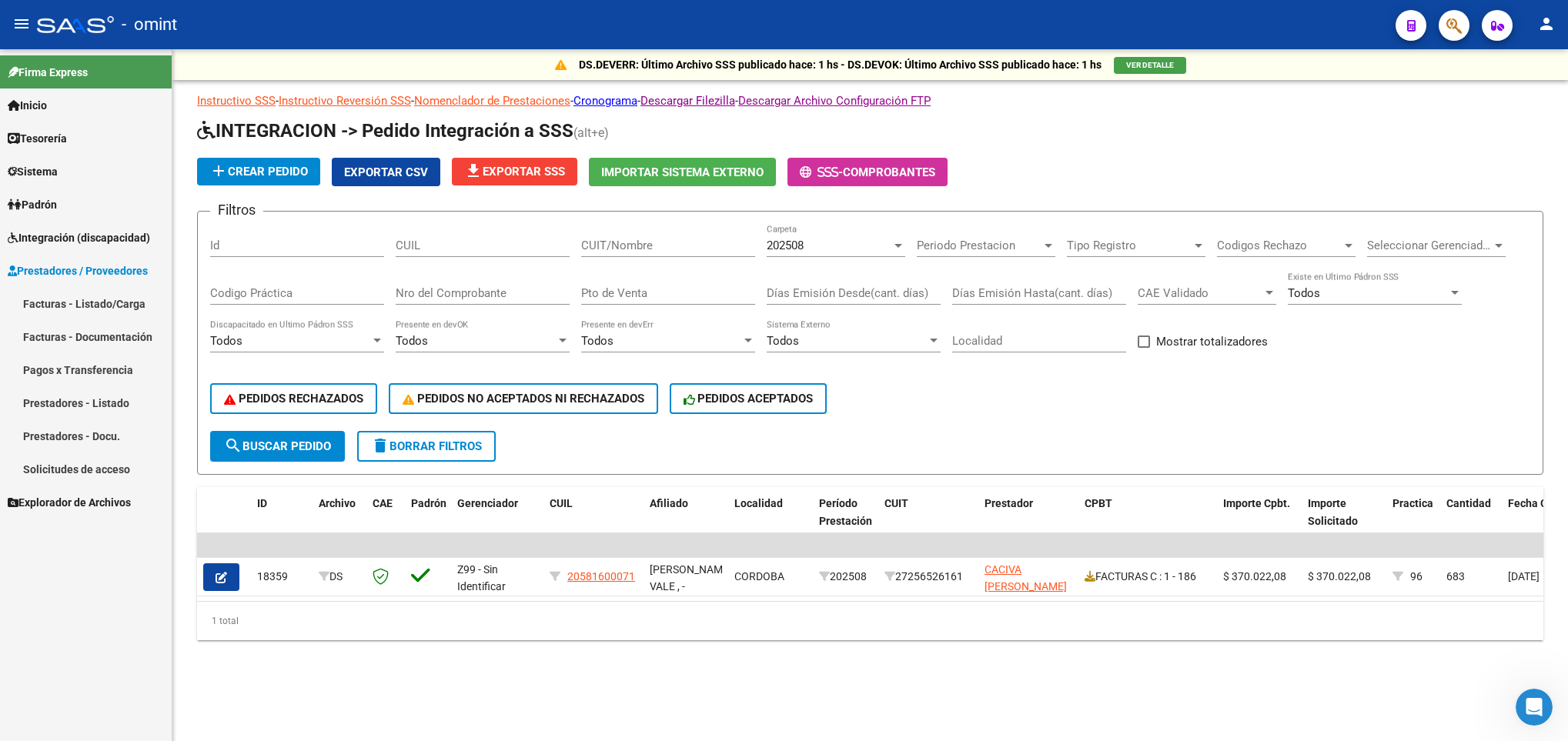
click at [117, 313] on link "Facturas - Listado/Carga" at bounding box center [86, 304] width 172 height 33
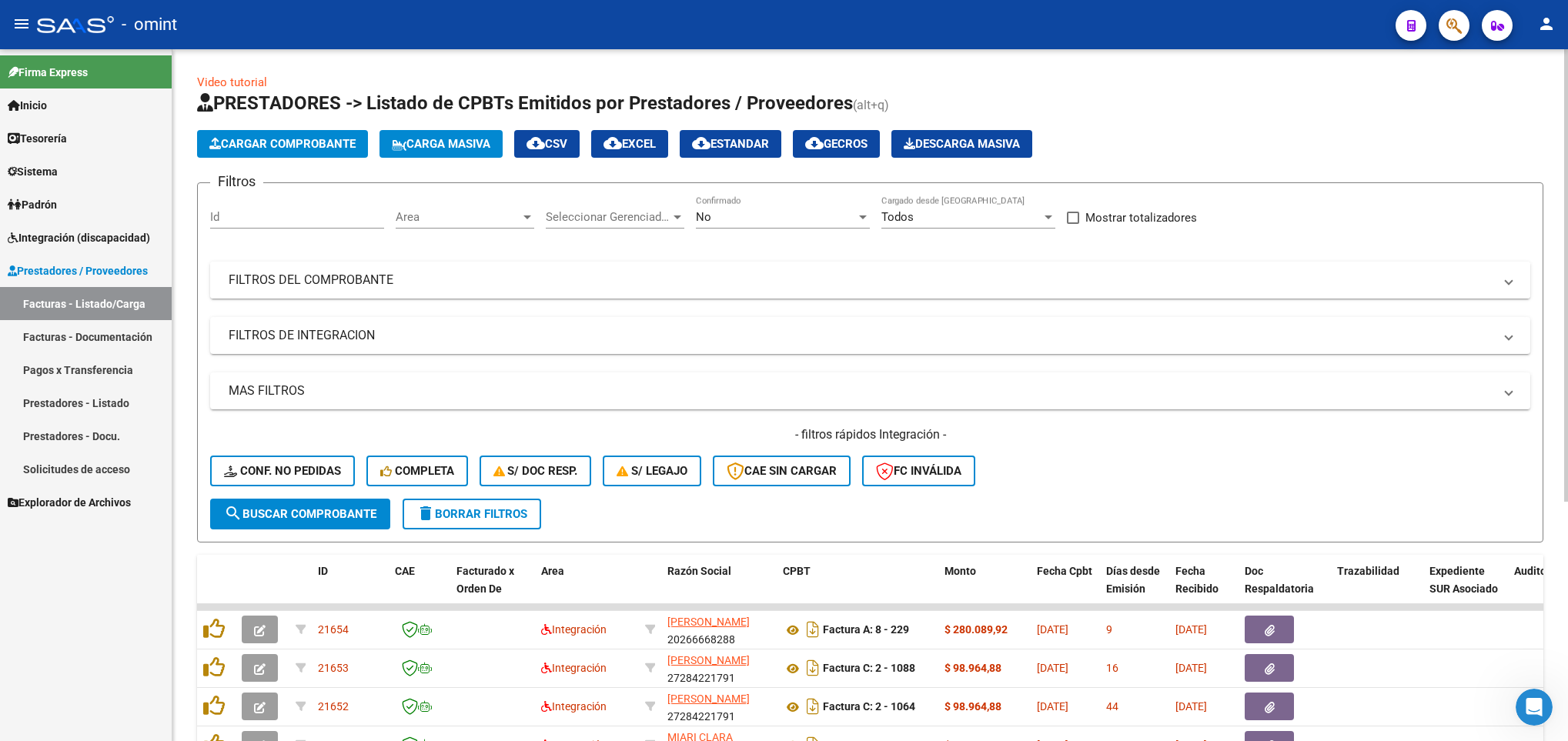
click at [508, 289] on mat-expansion-panel-header "FILTROS DEL COMPROBANTE" at bounding box center [870, 280] width 1320 height 37
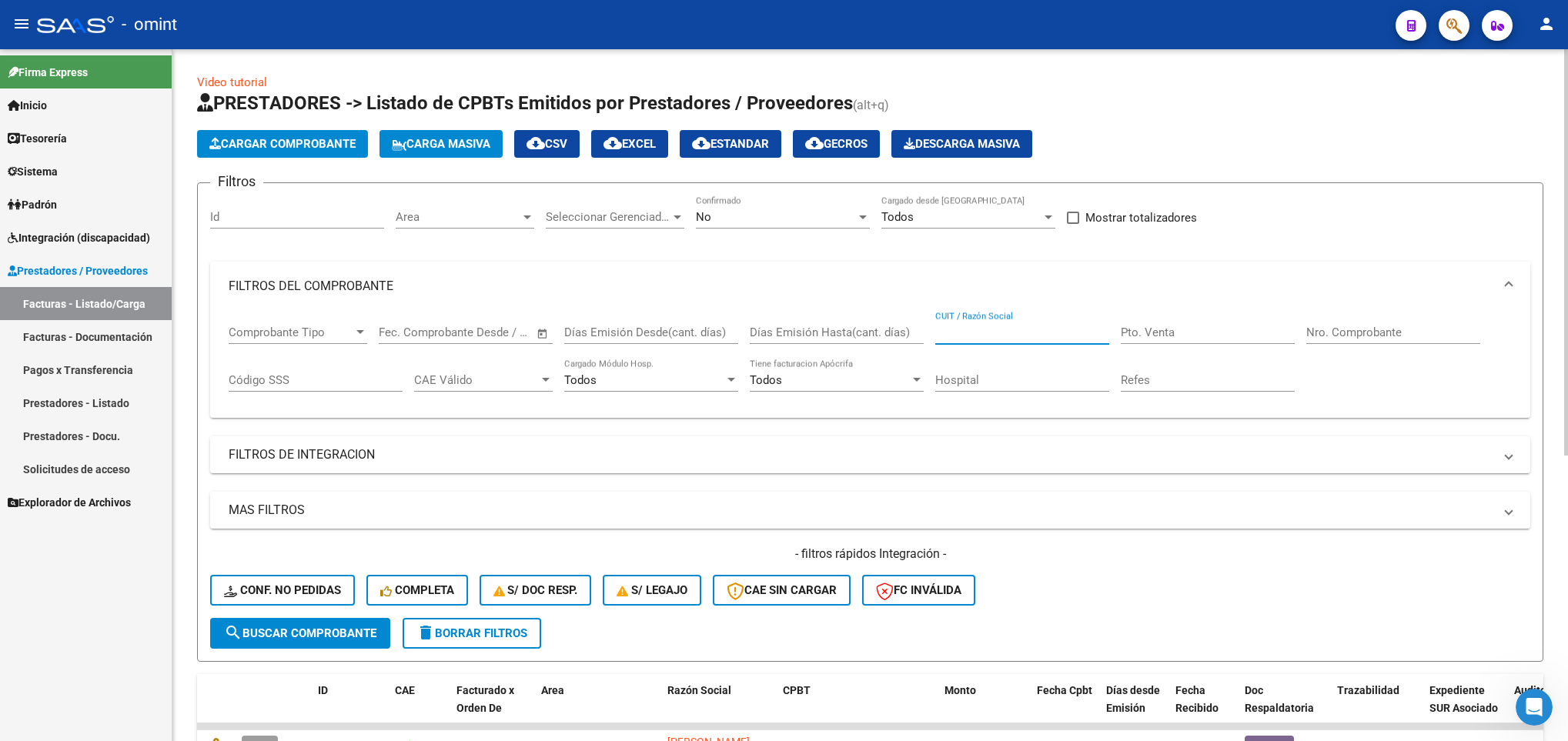
click at [1024, 335] on input "CUIT / Razón Social" at bounding box center [1022, 332] width 174 height 14
paste input "30711811121"
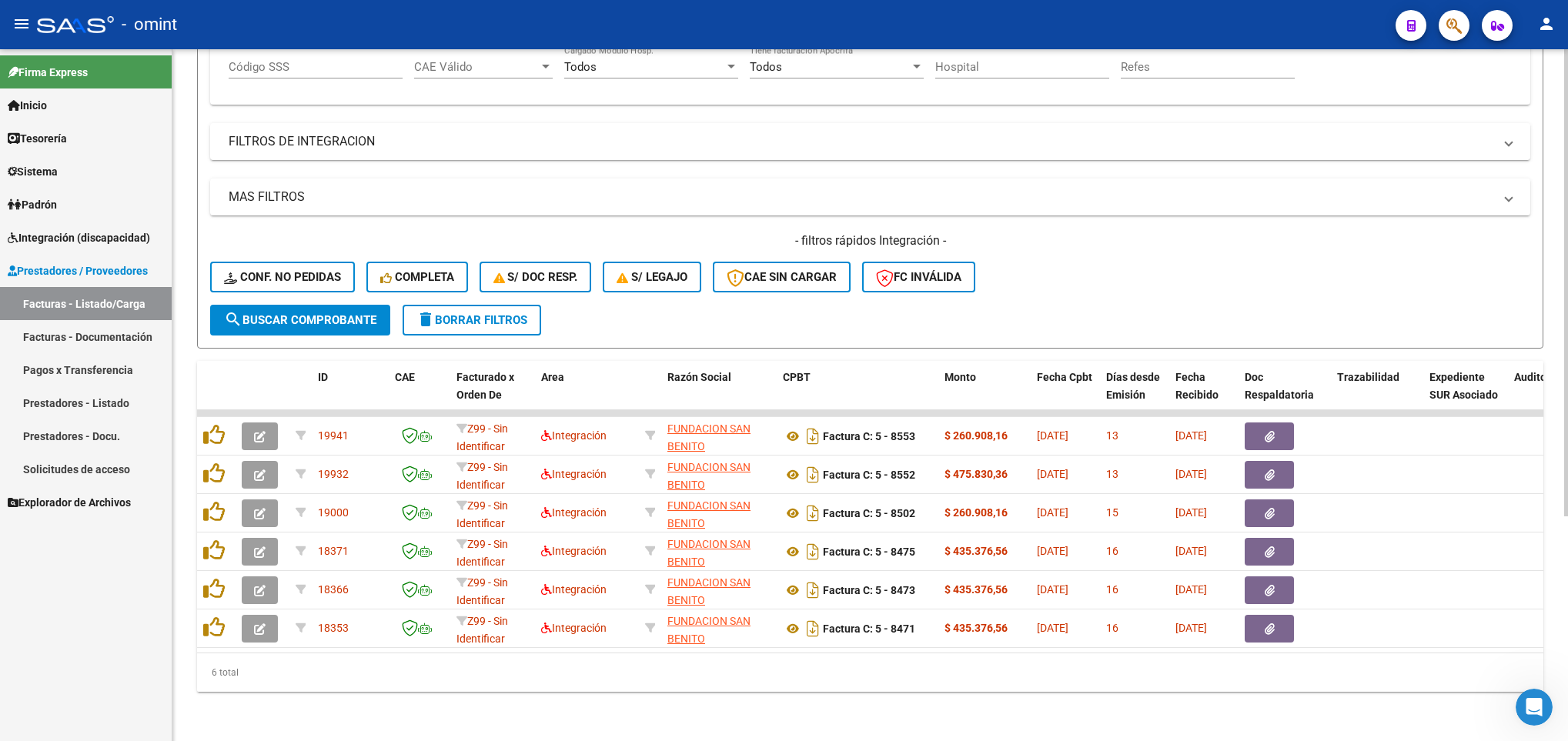
click at [1567, 690] on html "menu - omint person Firma Express Inicio Calendario SSS Instructivos Contacto O…" at bounding box center [784, 370] width 1568 height 741
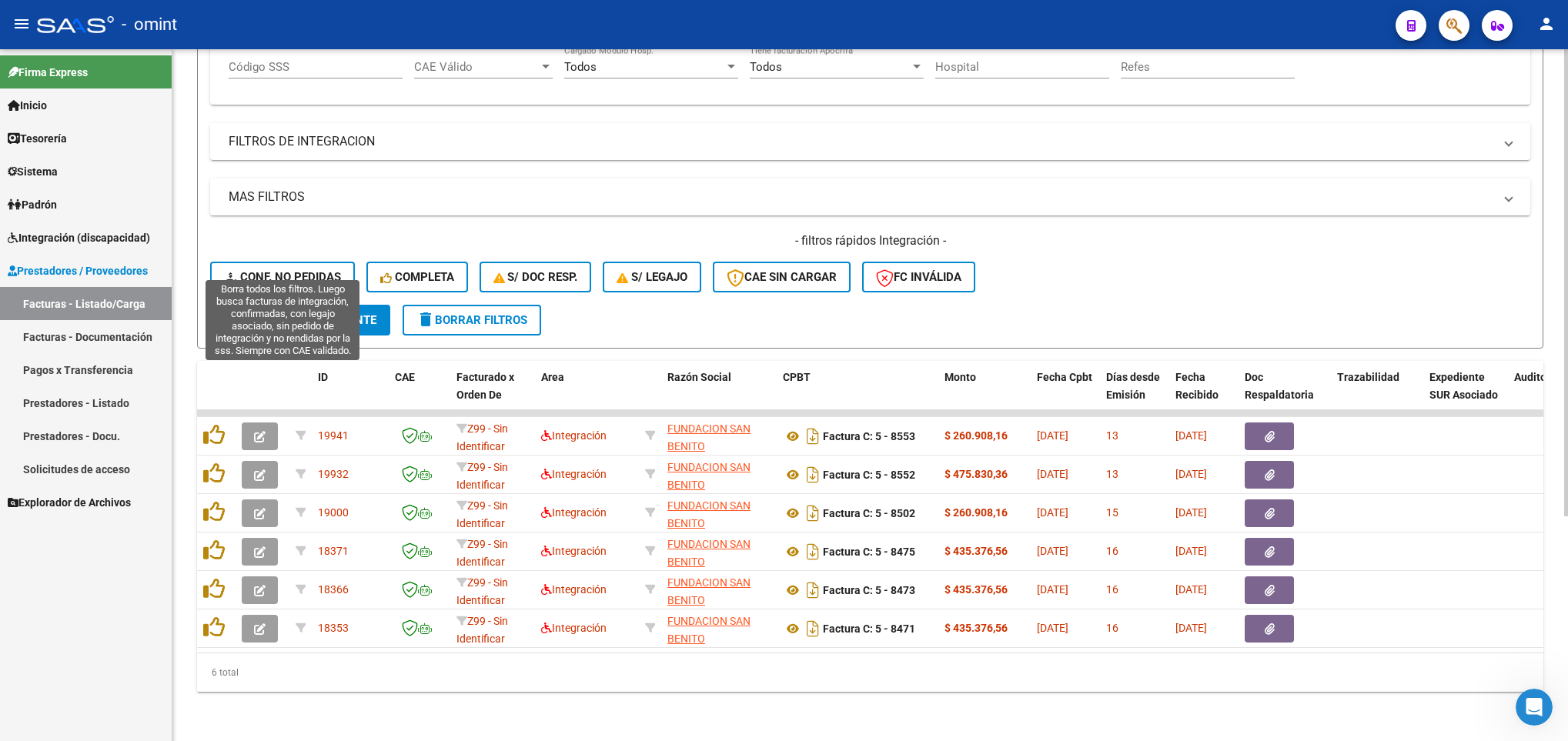
type input "30711811121"
click at [264, 270] on span "Conf. no pedidas" at bounding box center [282, 277] width 117 height 14
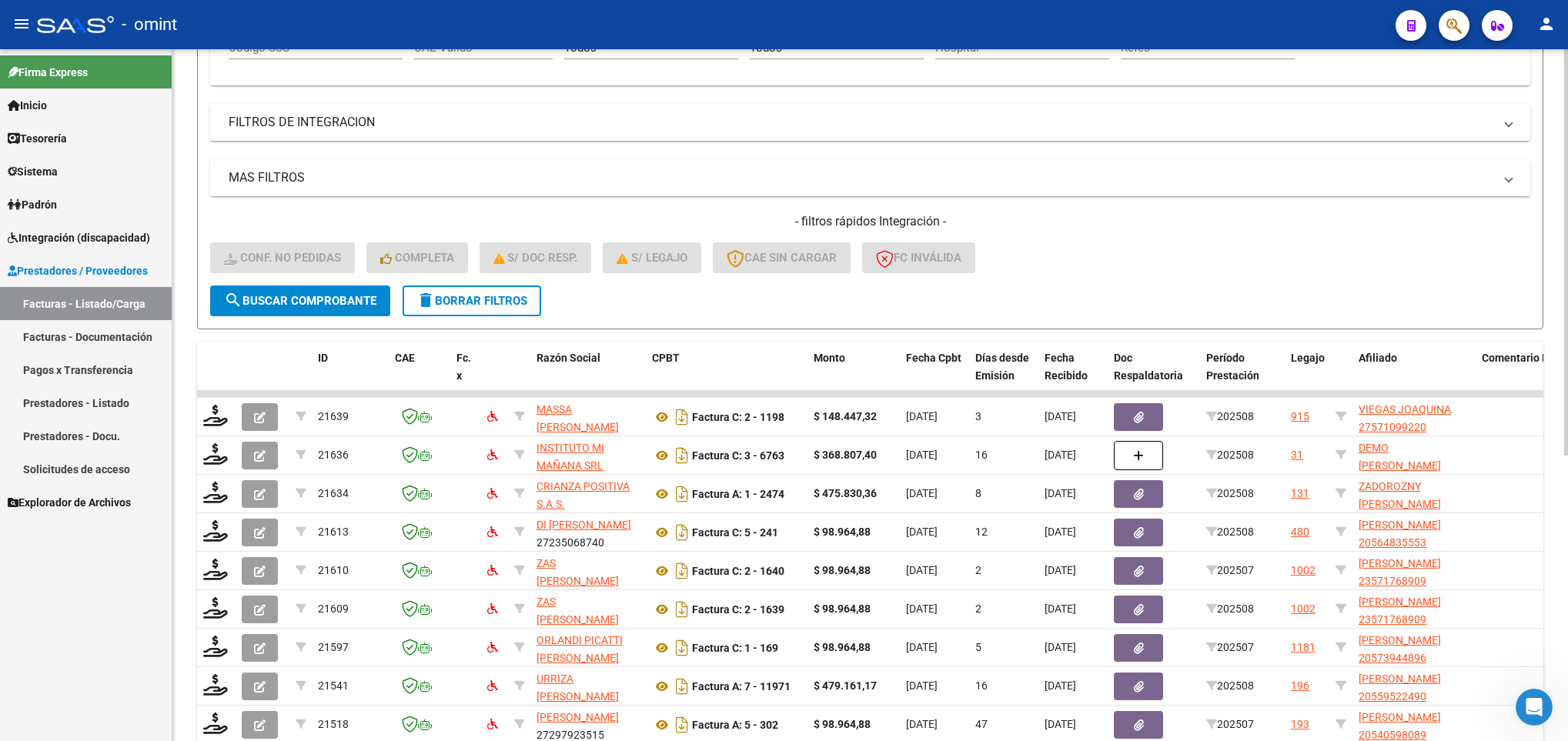
click at [997, 124] on mat-panel-title "FILTROS DE INTEGRACION" at bounding box center [861, 122] width 1265 height 17
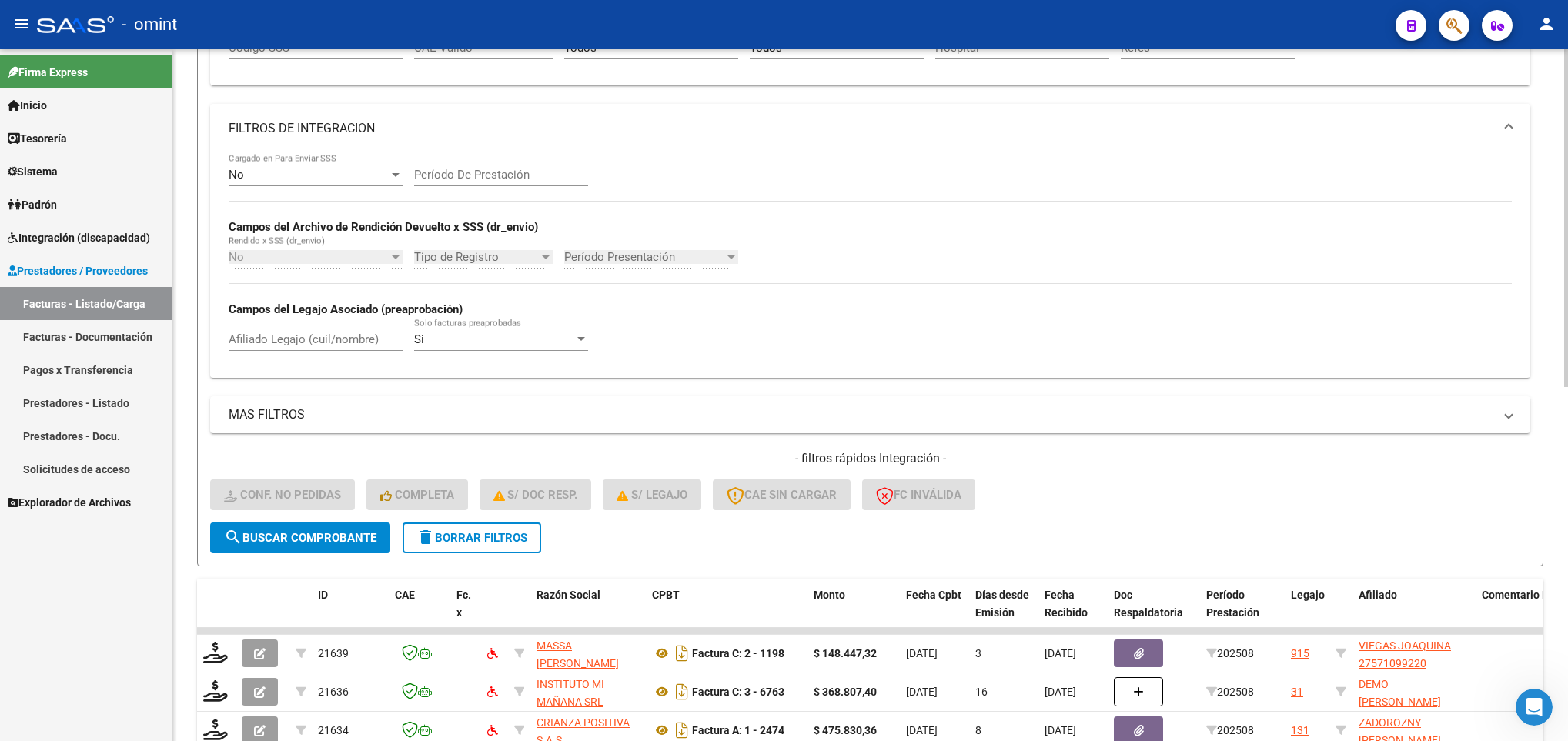
click at [997, 124] on mat-panel-title "FILTROS DE INTEGRACION" at bounding box center [861, 128] width 1265 height 17
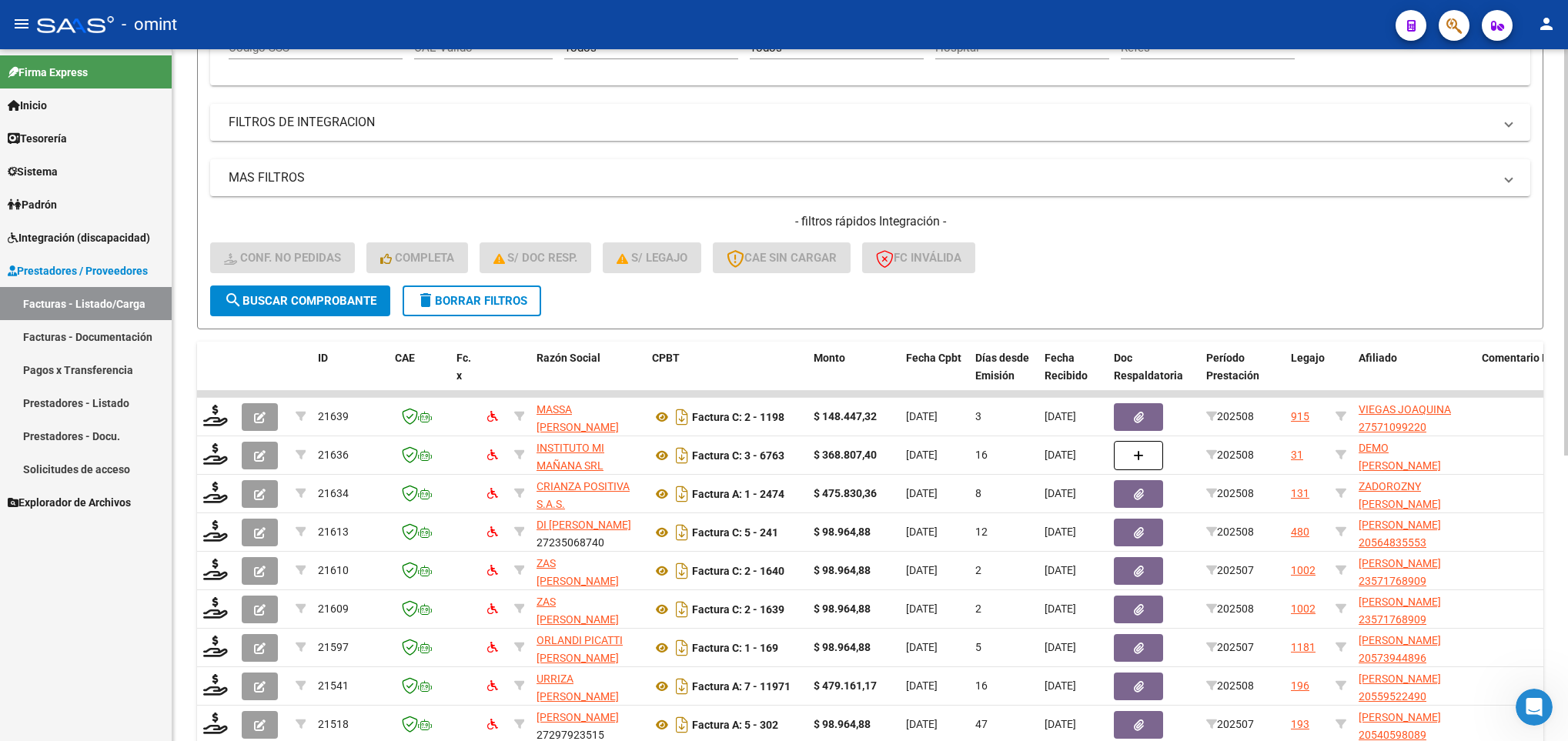
click at [1562, 60] on div "Video tutorial PRESTADORES -> Listado de CPBTs Emitidos por Prestadores / Prove…" at bounding box center [870, 296] width 1395 height 1159
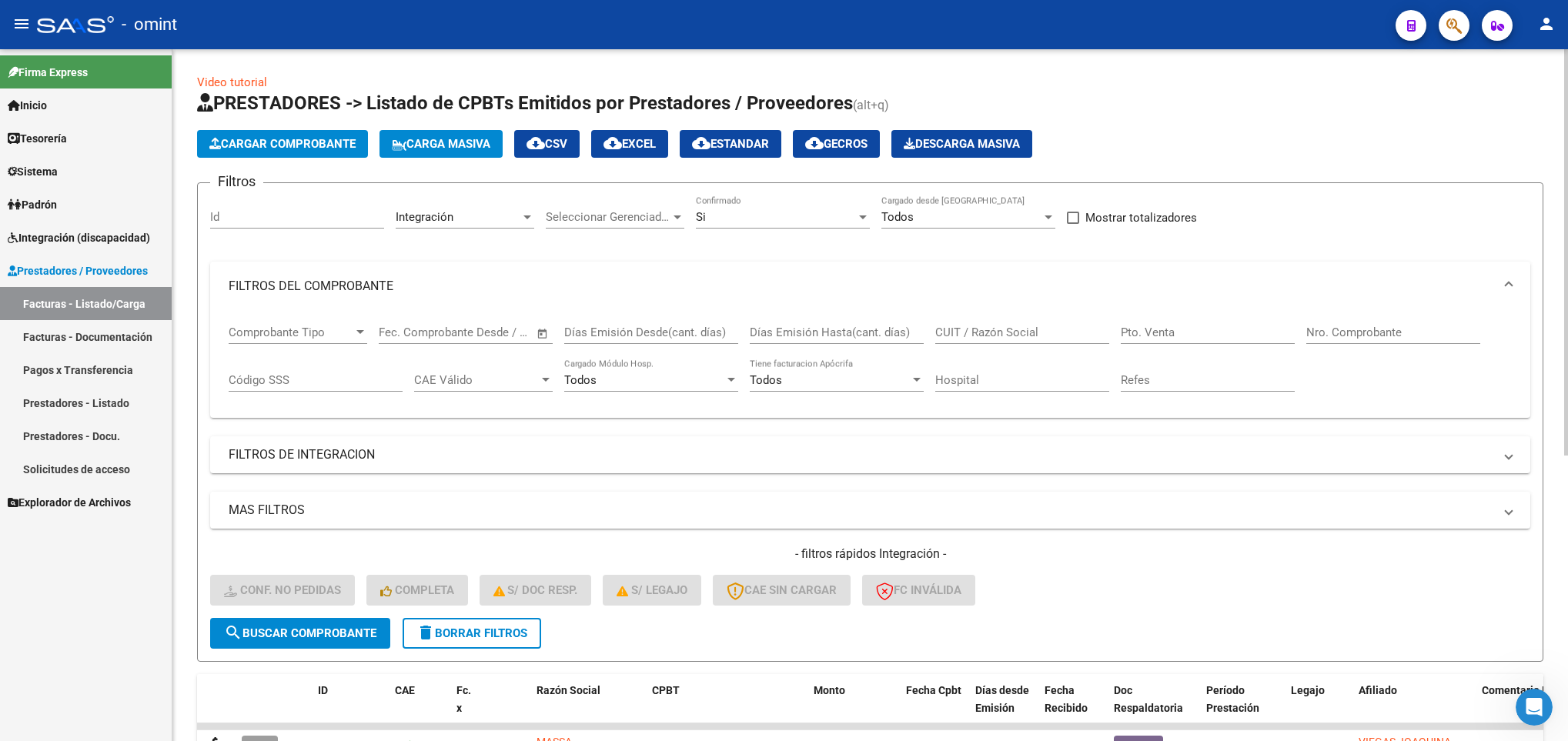
click at [1565, 95] on div at bounding box center [1565, 394] width 4 height 691
click at [1005, 326] on input "CUIT / Razón Social" at bounding box center [1022, 332] width 174 height 14
paste input "30711811121"
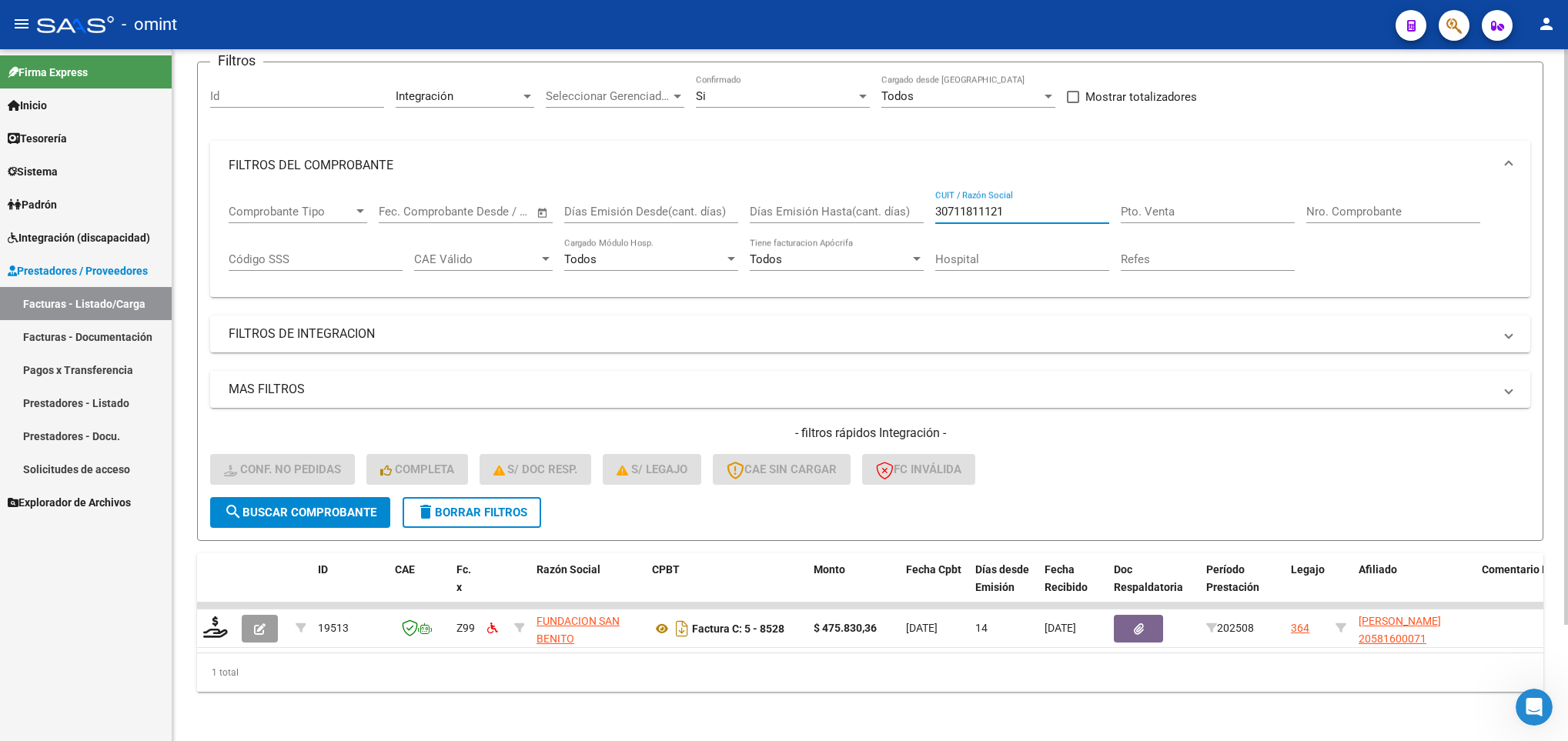
click at [1565, 674] on div at bounding box center [1565, 394] width 4 height 691
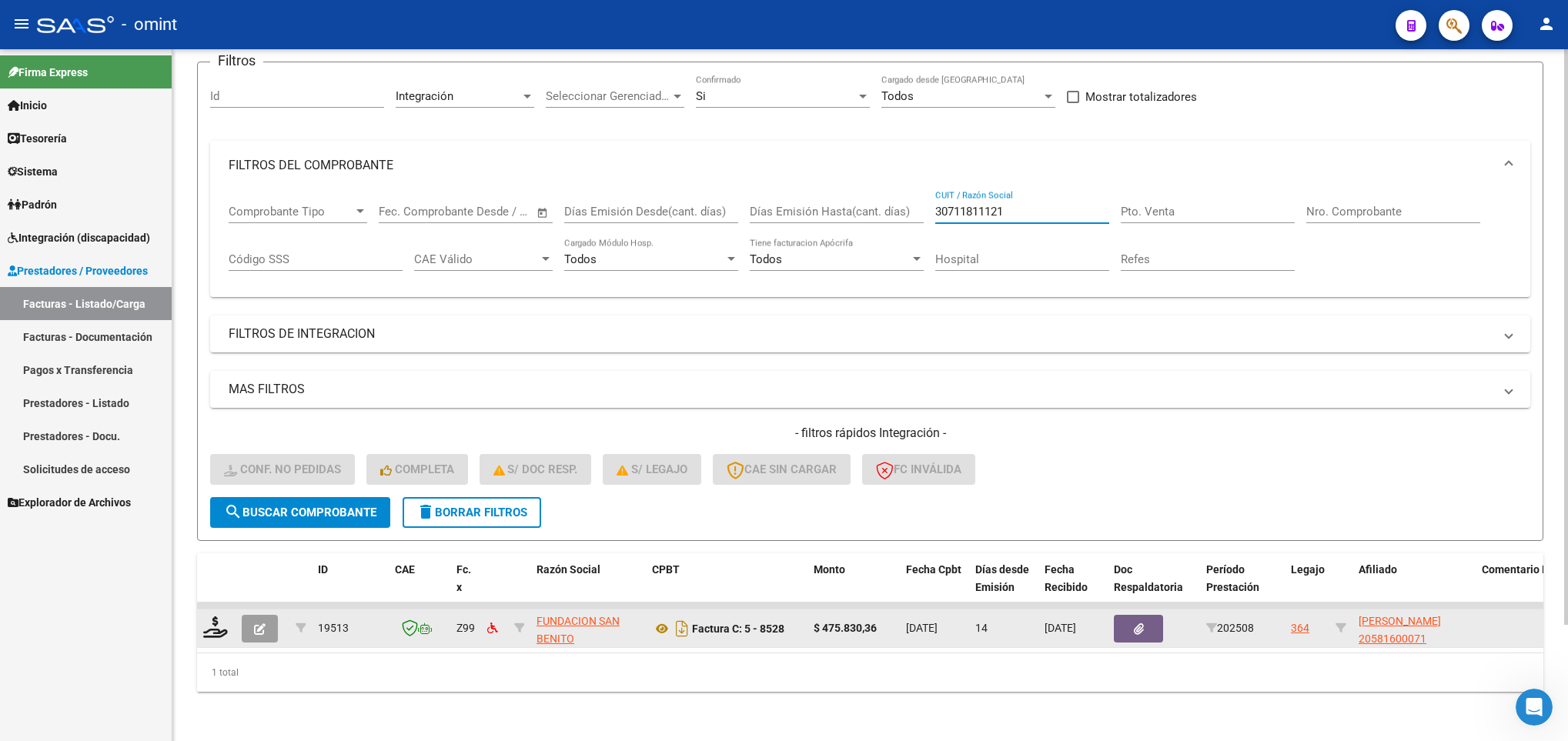
type input "30711811121"
click at [278, 615] on div at bounding box center [262, 629] width 41 height 28
click at [218, 616] on icon at bounding box center [216, 626] width 25 height 22
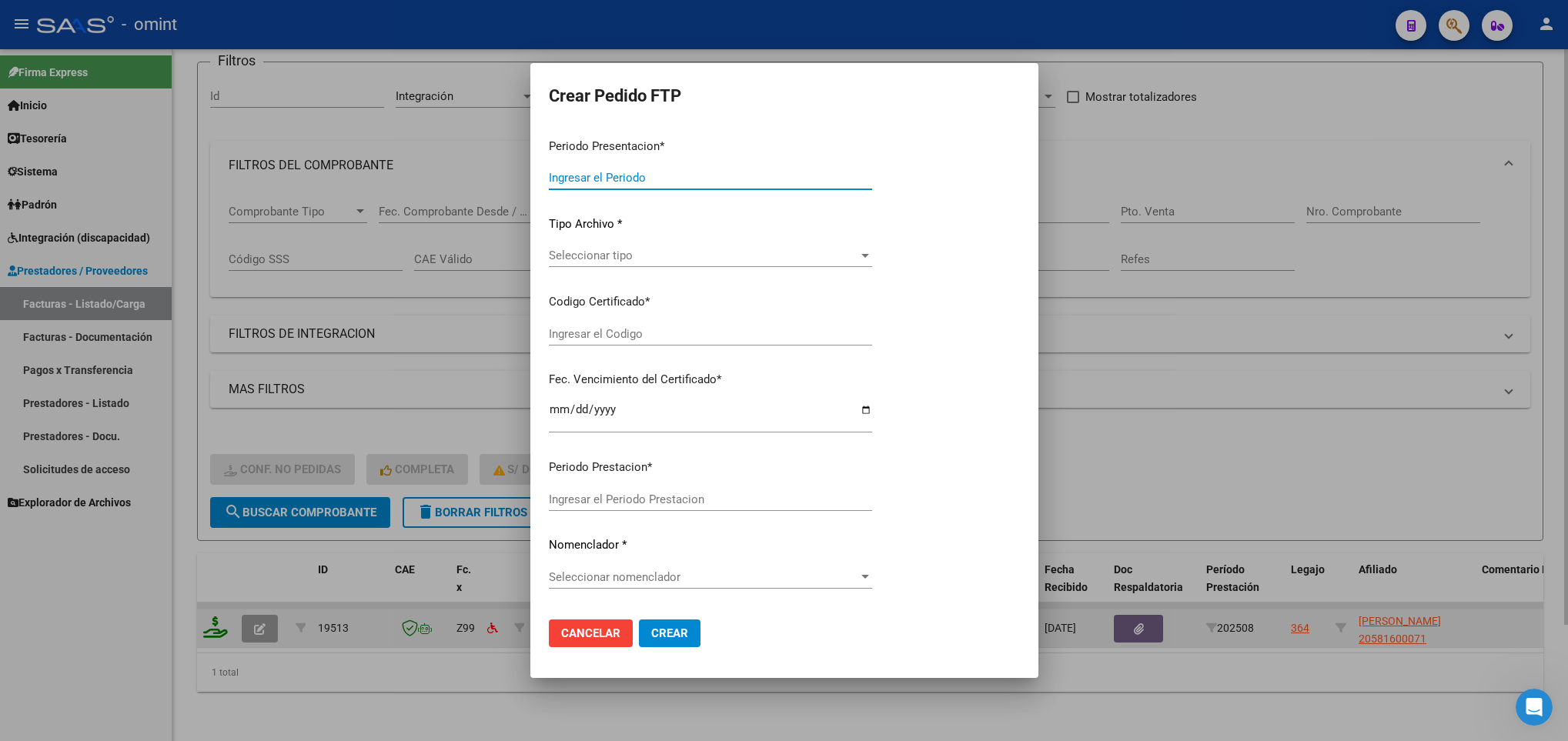
type input "202508"
type input "$ 475.830,36"
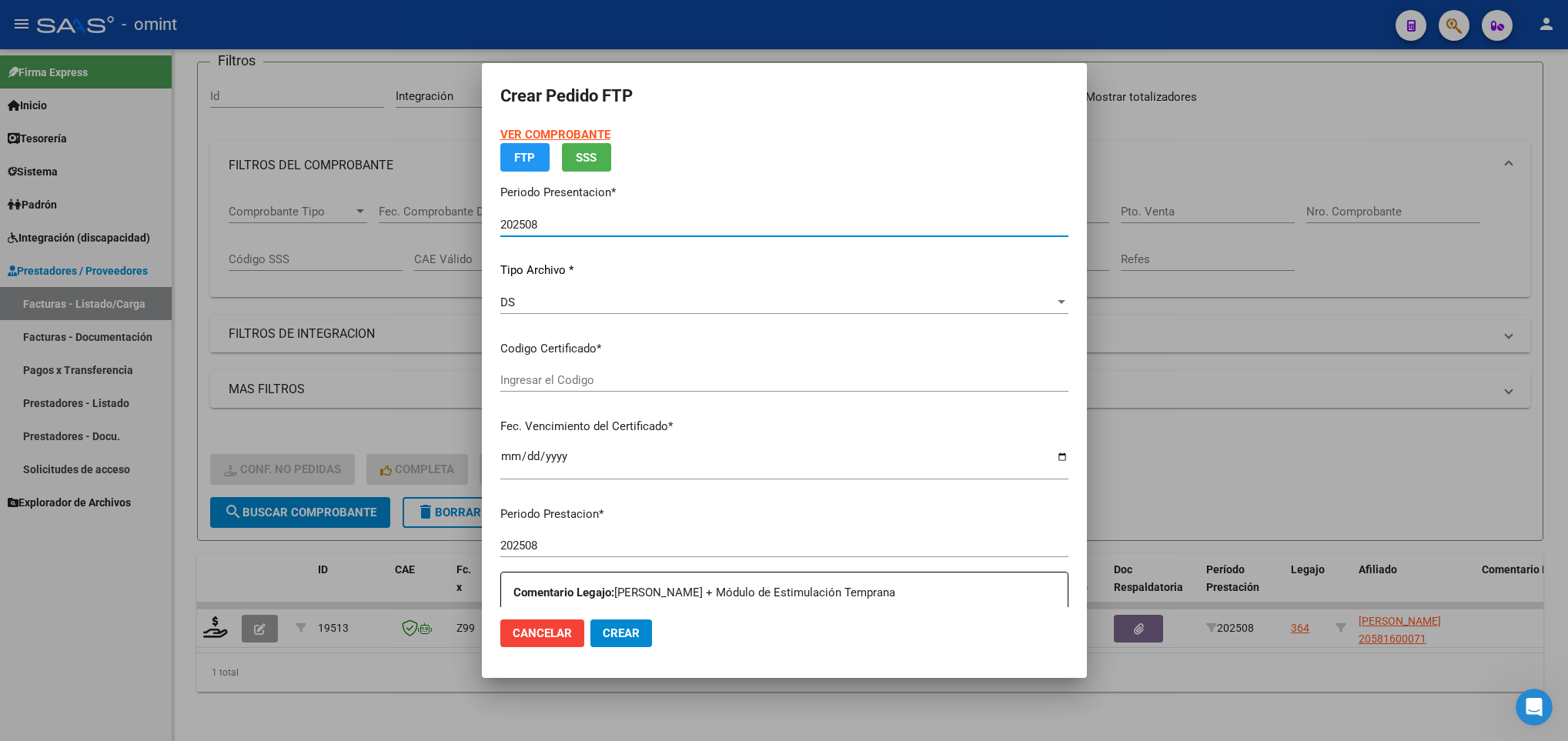
type input "5208587587"
type input "2029-01-01"
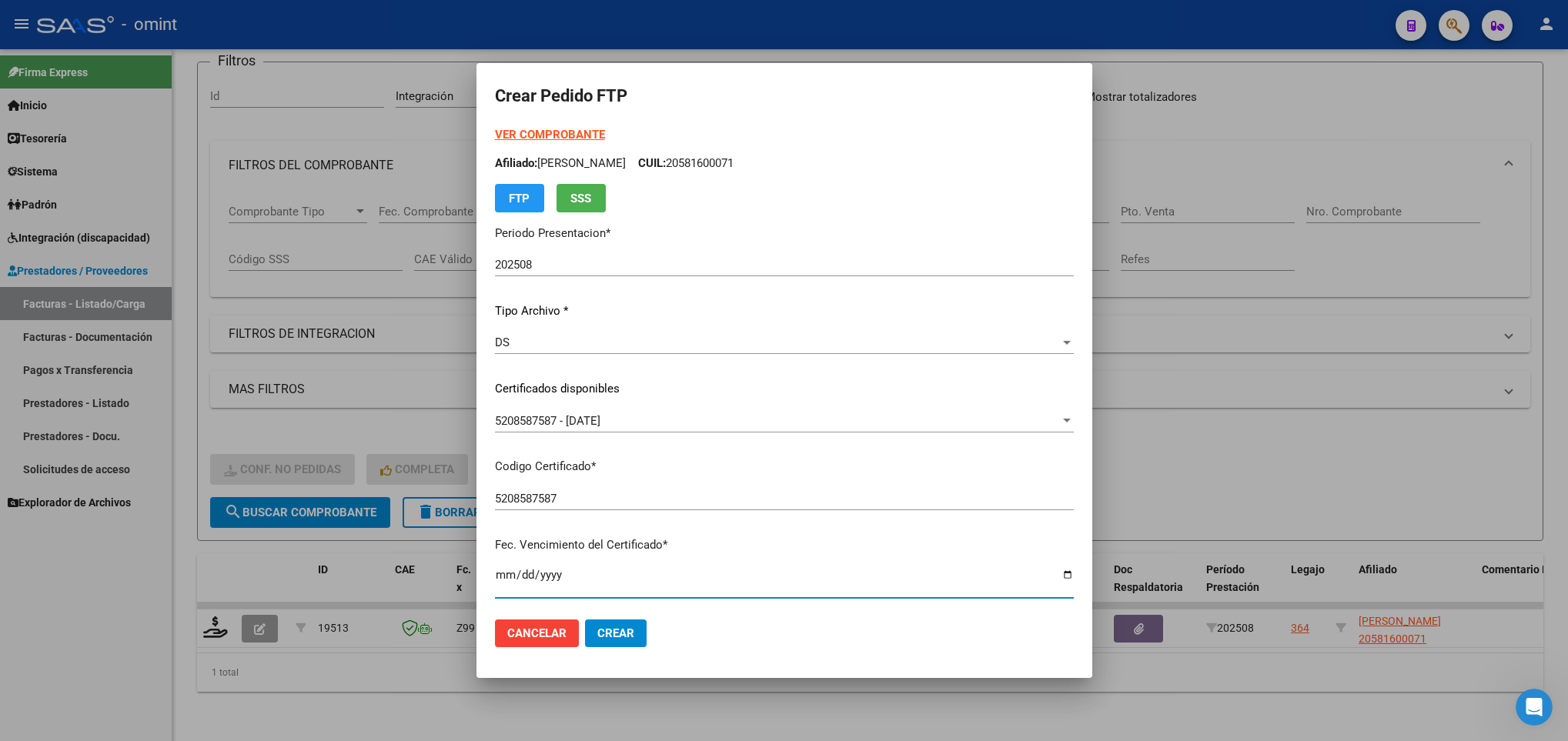
scroll to position [314, 0]
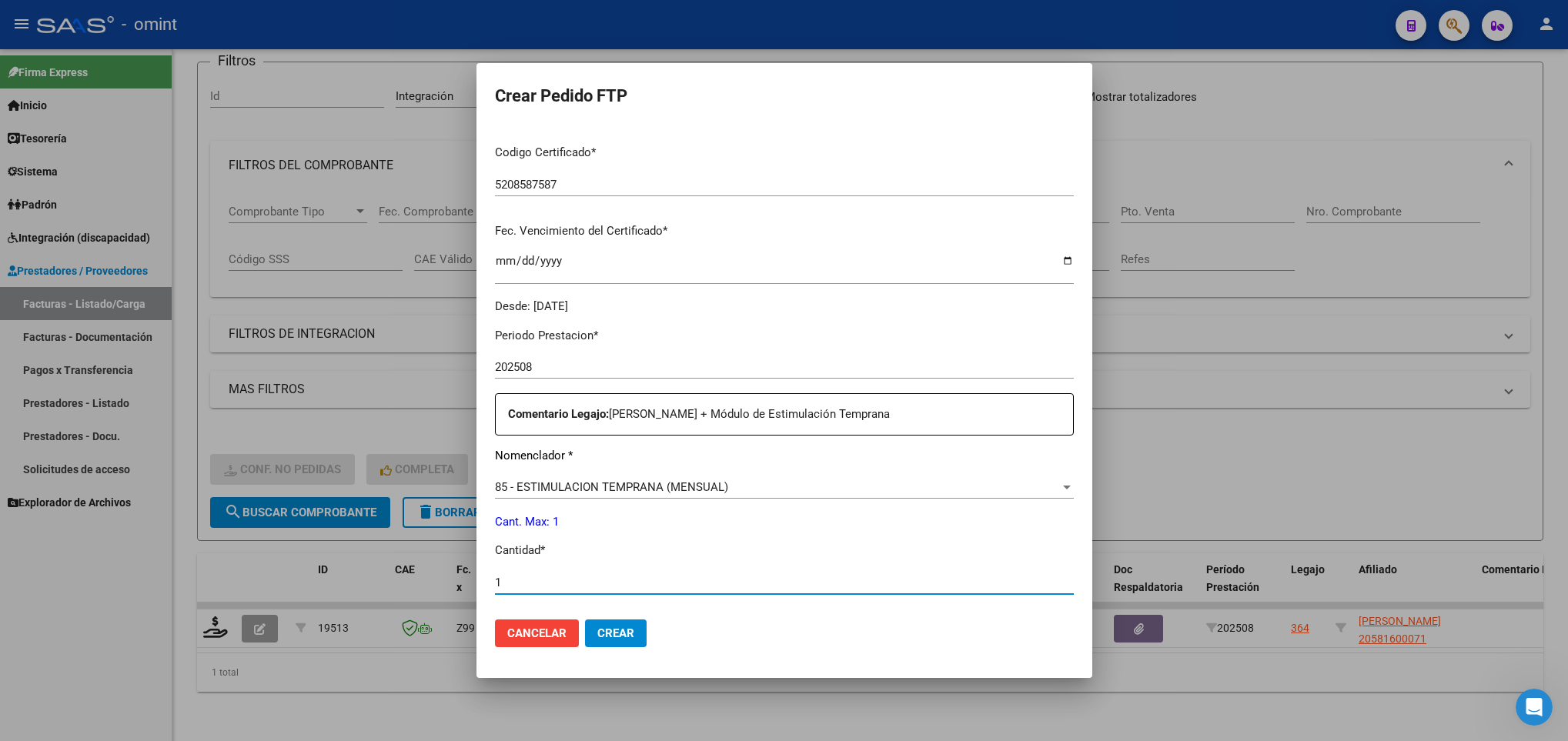
type input "1"
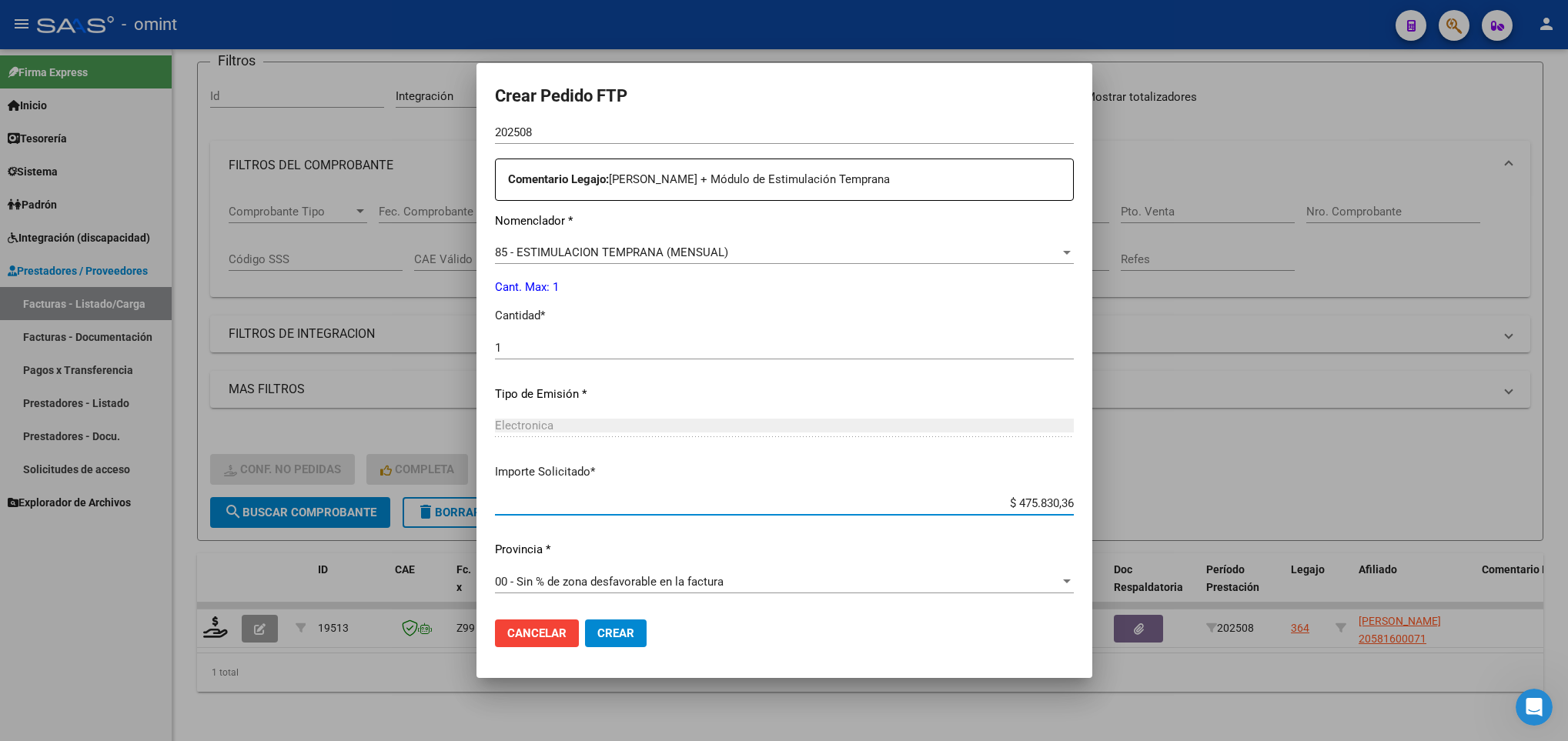
click at [703, 250] on span "85 - ESTIMULACION TEMPRANA (MENSUAL)" at bounding box center [612, 252] width 233 height 14
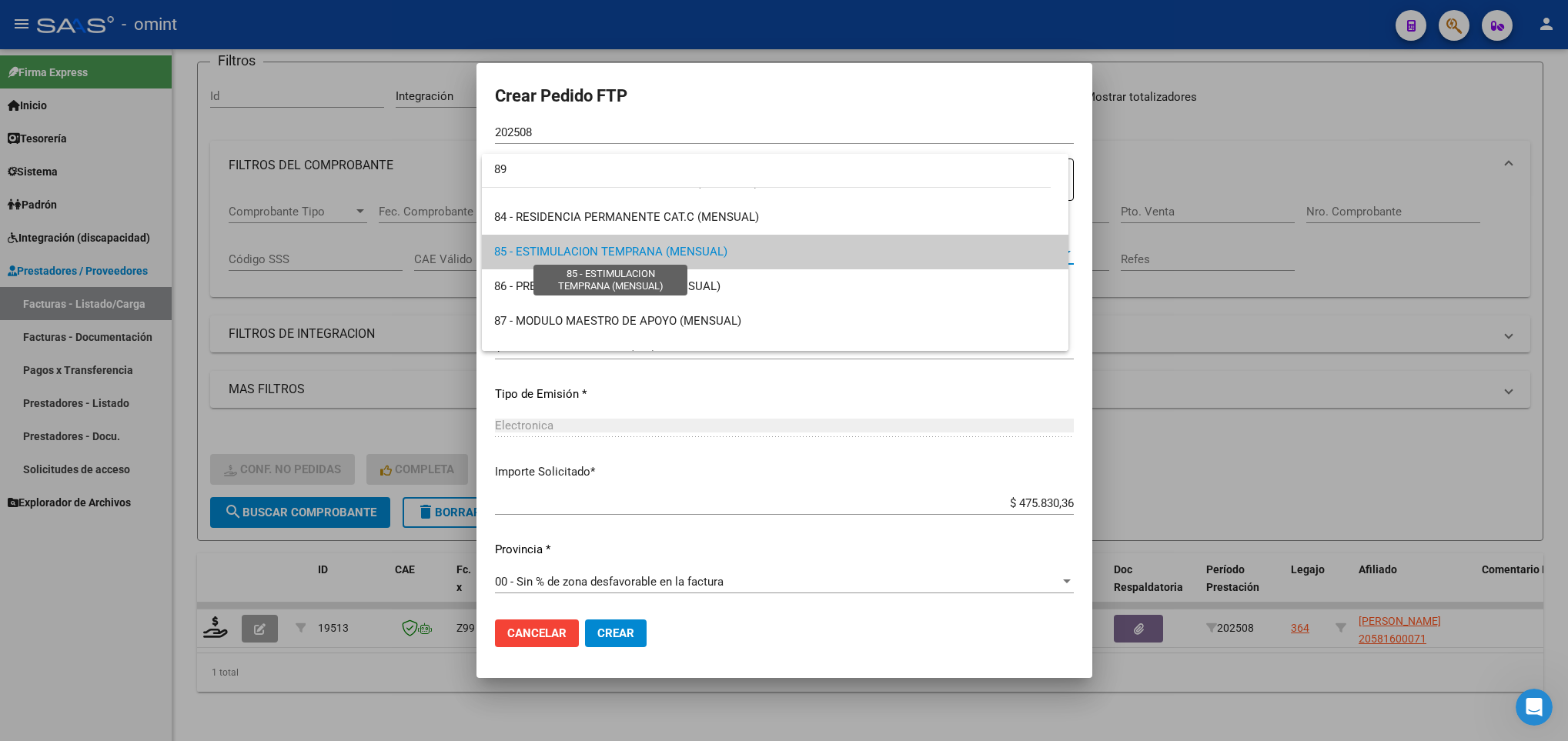
scroll to position [0, 0]
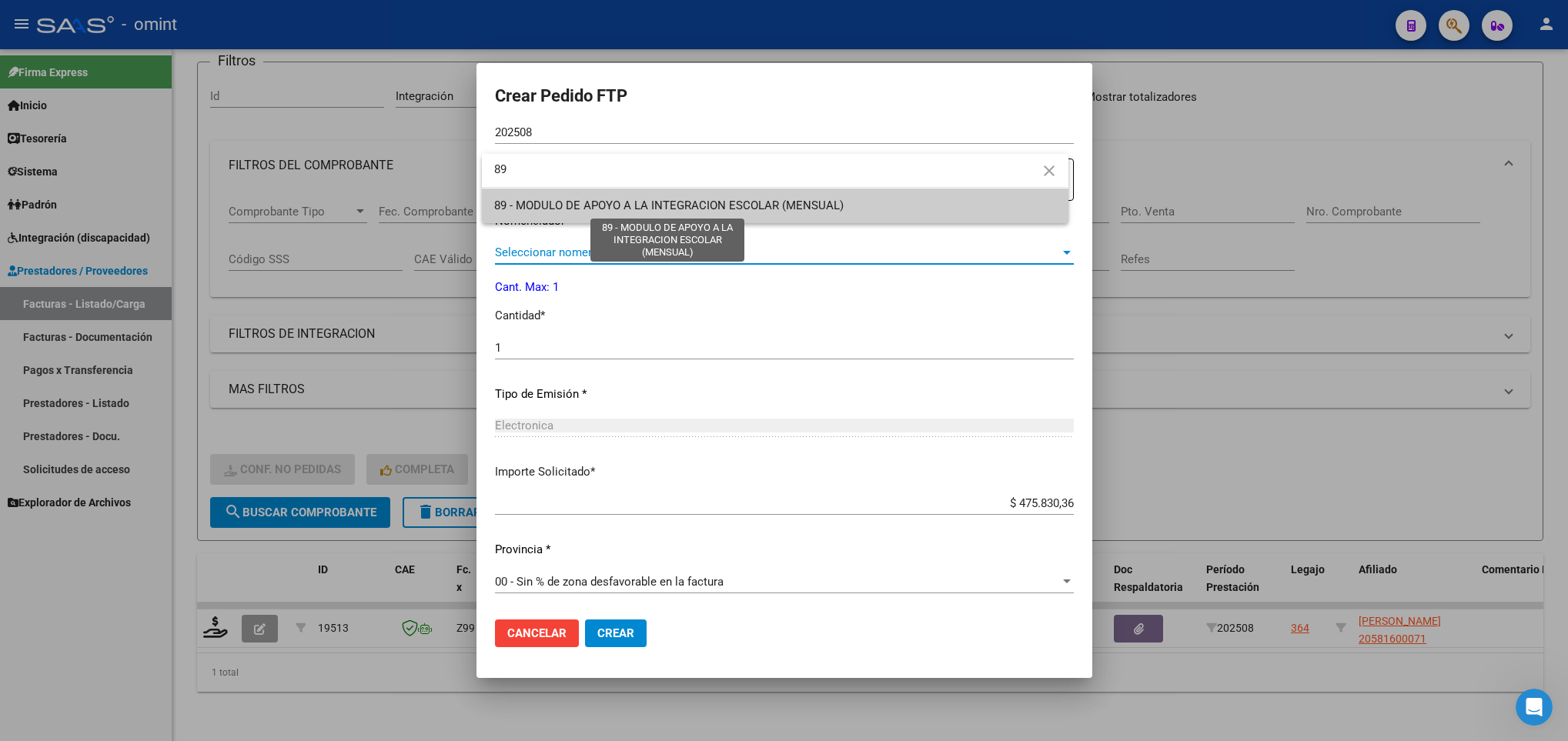
type input "89"
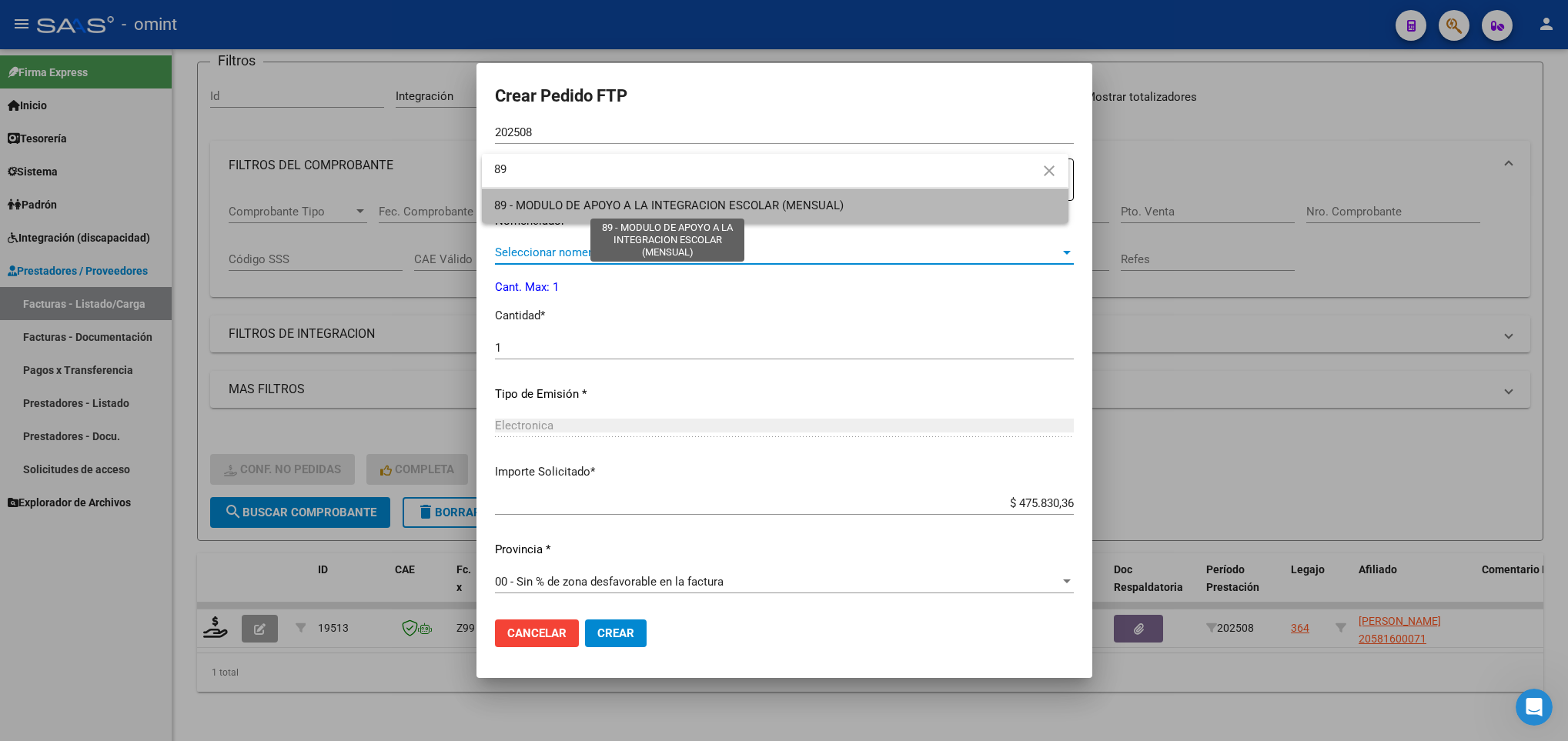
click at [703, 199] on span "89 - MODULO DE APOYO A LA INTEGRACION ESCOLAR (MENSUAL)" at bounding box center [669, 206] width 350 height 14
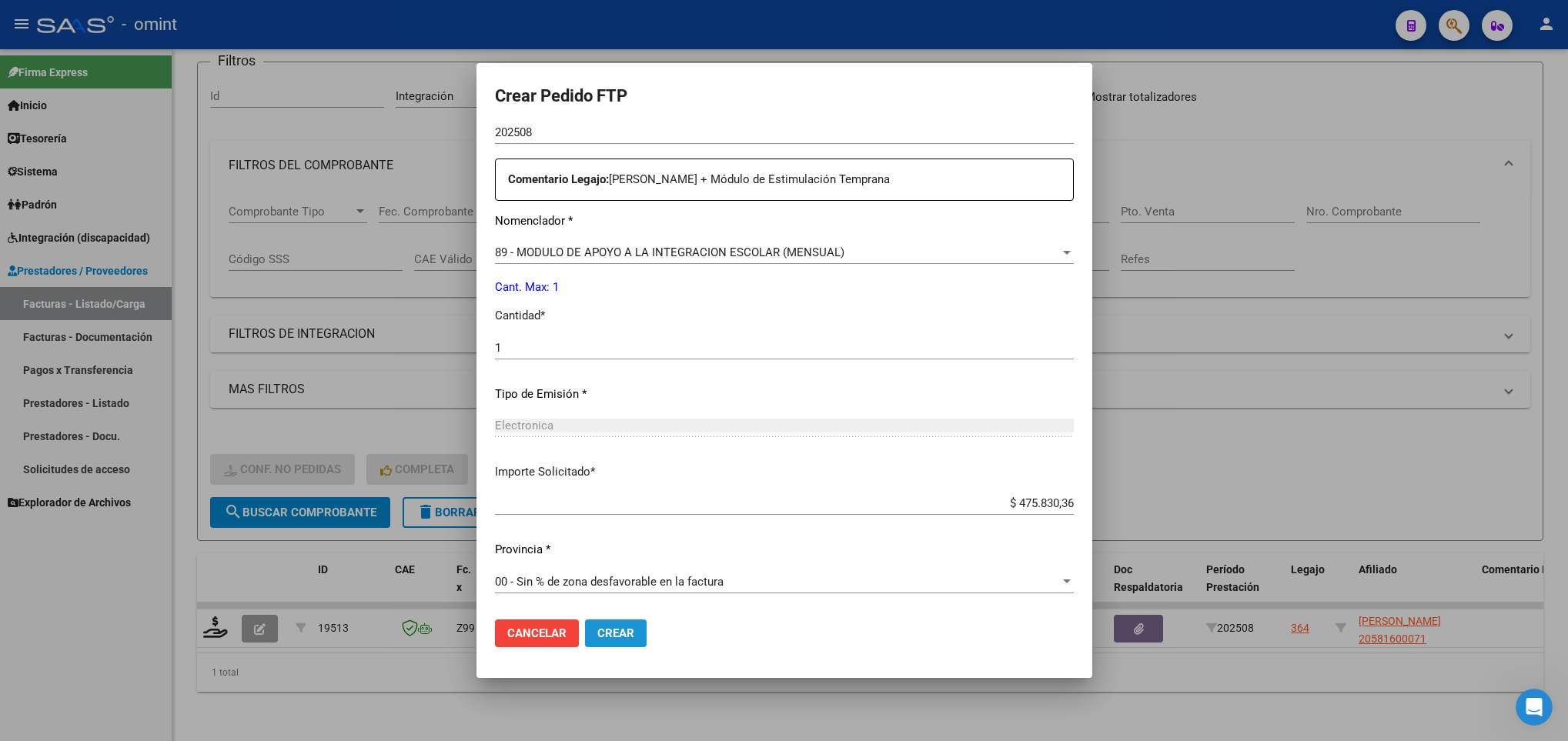
click at [637, 633] on button "Crear" at bounding box center [615, 633] width 61 height 28
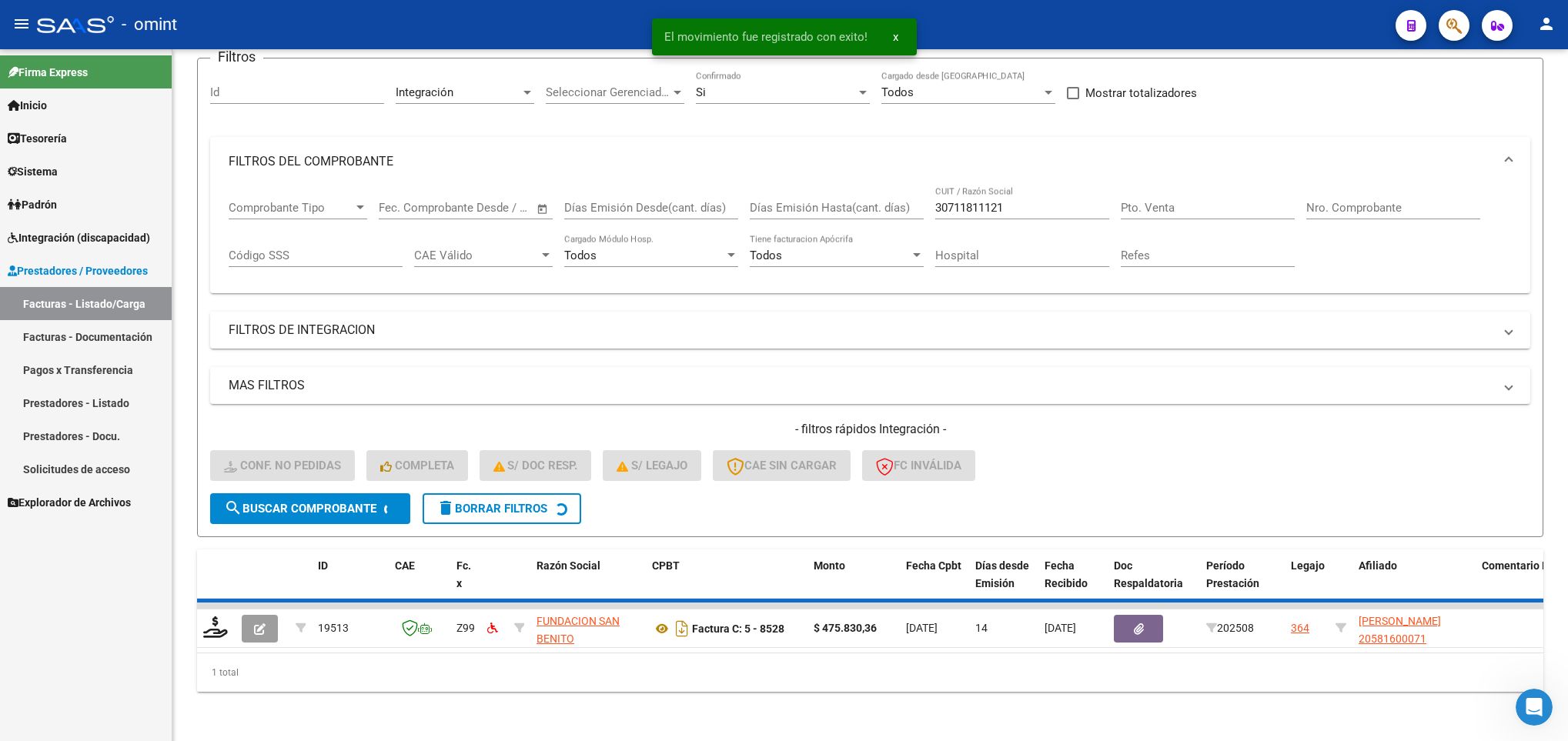
scroll to position [110, 0]
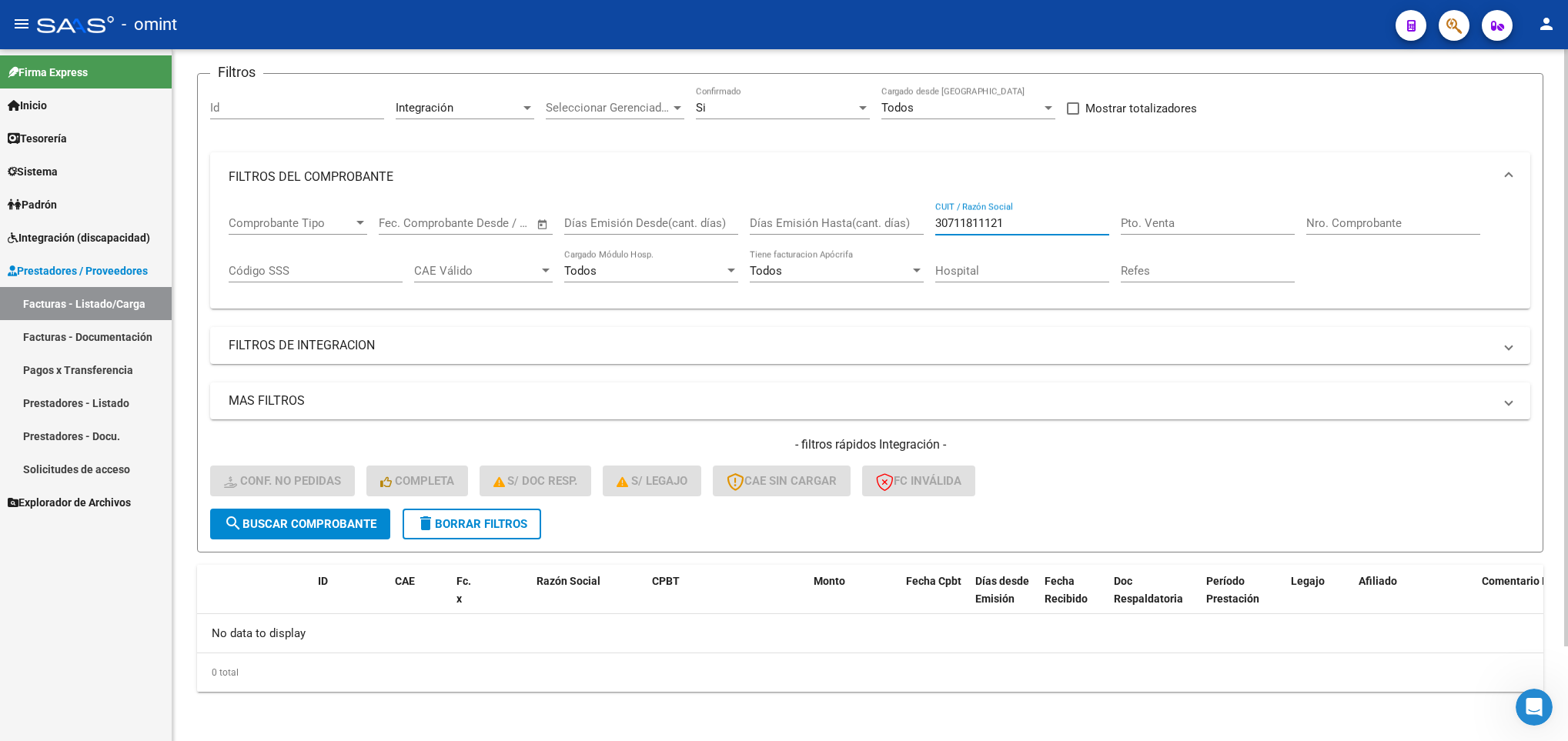
click at [1070, 224] on input "30711811121" at bounding box center [1022, 223] width 174 height 14
type input "3"
paste input "30518392154"
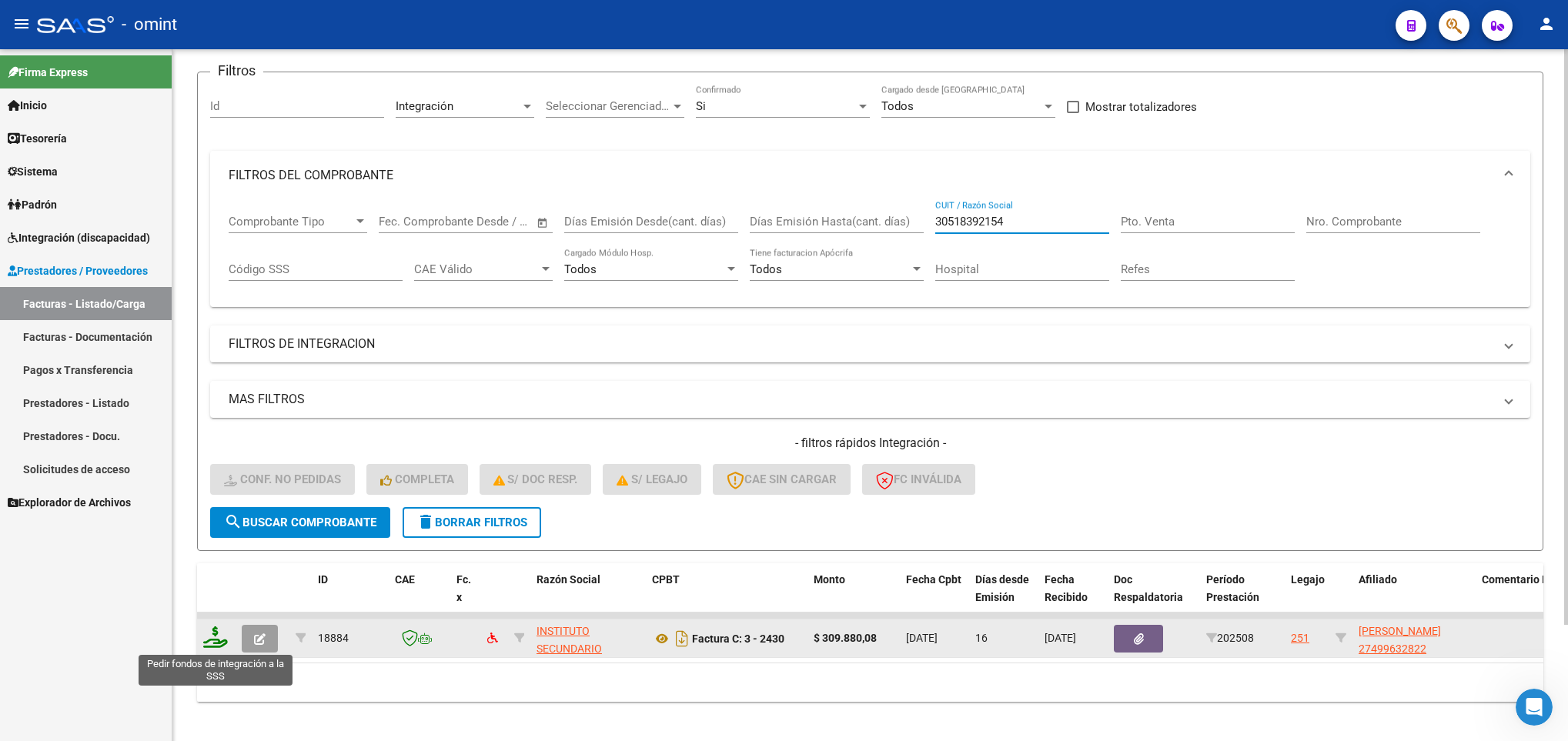
type input "30518392154"
click at [220, 630] on icon at bounding box center [216, 637] width 25 height 22
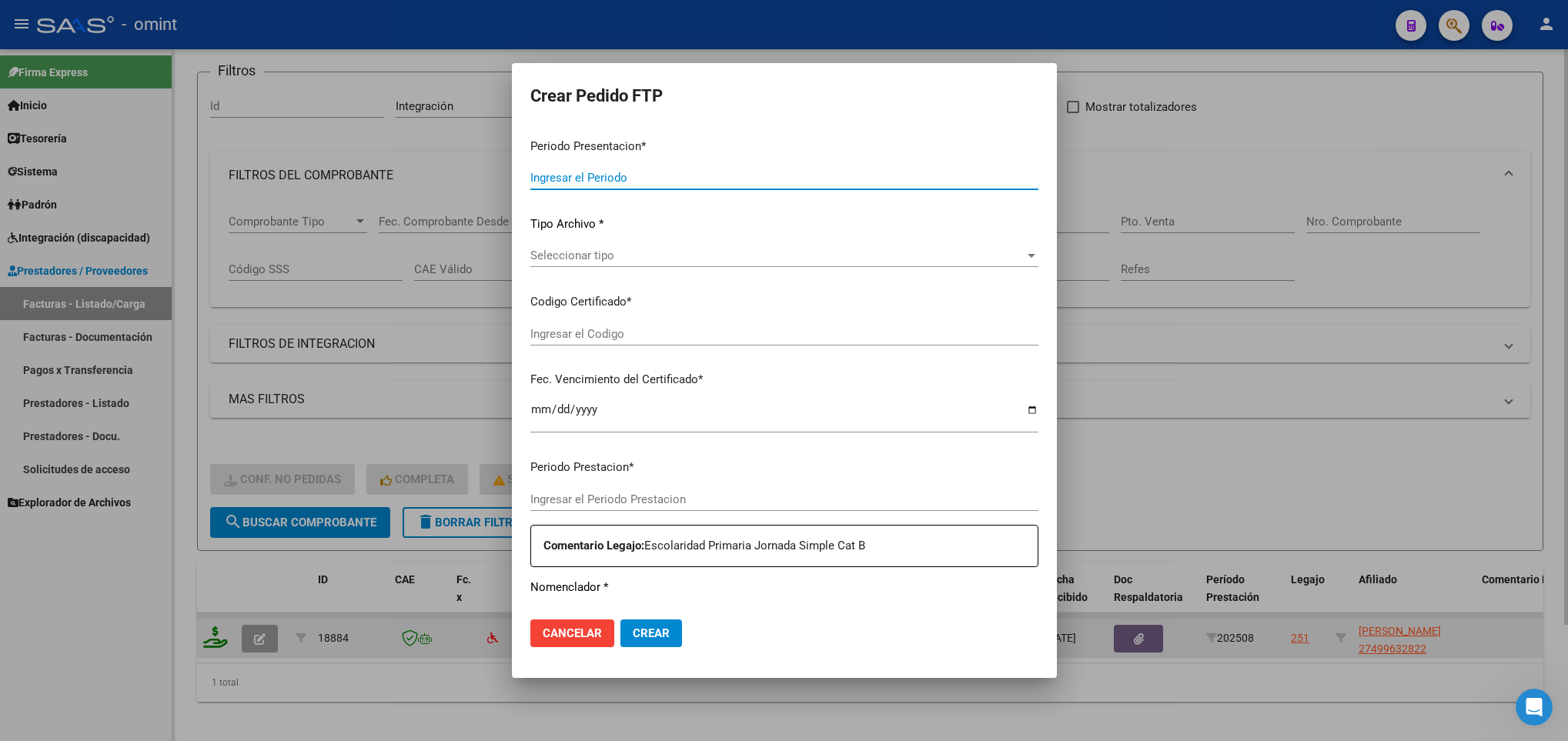
type input "202508"
type input "$ 309.880,08"
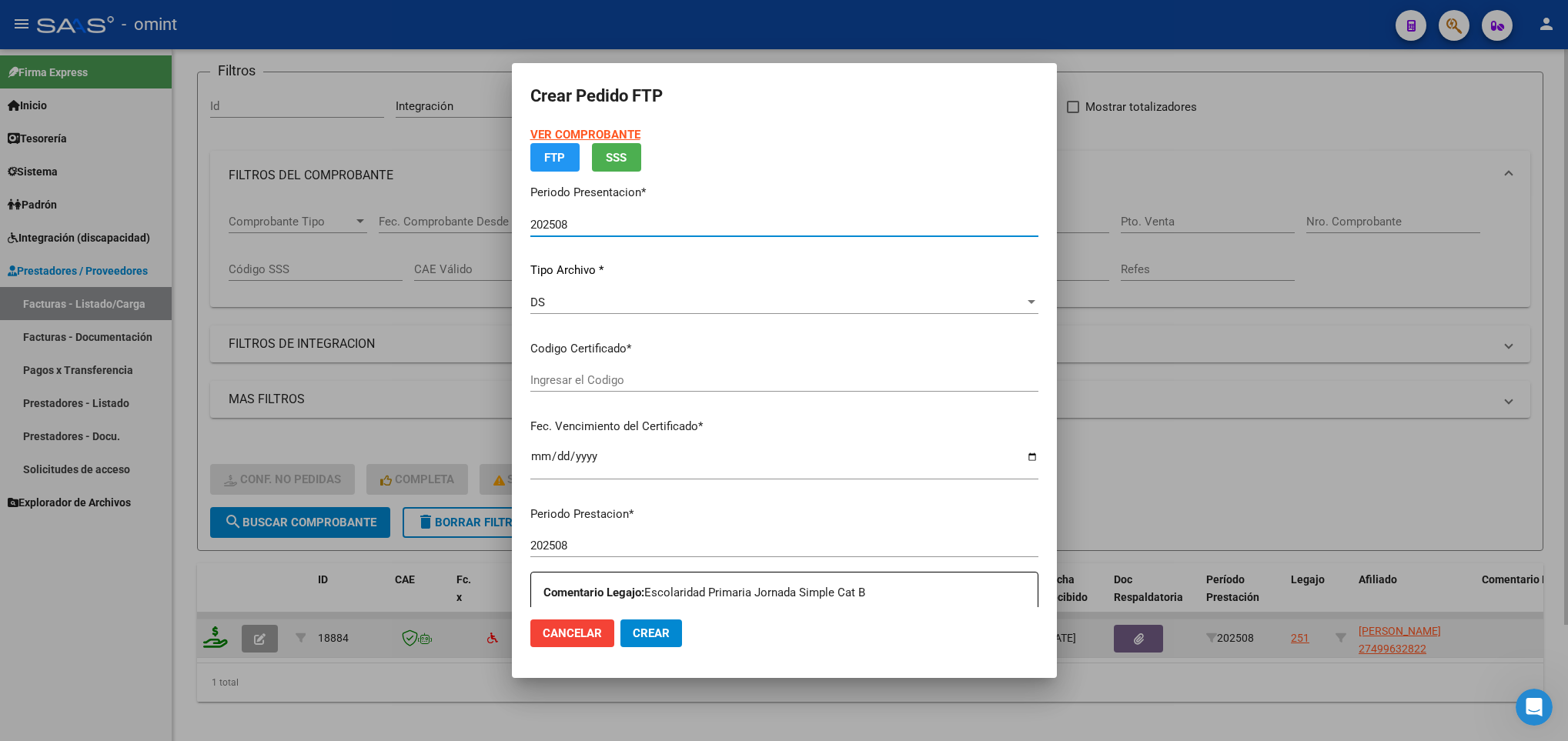
type input "2688154894"
type input "2026-10-26"
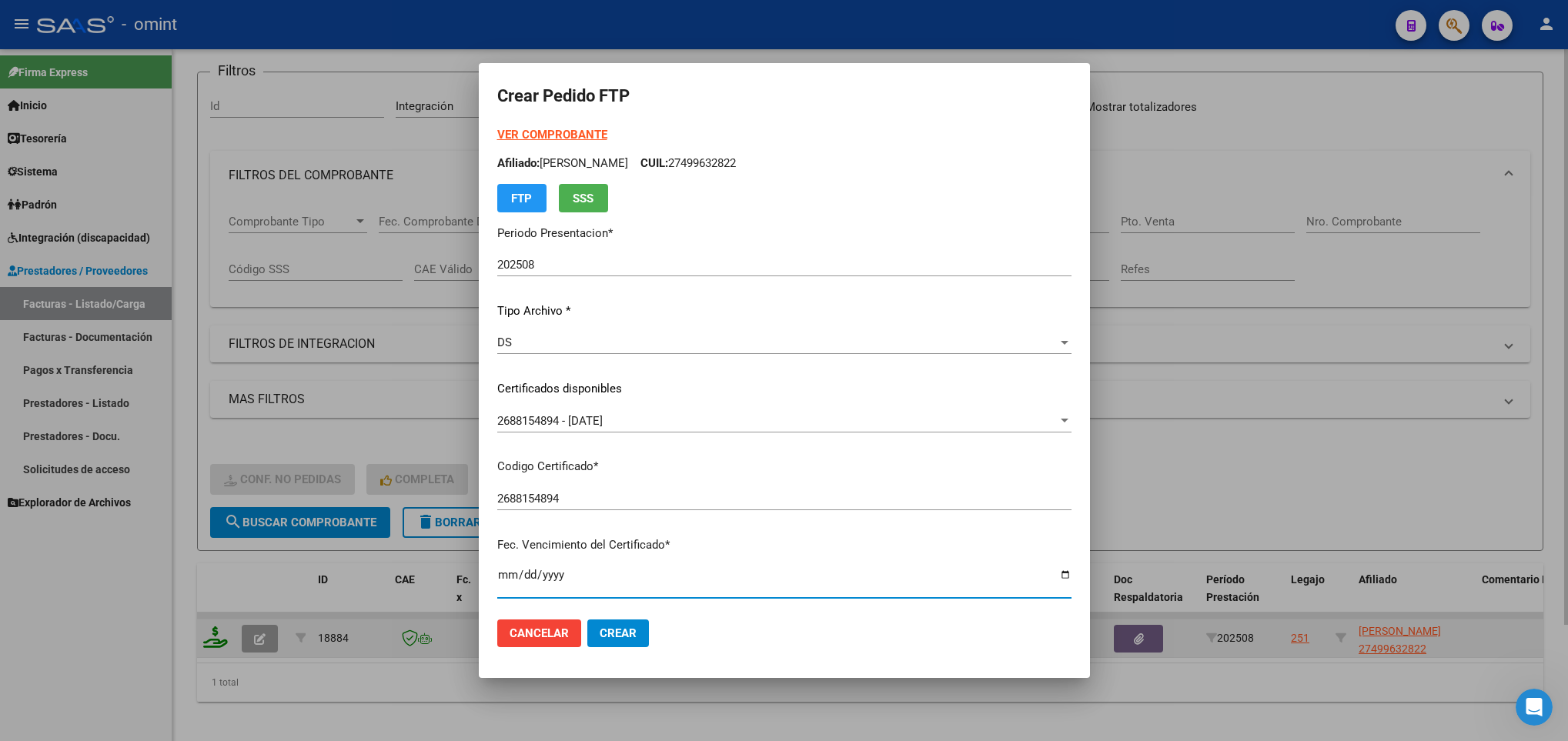
scroll to position [314, 0]
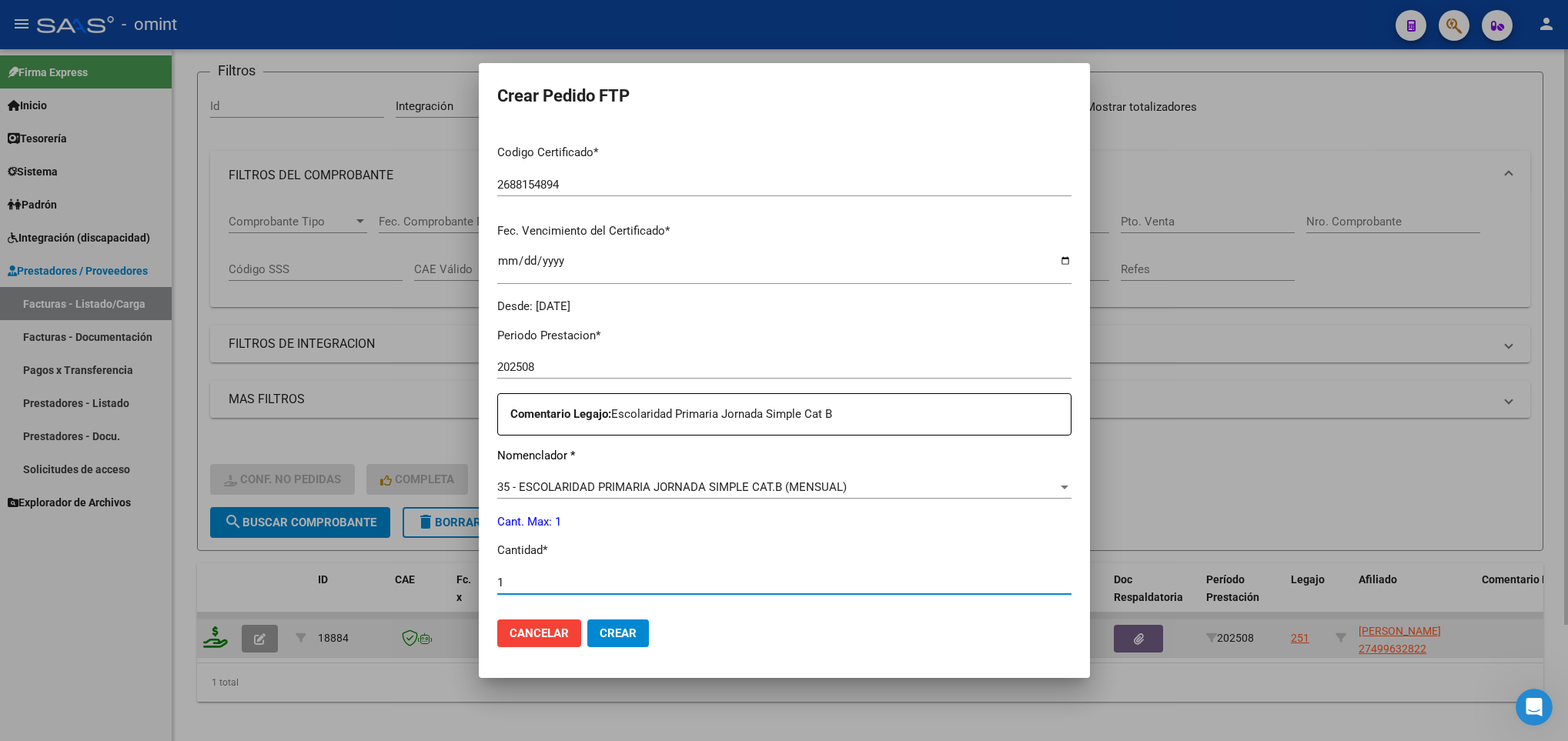
type input "1"
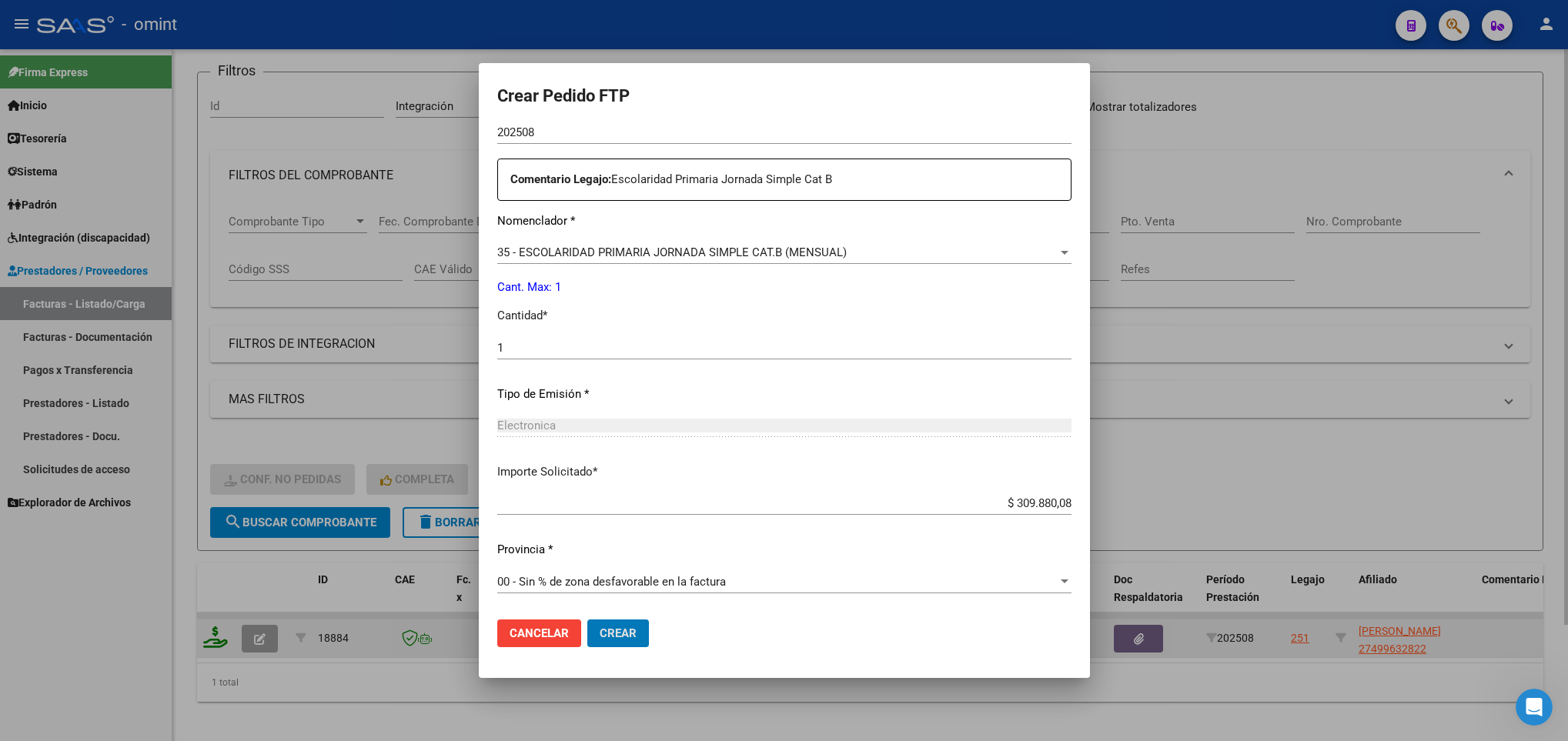
click at [587, 619] on button "Crear" at bounding box center [618, 633] width 61 height 28
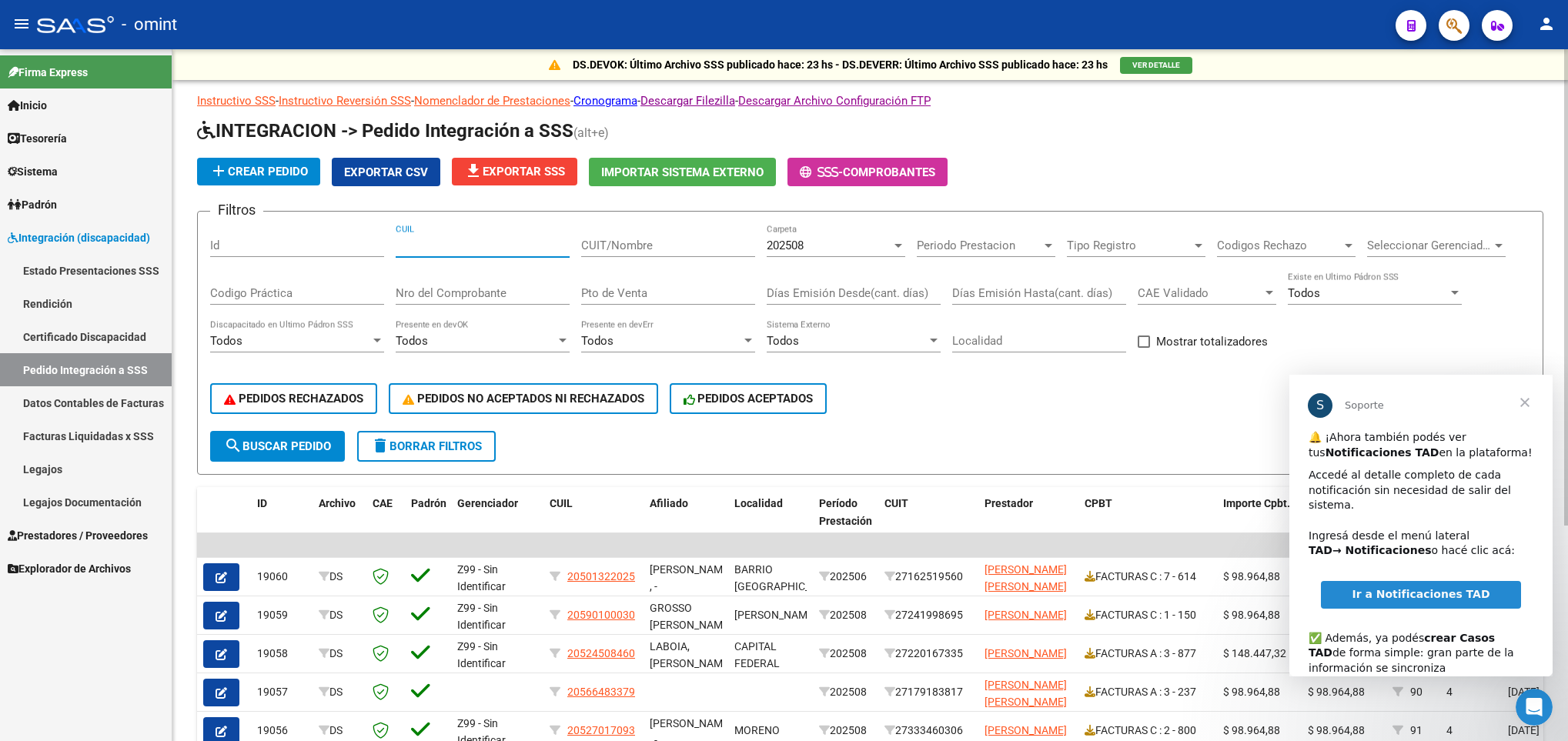
click at [465, 247] on input "CUIL" at bounding box center [482, 245] width 174 height 14
paste input "27579437168"
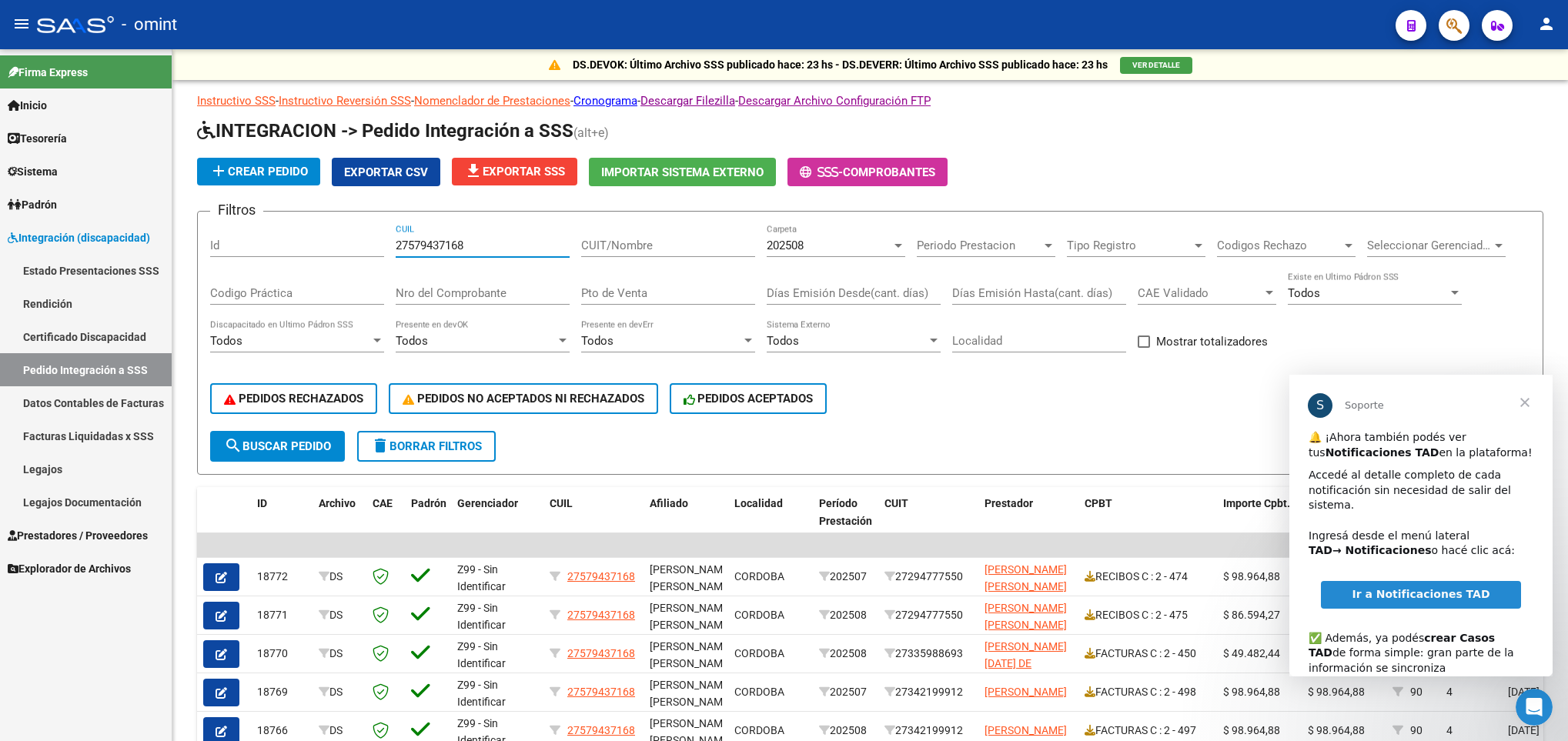
type input "27579437168"
click at [1528, 398] on span "Cerrar" at bounding box center [1524, 402] width 55 height 55
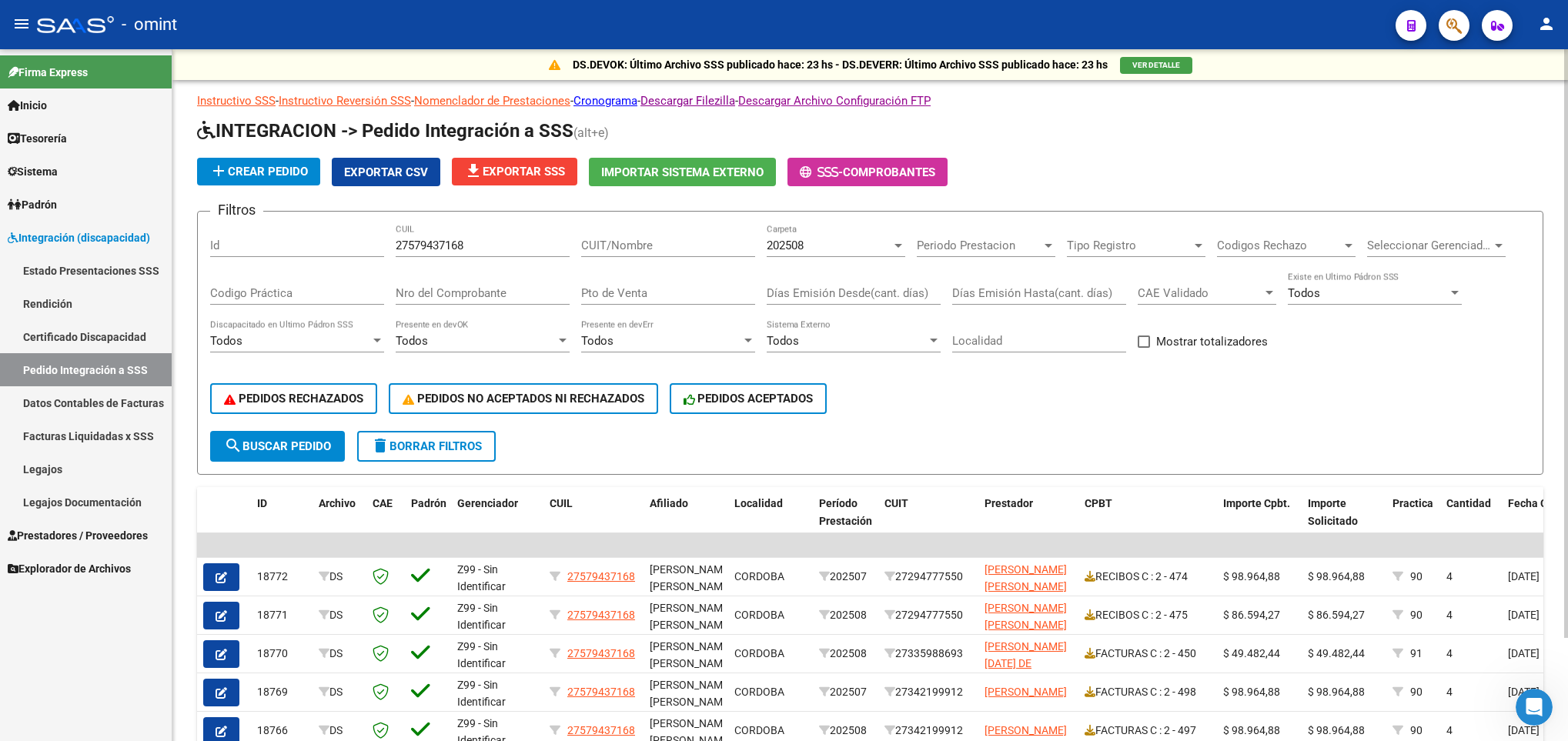
scroll to position [121, 0]
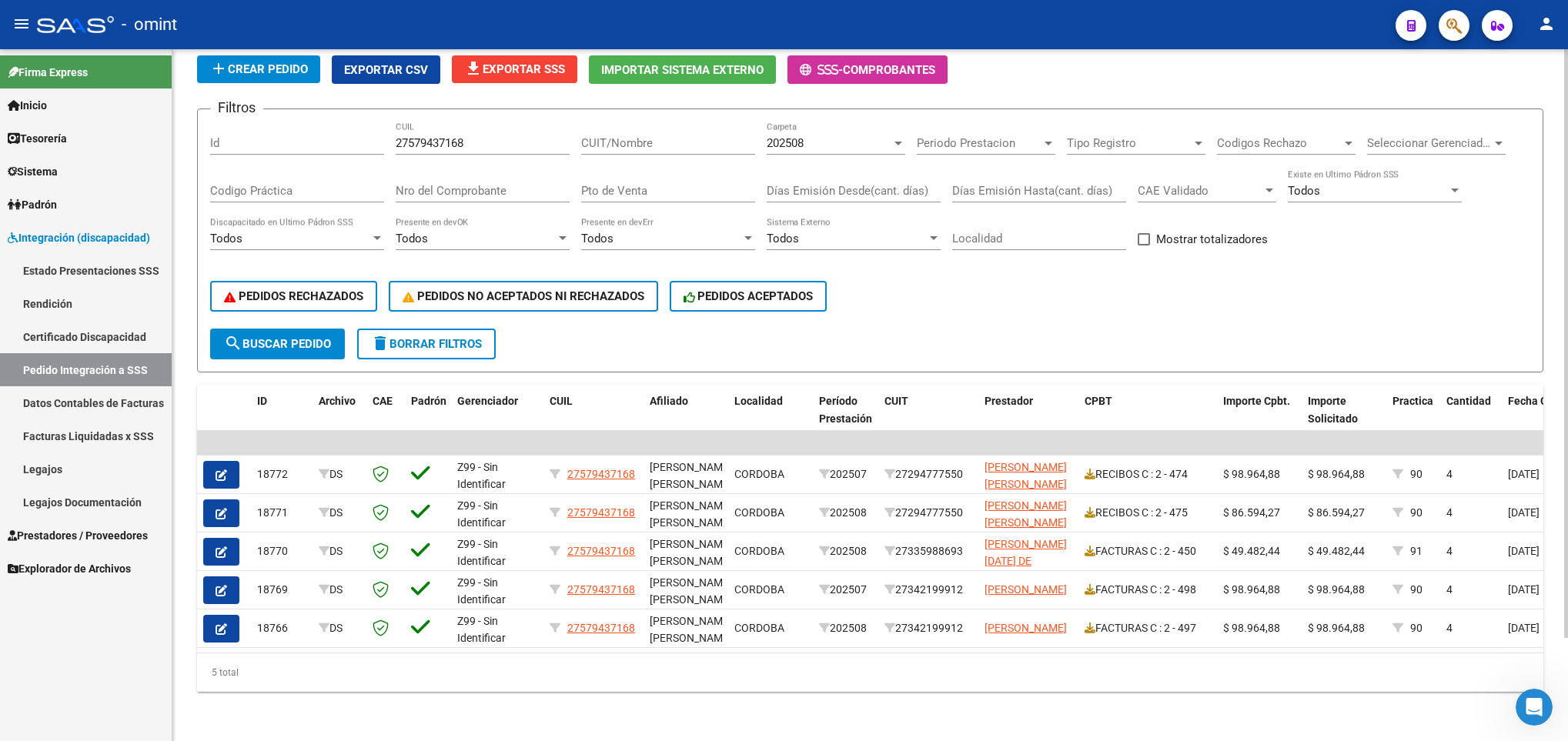
click at [1567, 659] on html "menu - omint person Firma Express Inicio Calendario SSS Instructivos Contacto O…" at bounding box center [784, 370] width 1568 height 741
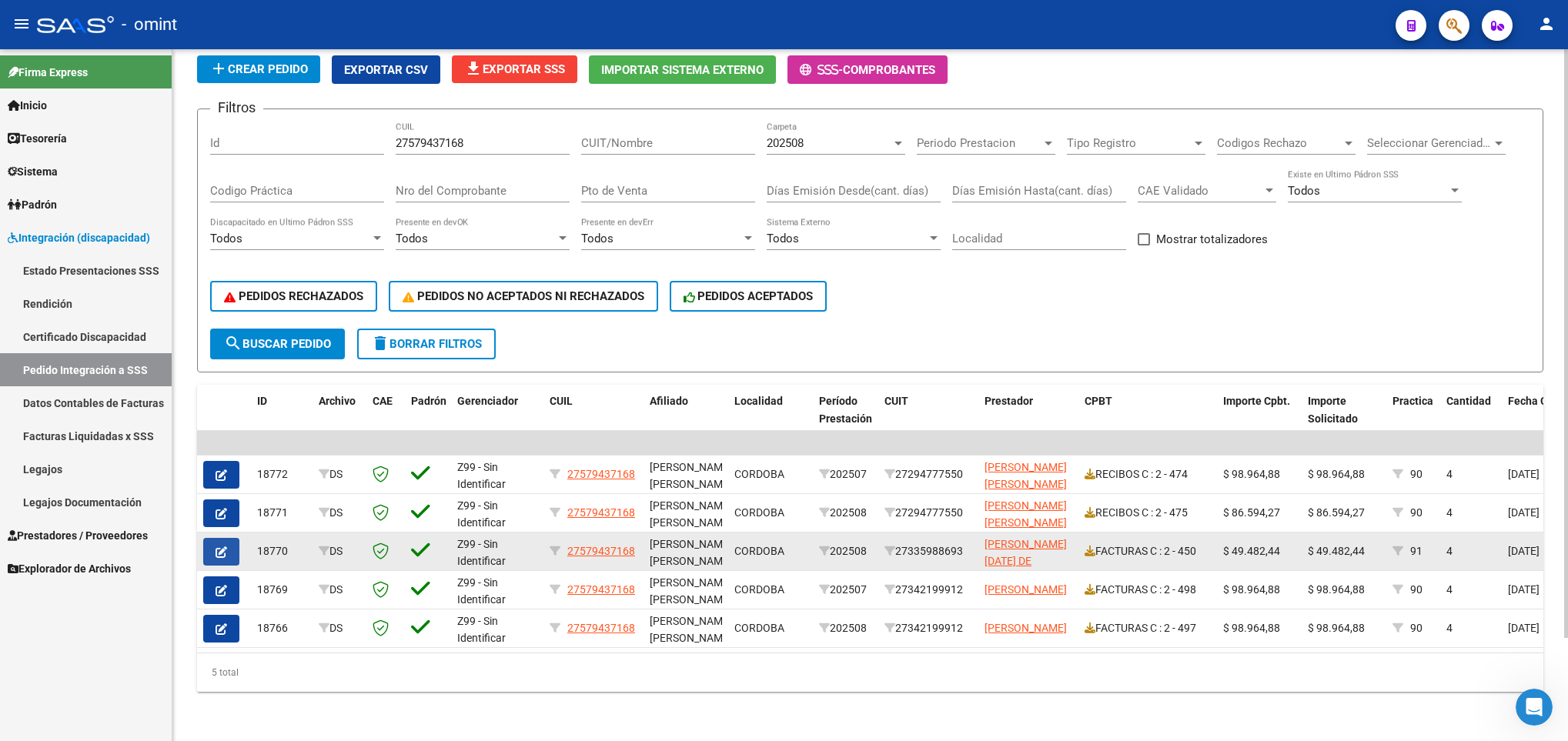
click at [220, 546] on icon "button" at bounding box center [221, 551] width 11 height 11
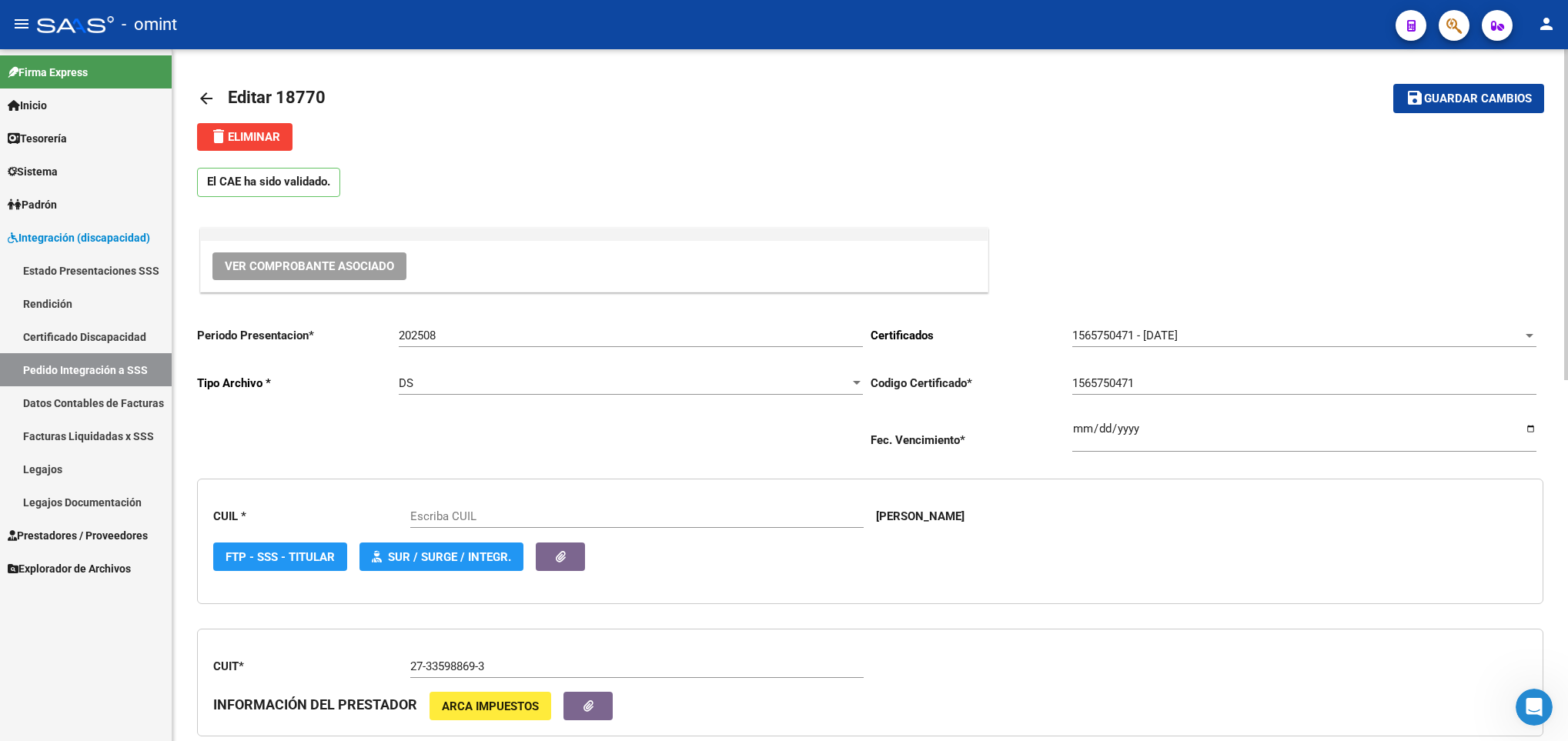
scroll to position [691, 0]
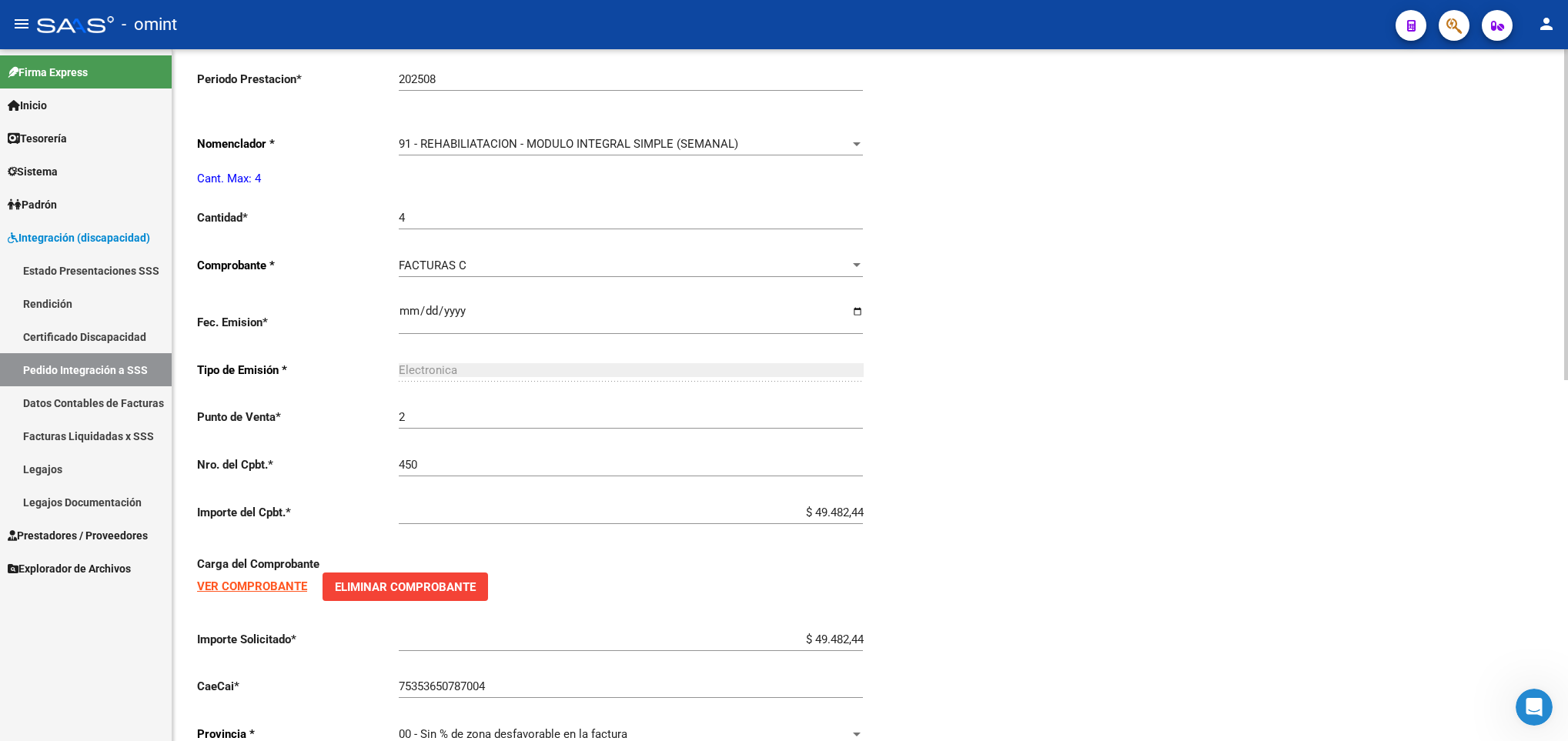
type input "27579437168"
click at [1567, 565] on html "menu - omint person Firma Express Inicio Calendario SSS Instructivos Contacto O…" at bounding box center [784, 370] width 1568 height 741
click at [832, 134] on div "91 - REHABILIATACION - MODULO INTEGRAL SIMPLE (SEMANAL) Seleccionar nomenclador" at bounding box center [631, 139] width 465 height 33
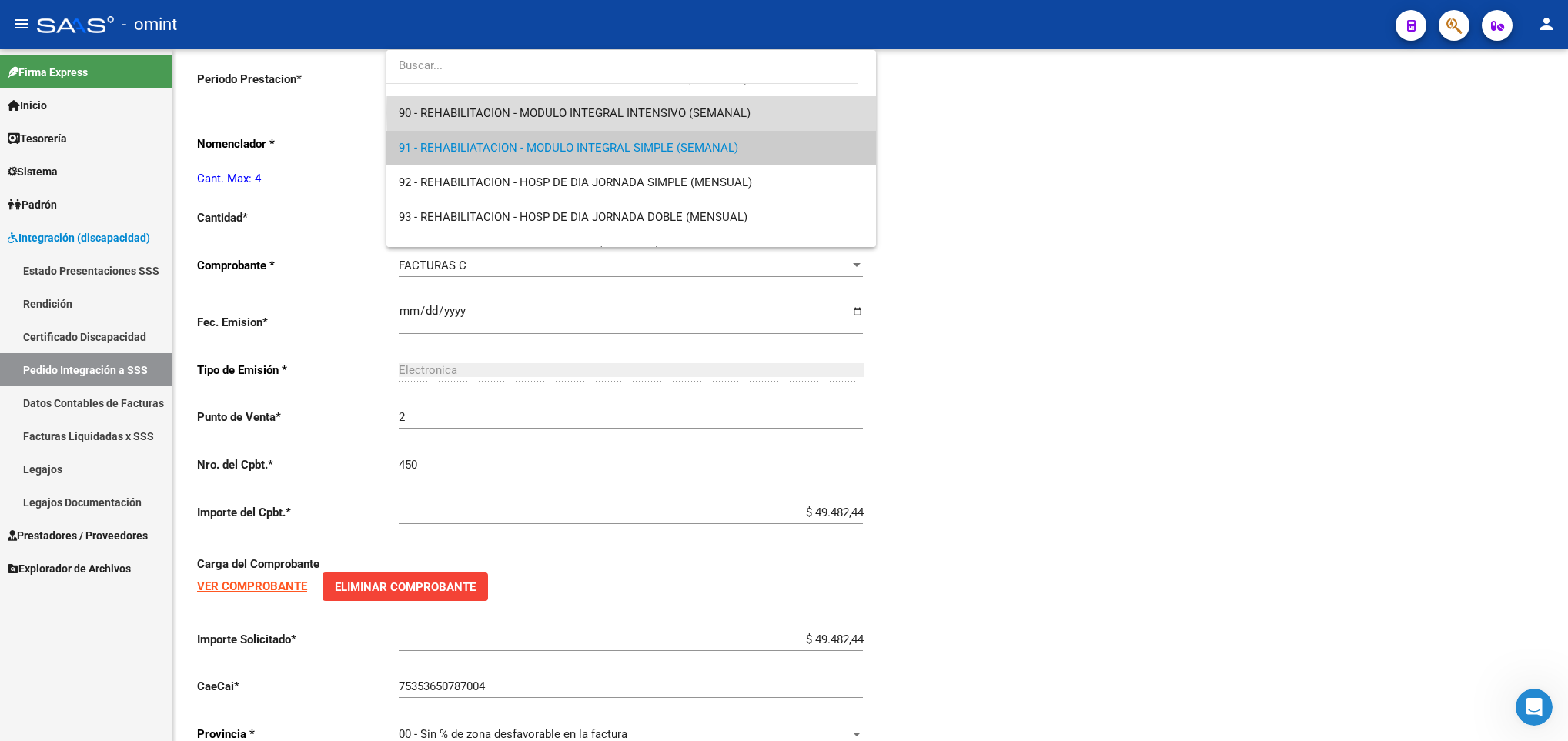
click at [806, 113] on span "90 - REHABILITACION - MODULO INTEGRAL INTENSIVO (SEMANAL)" at bounding box center [631, 114] width 465 height 35
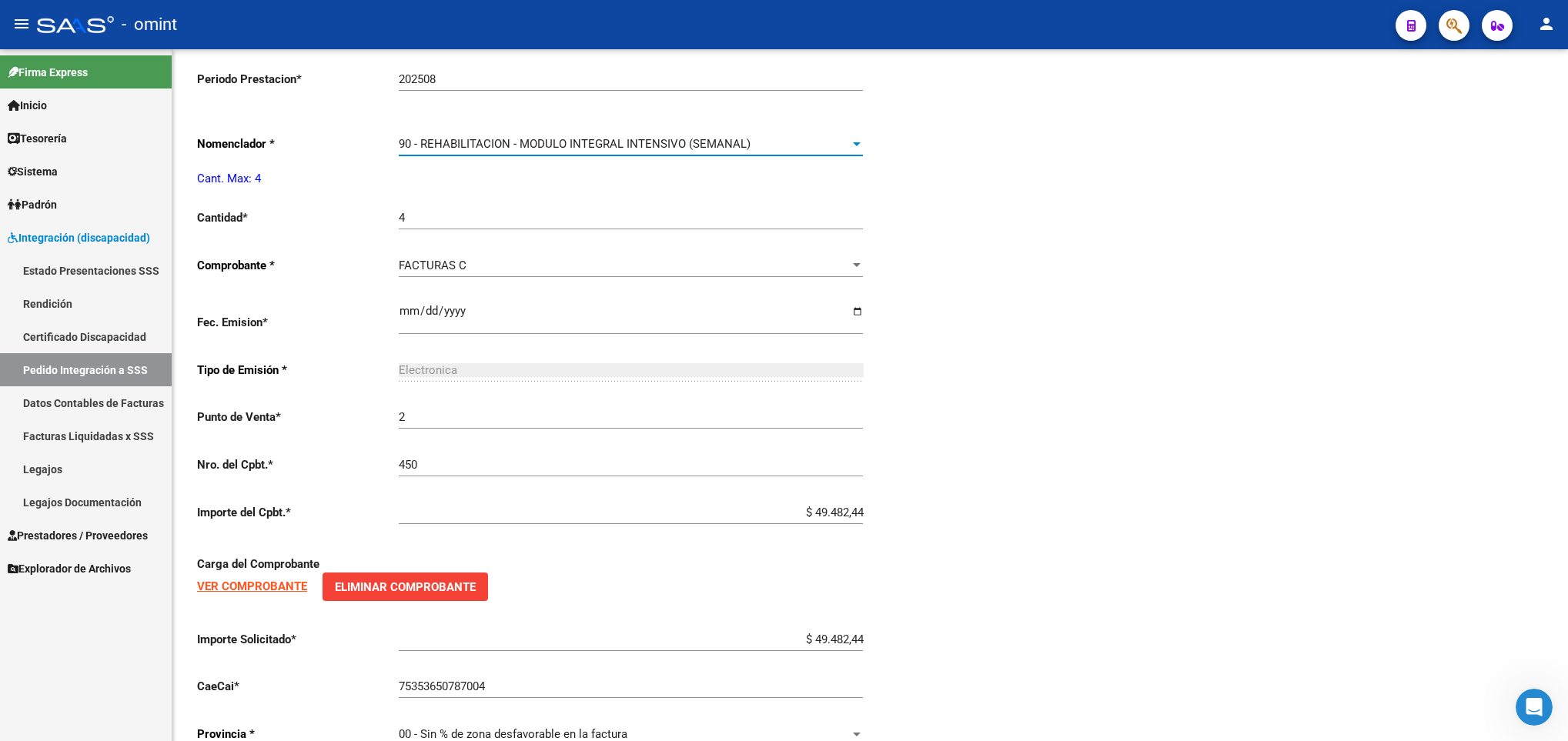
scroll to position [3080, 0]
click at [1194, 169] on div "Periodo Presentacion * 202508 Ingresar el Periodo Tipo Archivo * DS Seleccionar…" at bounding box center [870, 192] width 1346 height 1137
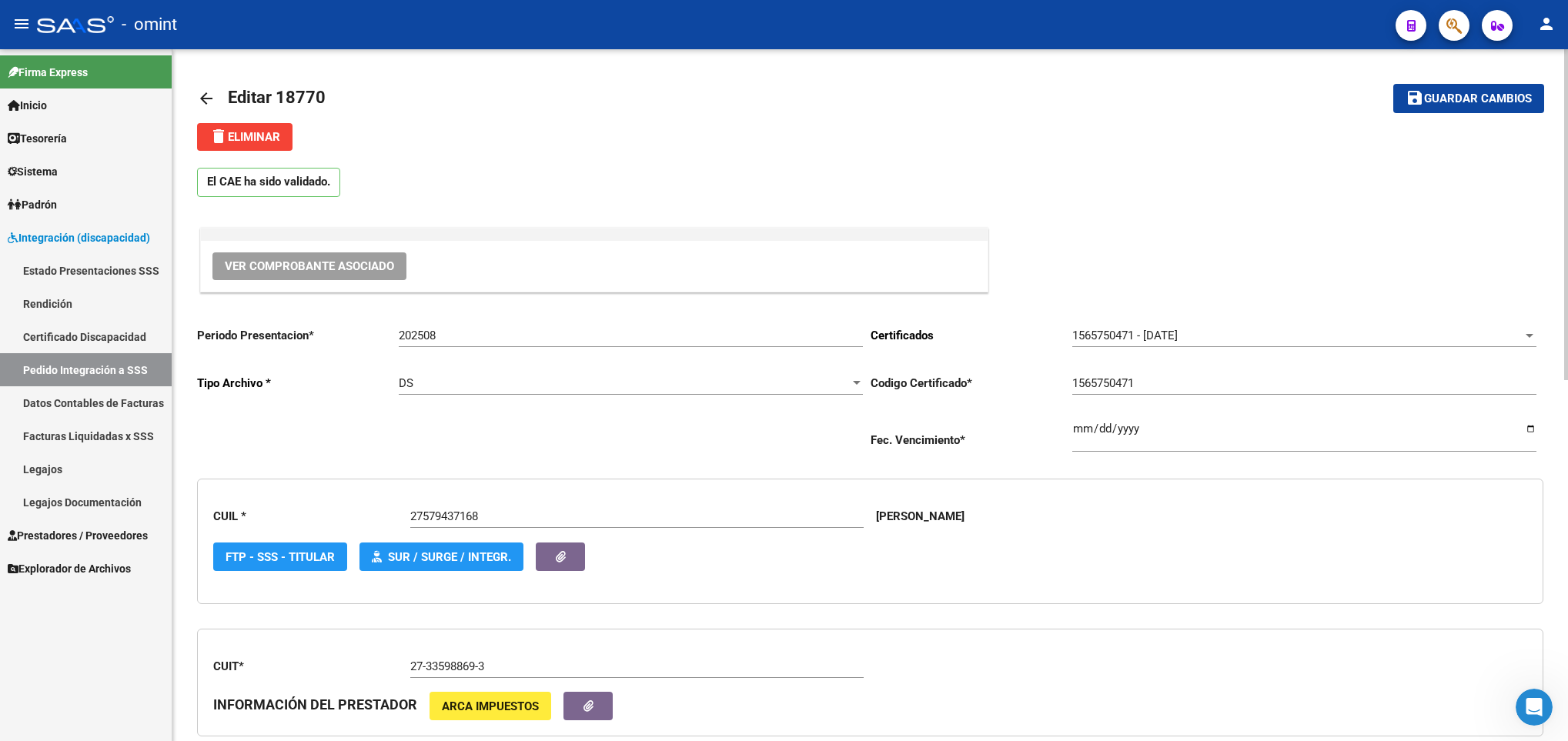
click at [1567, 76] on html "menu - omint person Firma Express Inicio Calendario SSS Instructivos Contacto O…" at bounding box center [784, 370] width 1568 height 741
click at [1515, 99] on span "Guardar cambios" at bounding box center [1478, 99] width 108 height 14
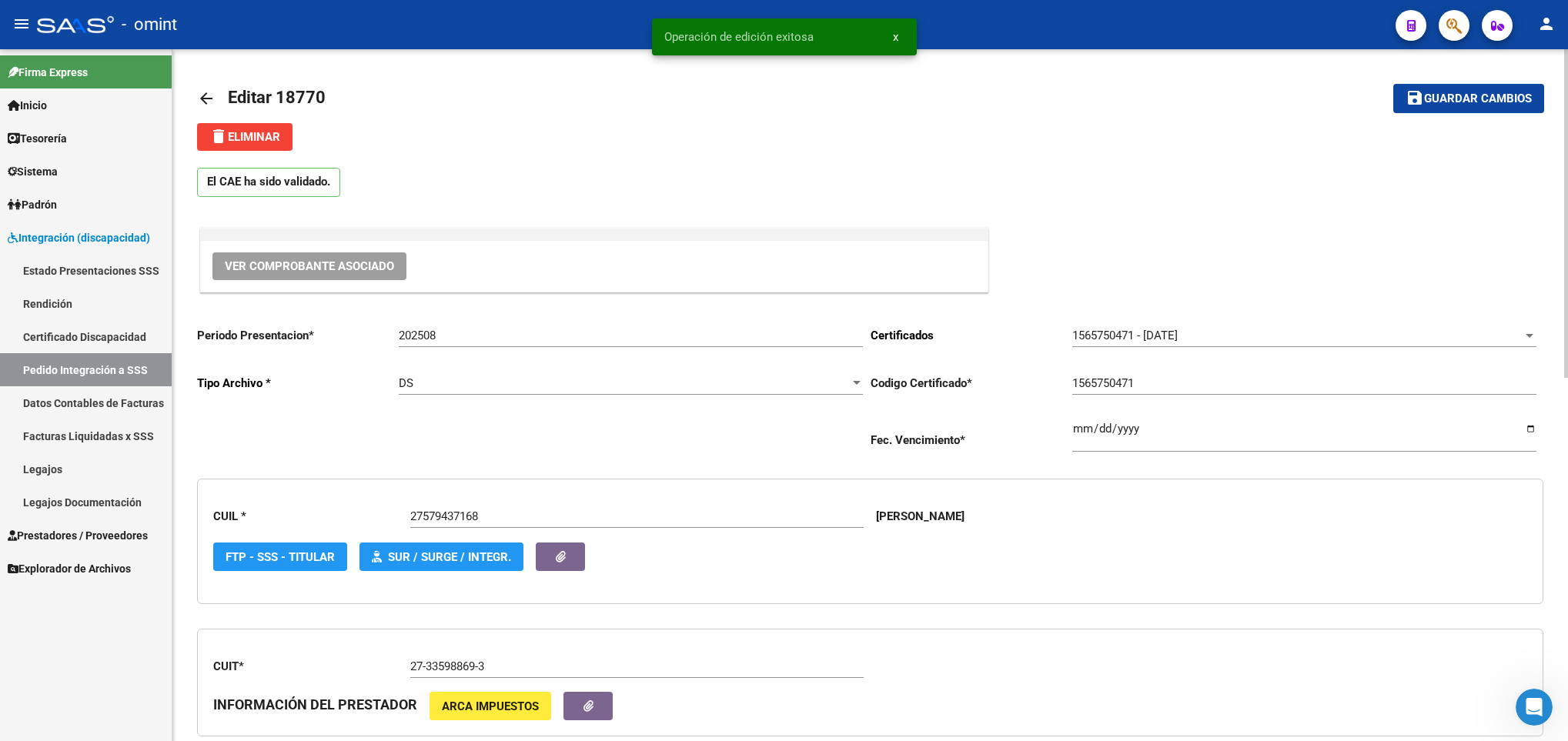
click at [208, 98] on mat-icon "arrow_back" at bounding box center [206, 98] width 18 height 18
